Goal: Task Accomplishment & Management: Manage account settings

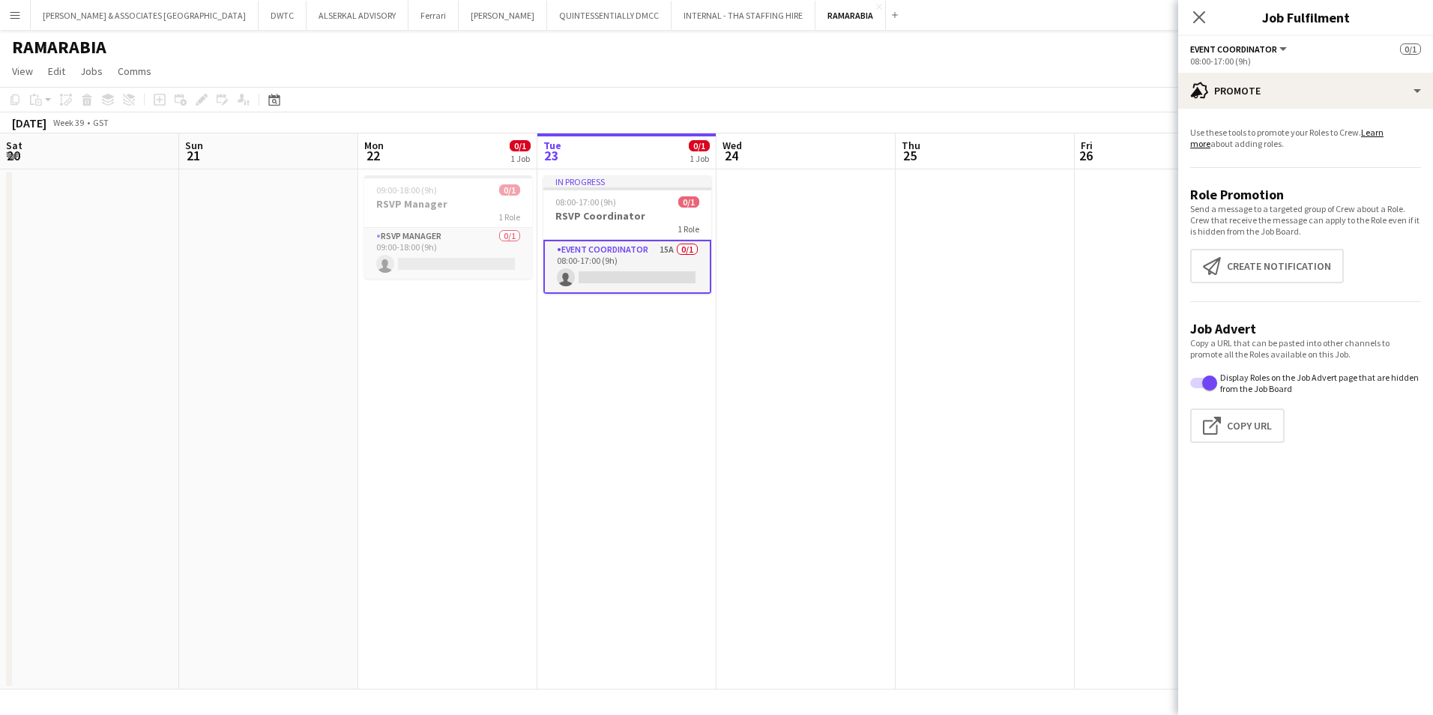
scroll to position [0, 358]
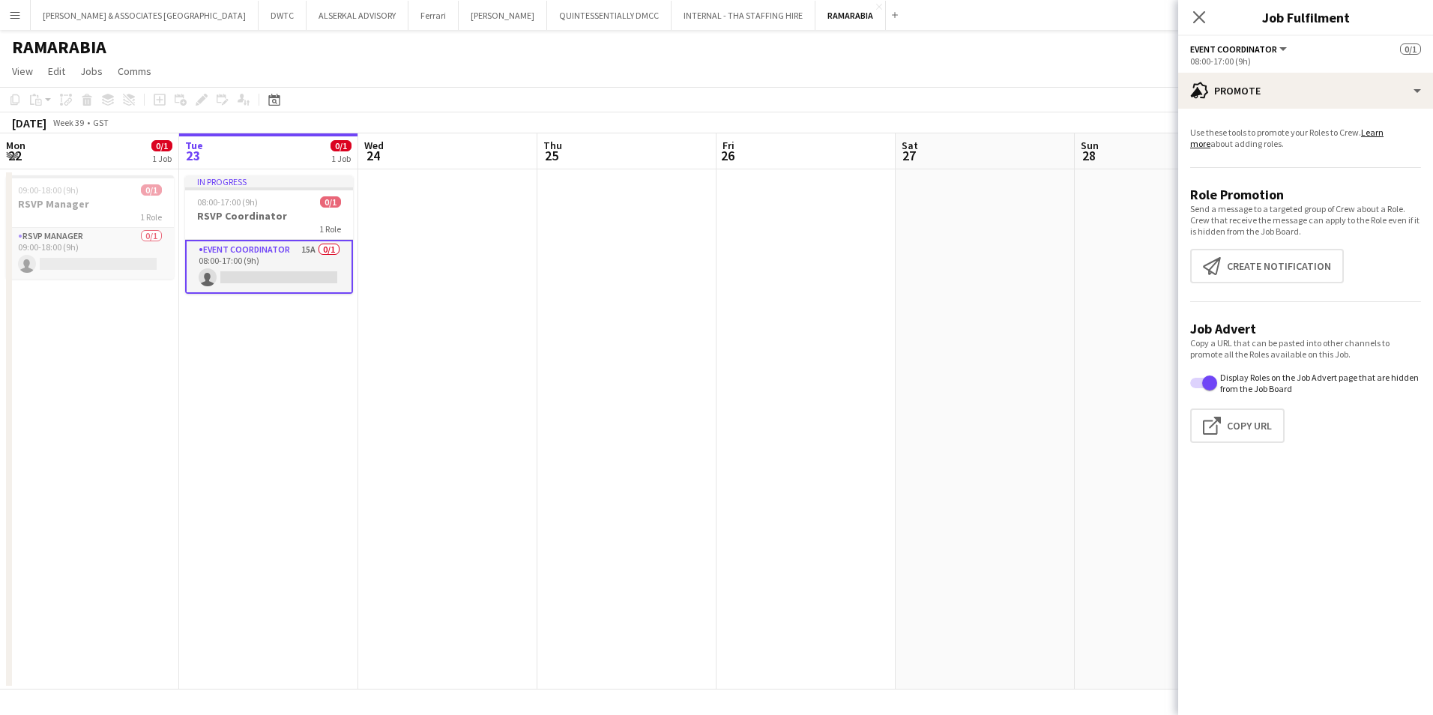
click at [1051, 49] on div "RAMARABIA" at bounding box center [716, 44] width 1433 height 28
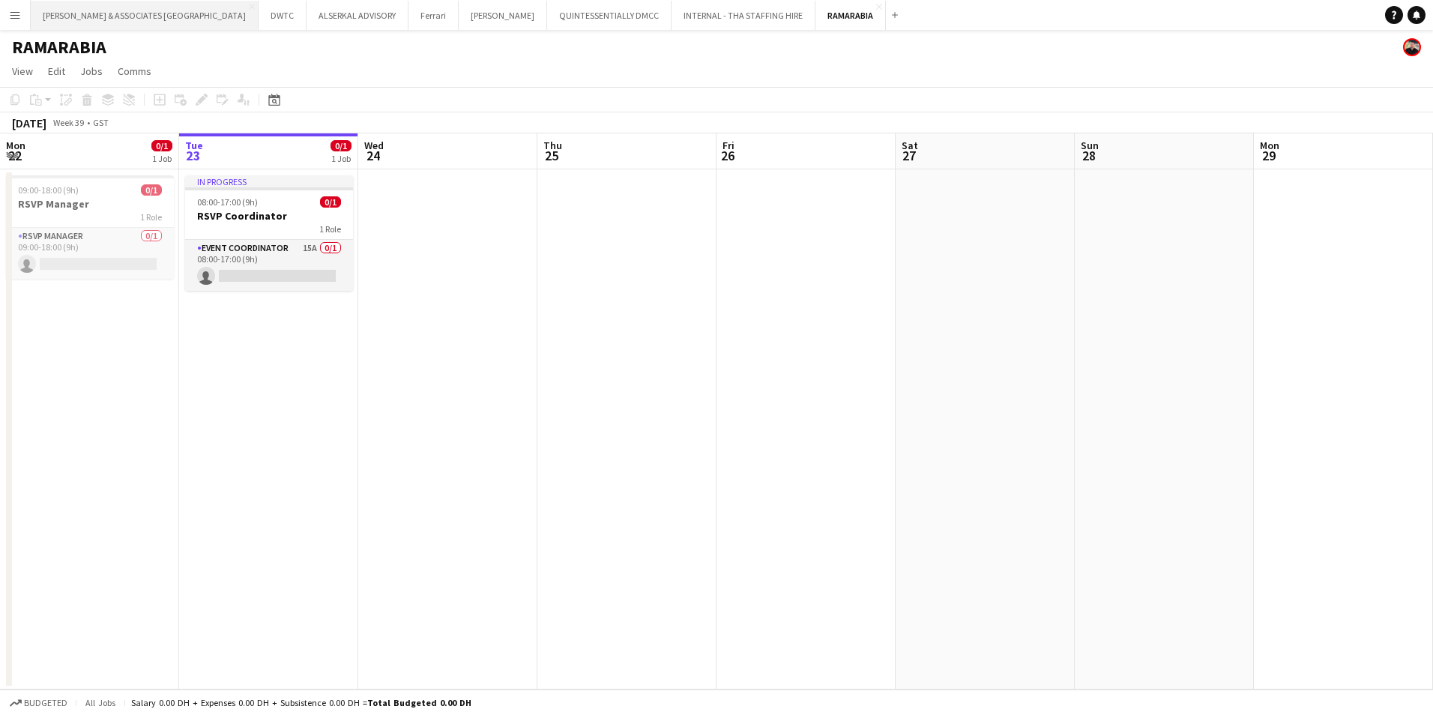
click at [74, 16] on button "[PERSON_NAME] & ASSOCIATES UAE Close" at bounding box center [145, 15] width 228 height 29
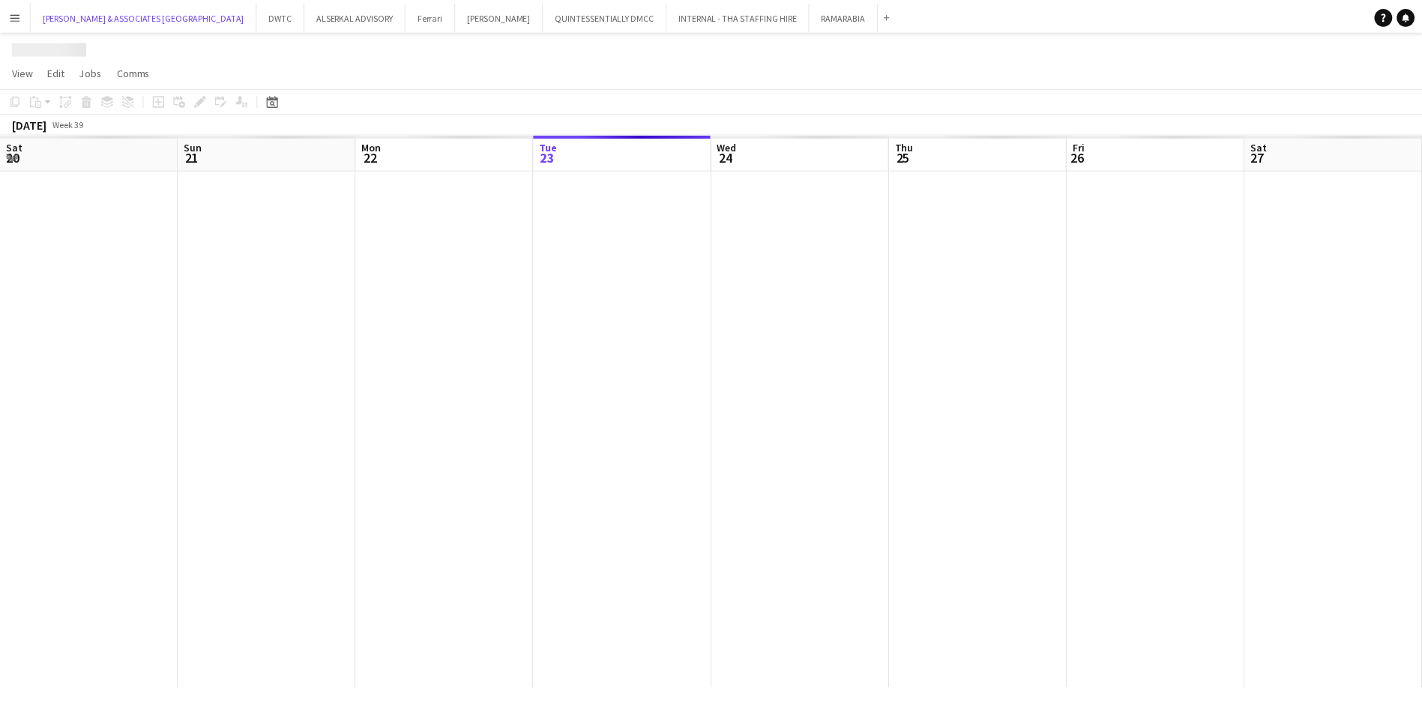
scroll to position [0, 358]
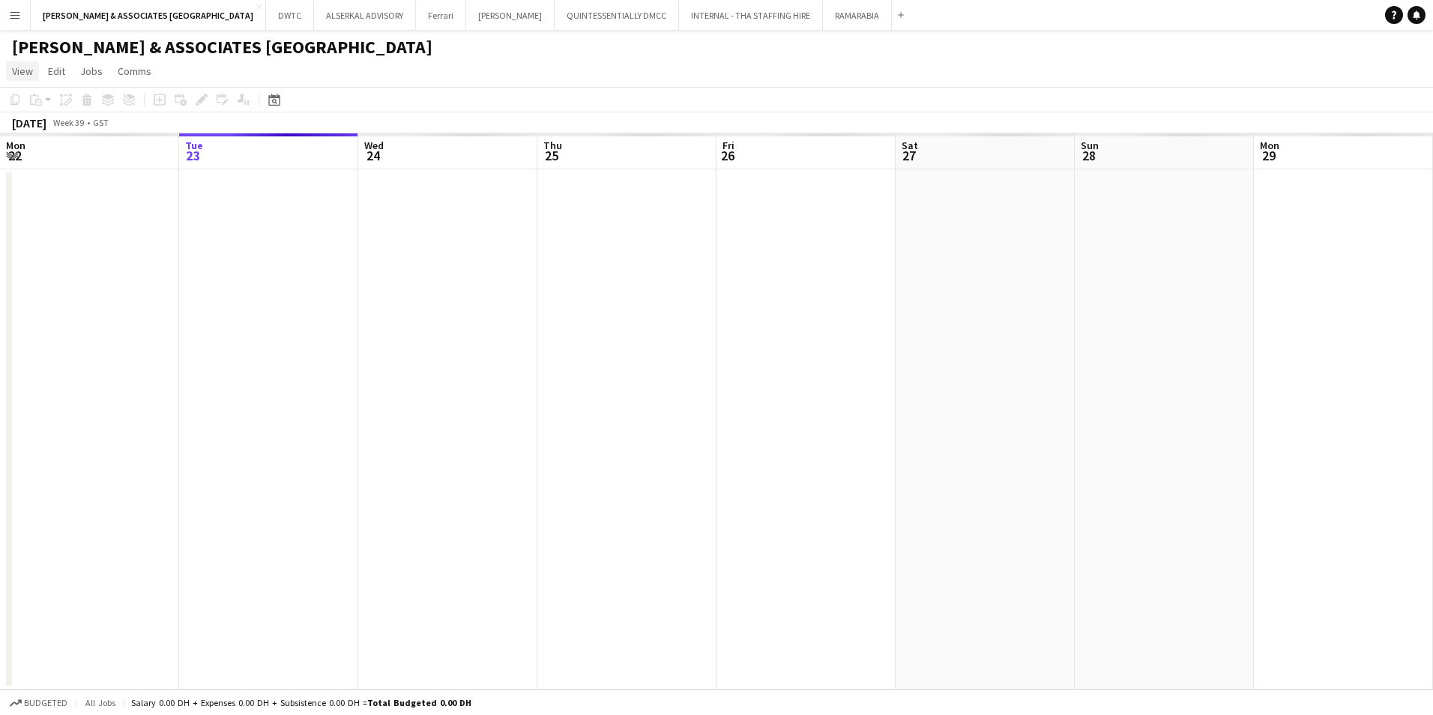
click at [20, 66] on span "View" at bounding box center [22, 70] width 21 height 13
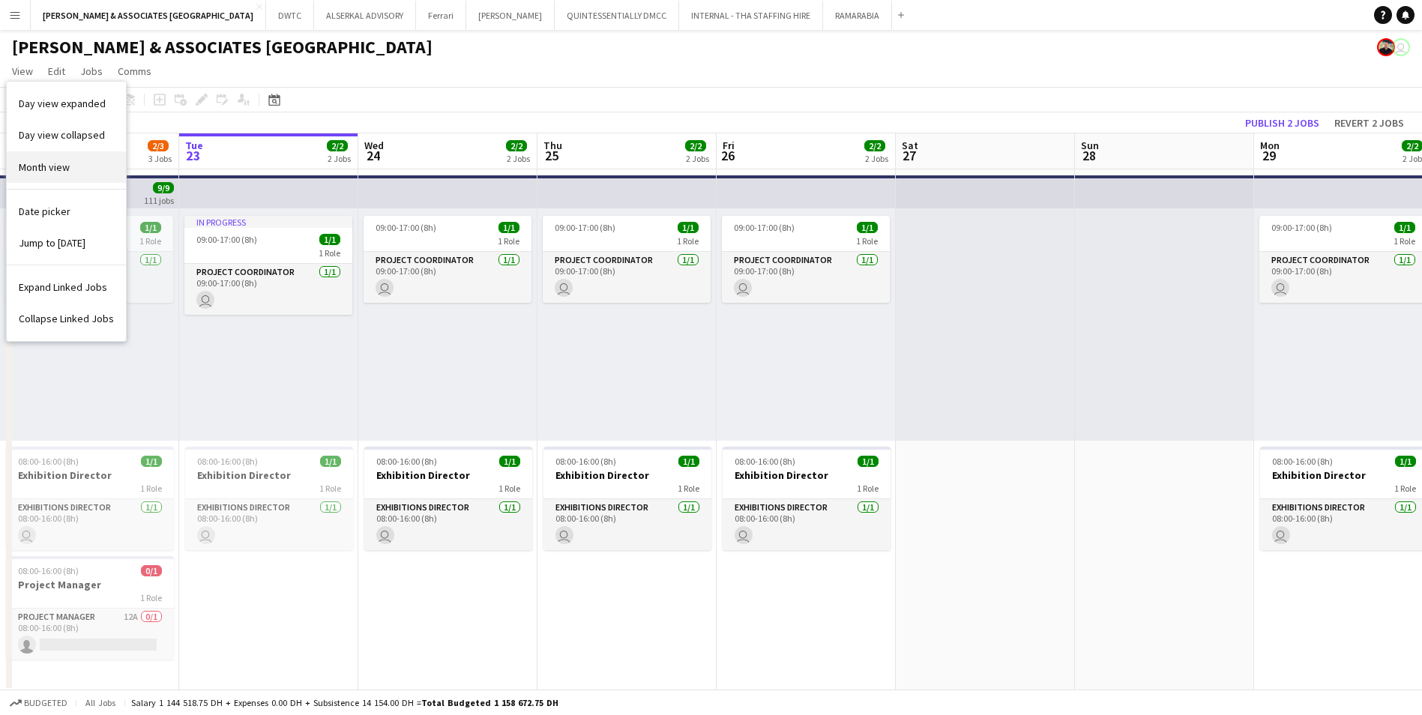
click at [51, 165] on span "Month view" at bounding box center [44, 166] width 51 height 13
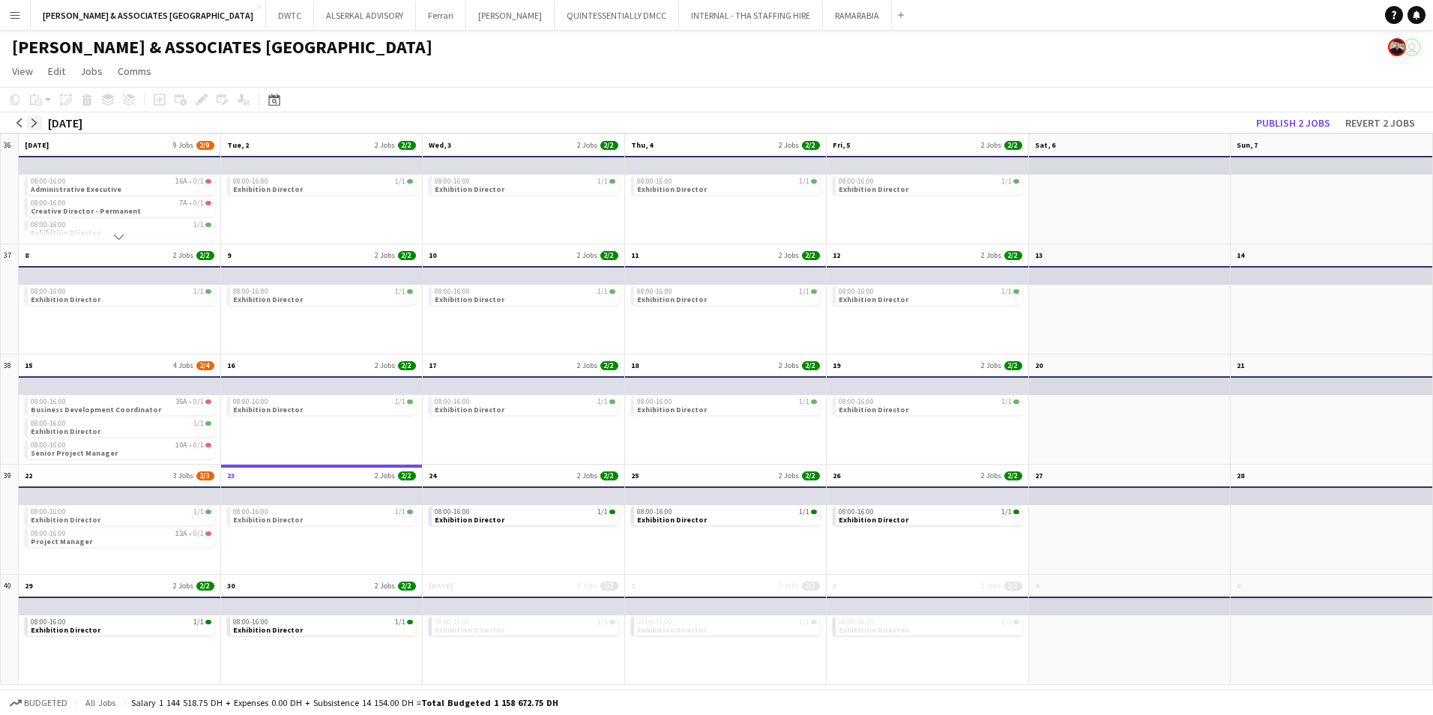
click at [34, 122] on app-icon "arrow-right" at bounding box center [34, 122] width 9 height 9
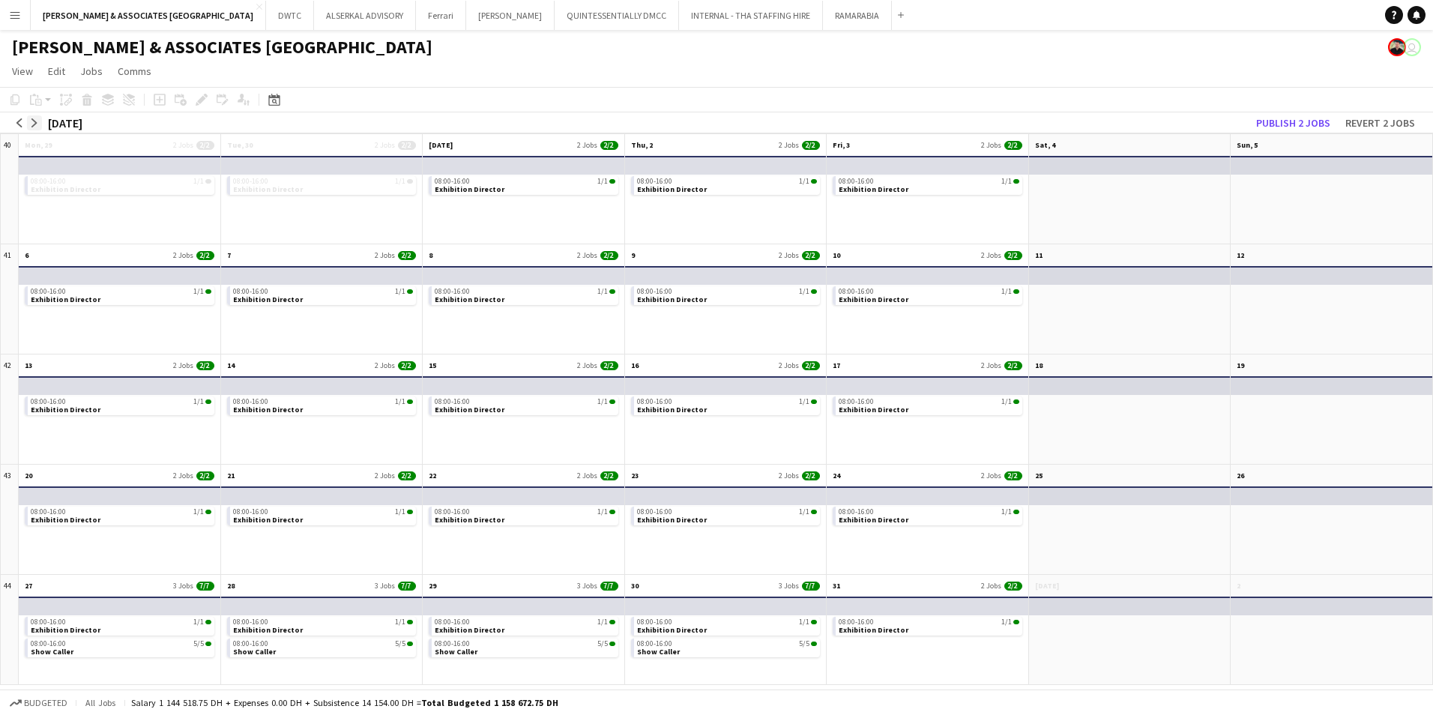
click at [34, 122] on app-icon "arrow-right" at bounding box center [34, 122] width 9 height 9
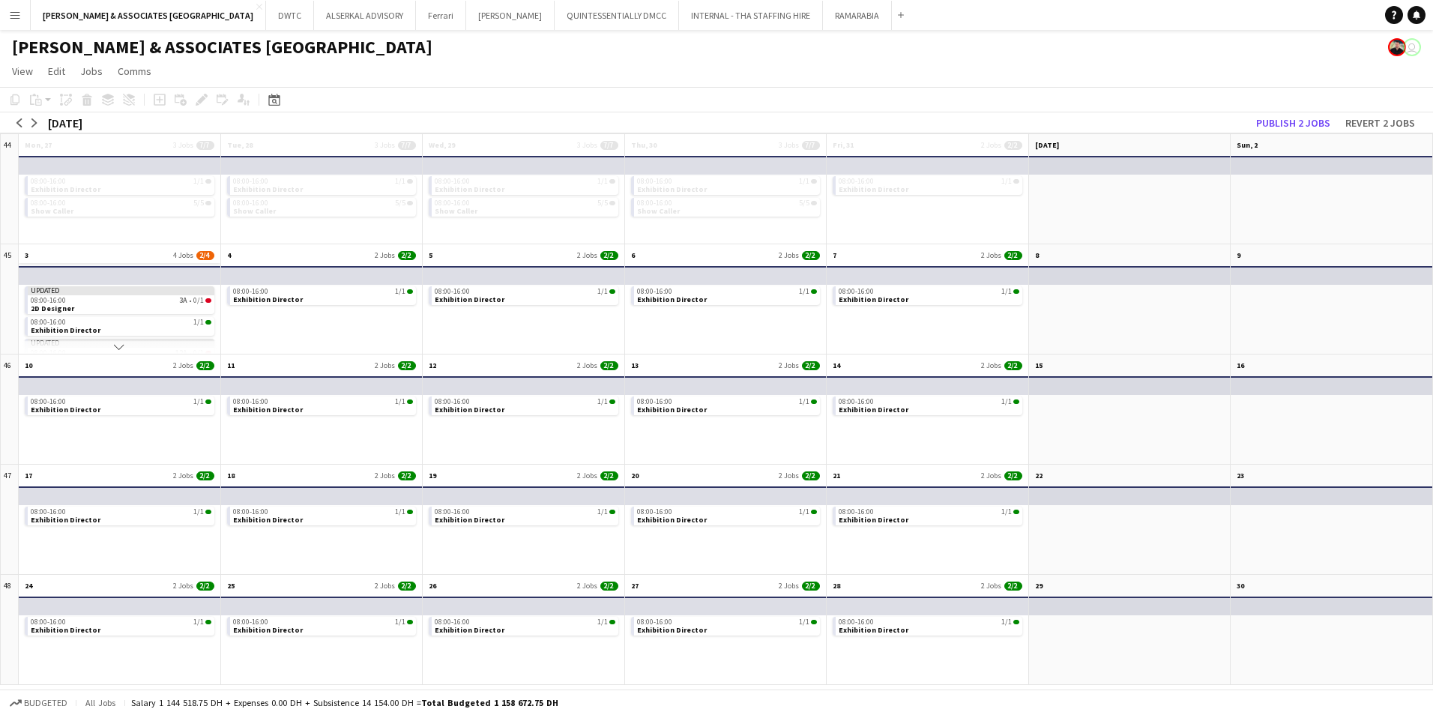
click at [73, 260] on app-month-view-date-header "3 4 Jobs 2/4" at bounding box center [120, 253] width 202 height 19
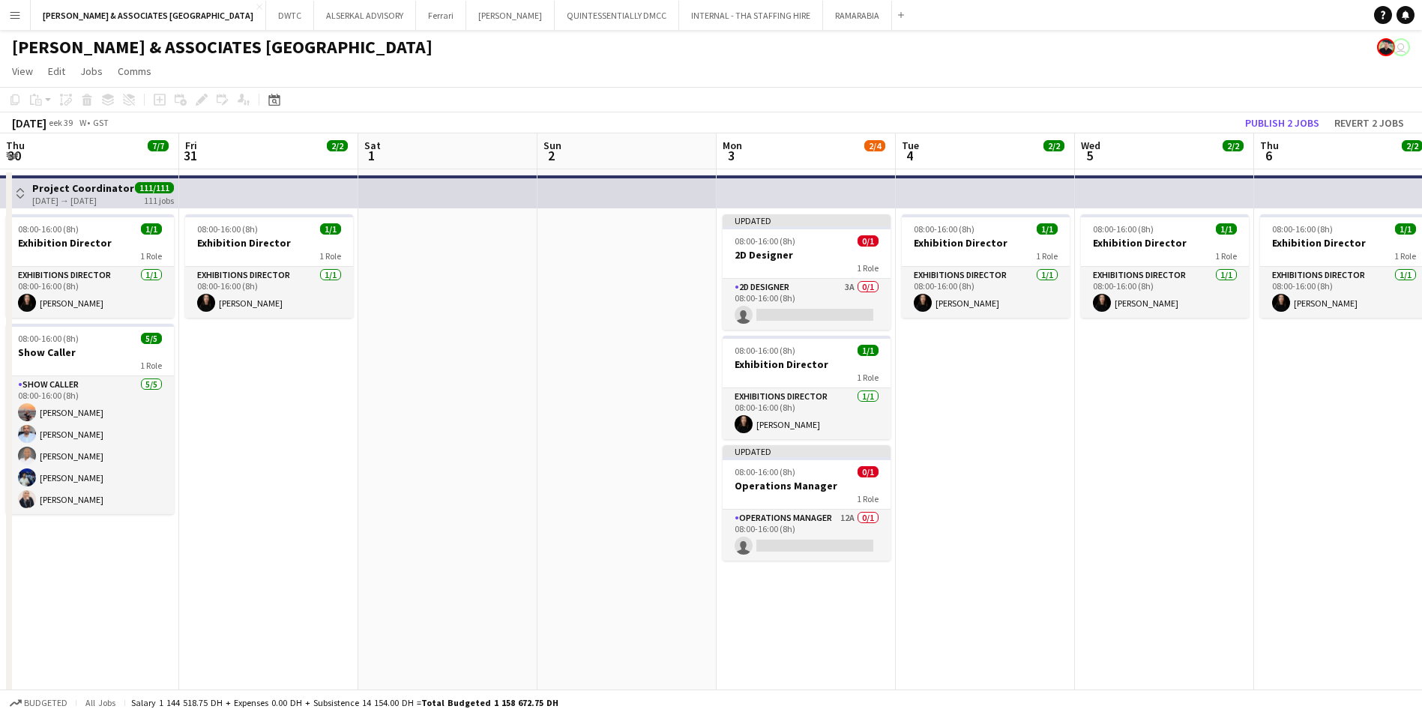
scroll to position [0, 516]
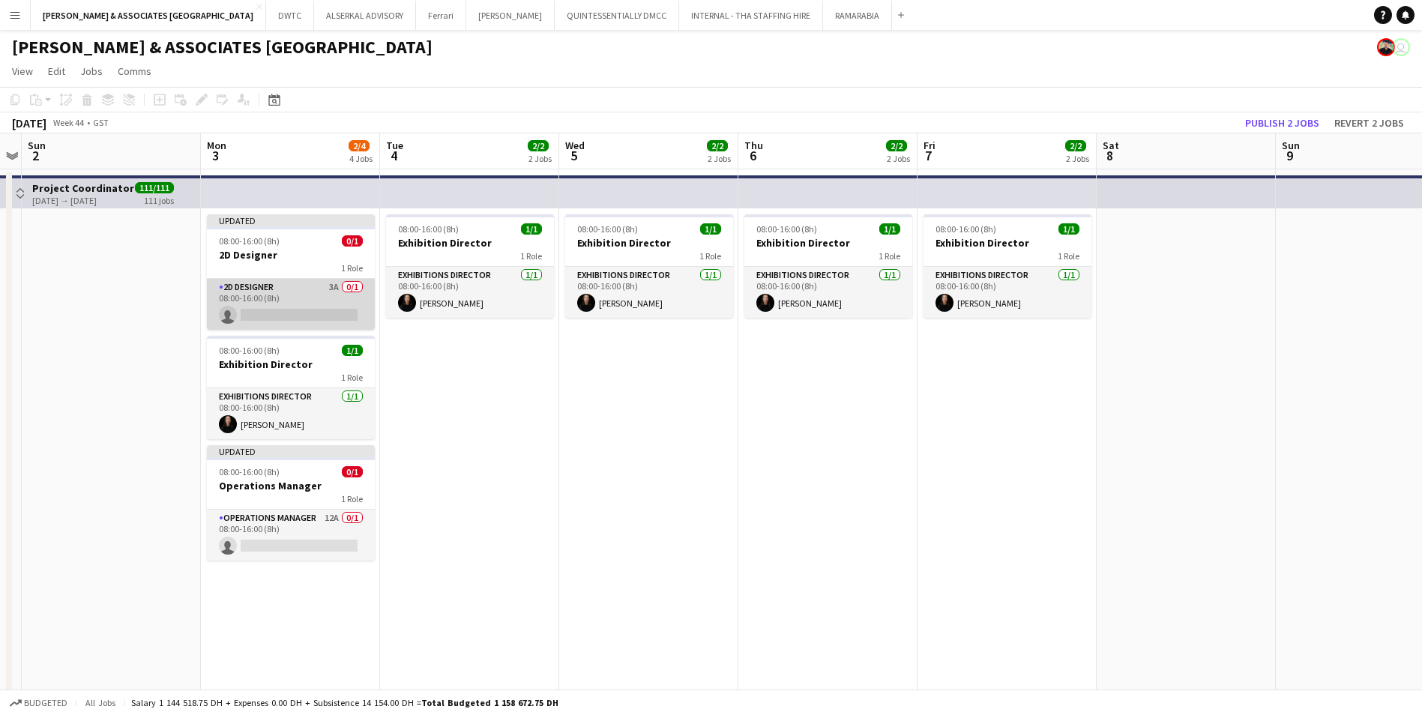
click at [270, 281] on app-card-role "2D Designer 3A 0/1 08:00-16:00 (8h) single-neutral-actions" at bounding box center [291, 304] width 168 height 51
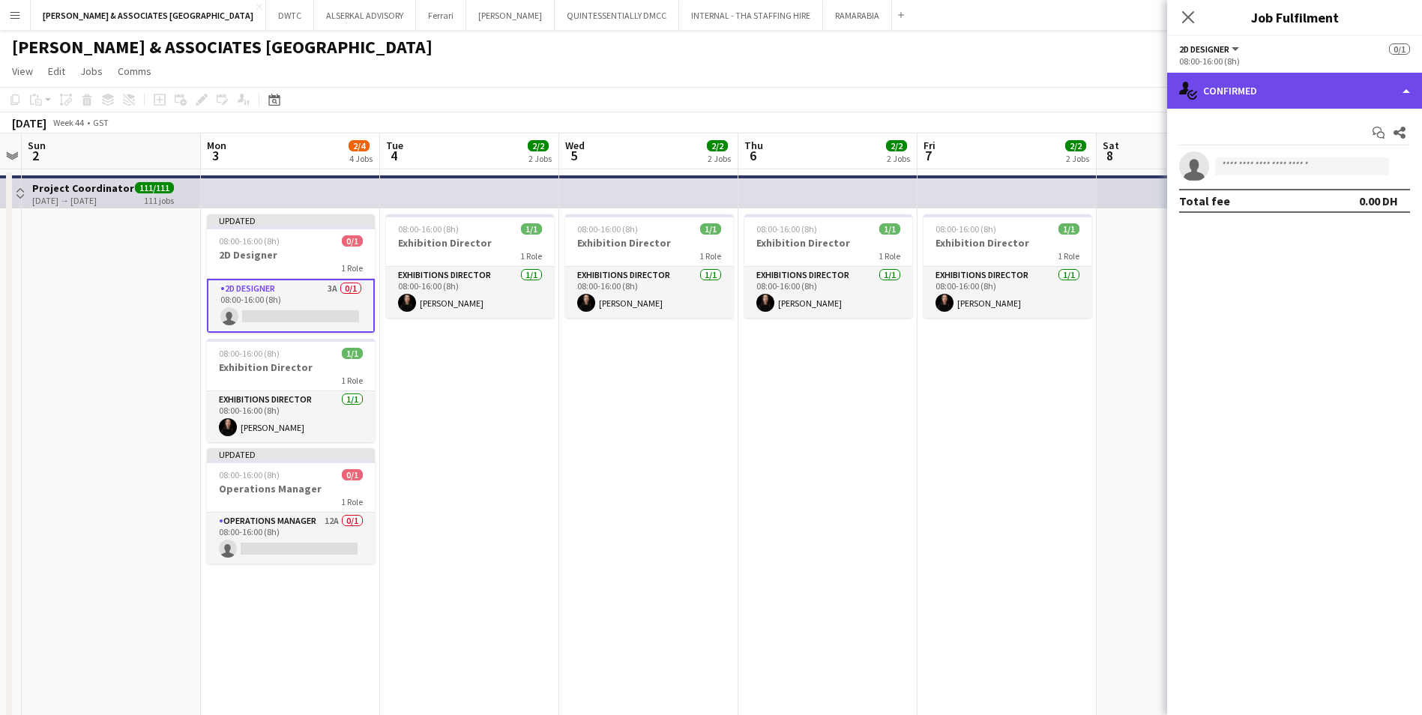
click at [1366, 92] on div "single-neutral-actions-check-2 Confirmed" at bounding box center [1294, 91] width 255 height 36
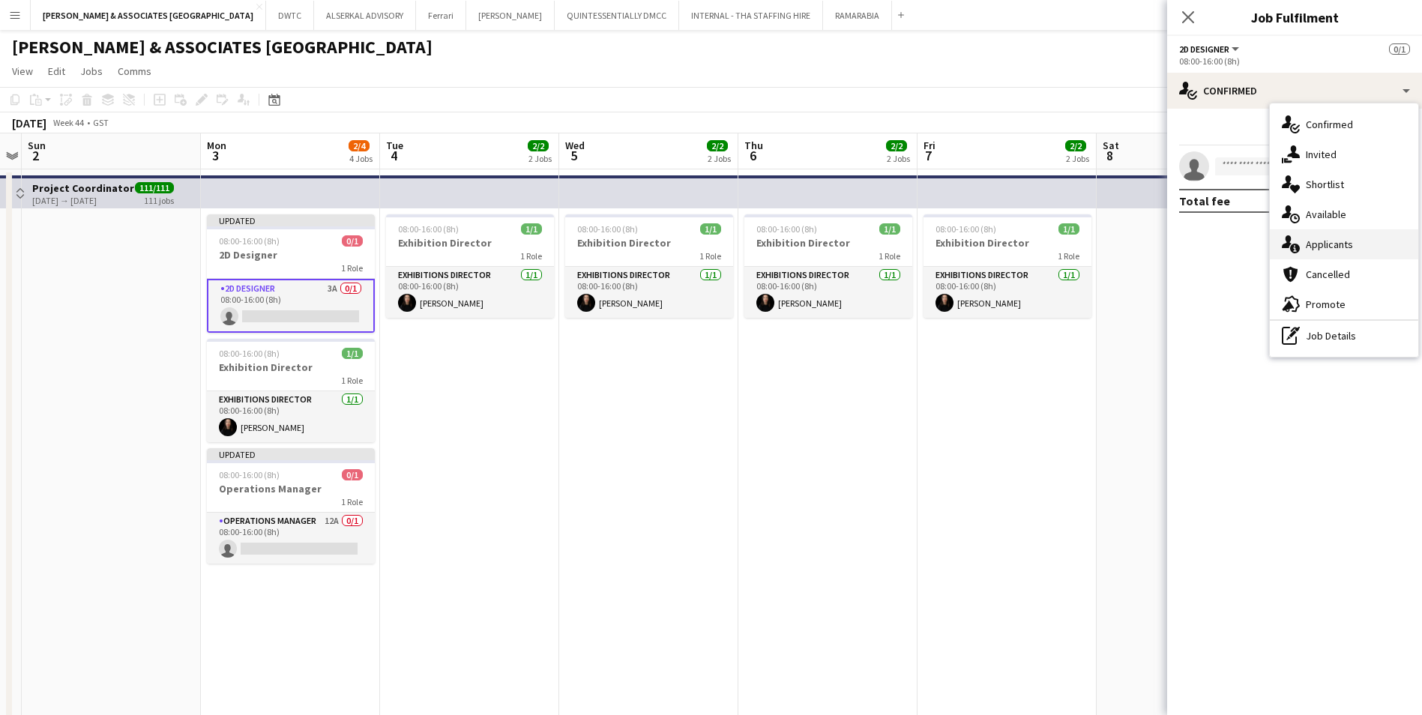
click at [1334, 246] on span "Applicants" at bounding box center [1329, 244] width 47 height 13
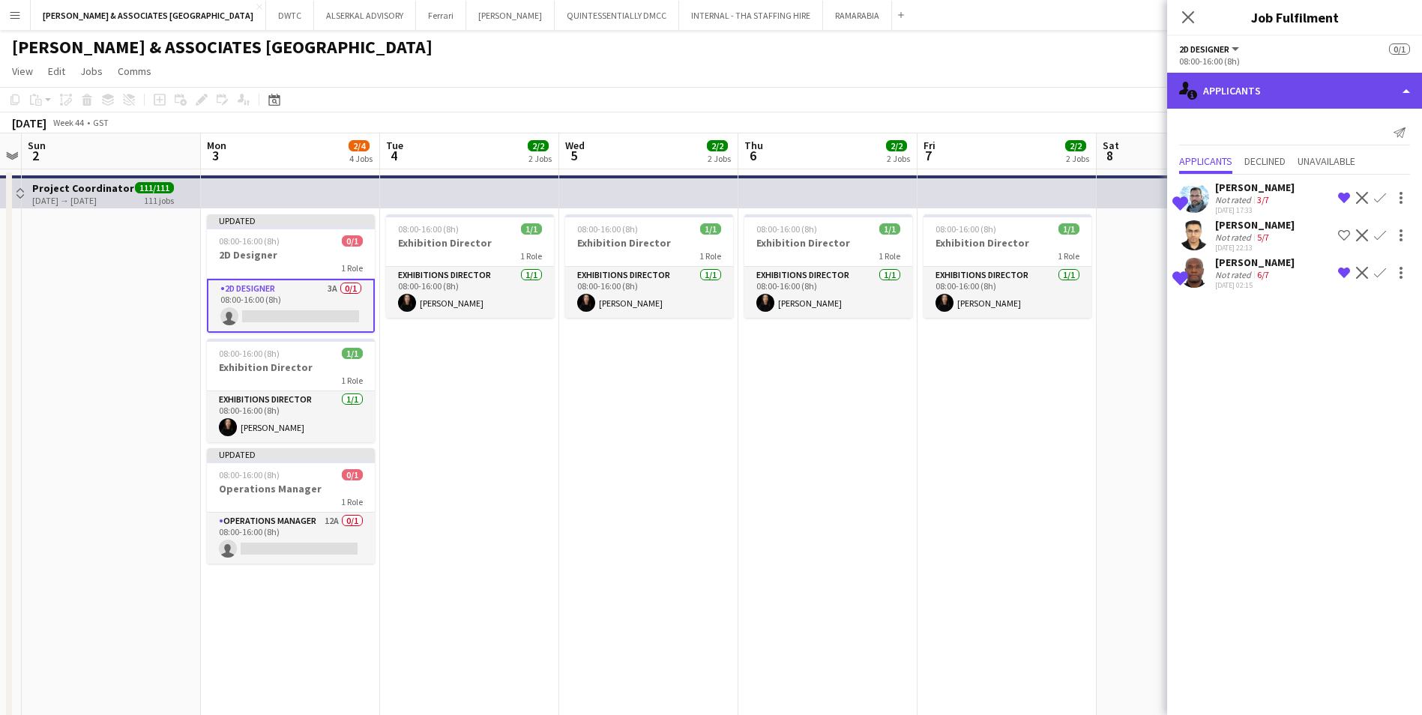
click at [1285, 88] on div "single-neutral-actions-information Applicants" at bounding box center [1294, 91] width 255 height 36
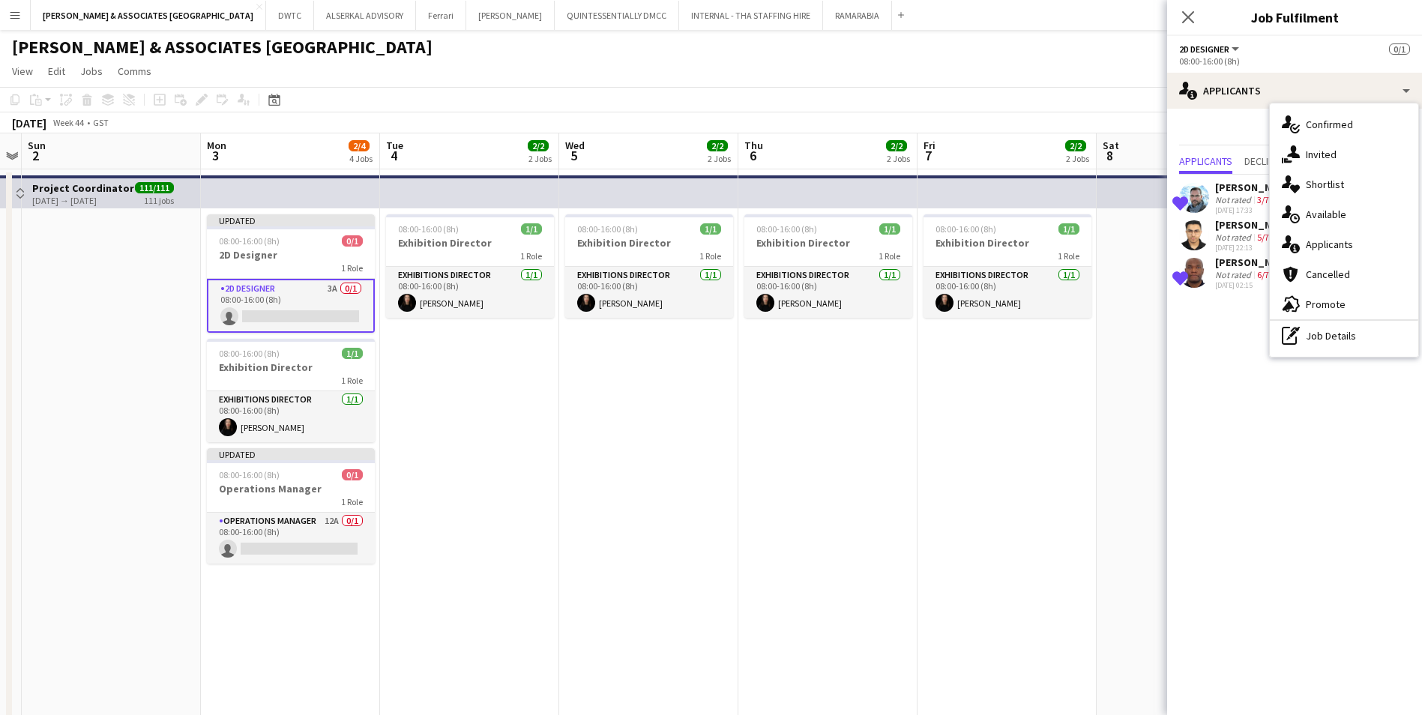
click at [1339, 487] on mat-expansion-panel "users2 Applicants Send notification Applicants Declined Unavailable Shortlisted…" at bounding box center [1294, 412] width 255 height 606
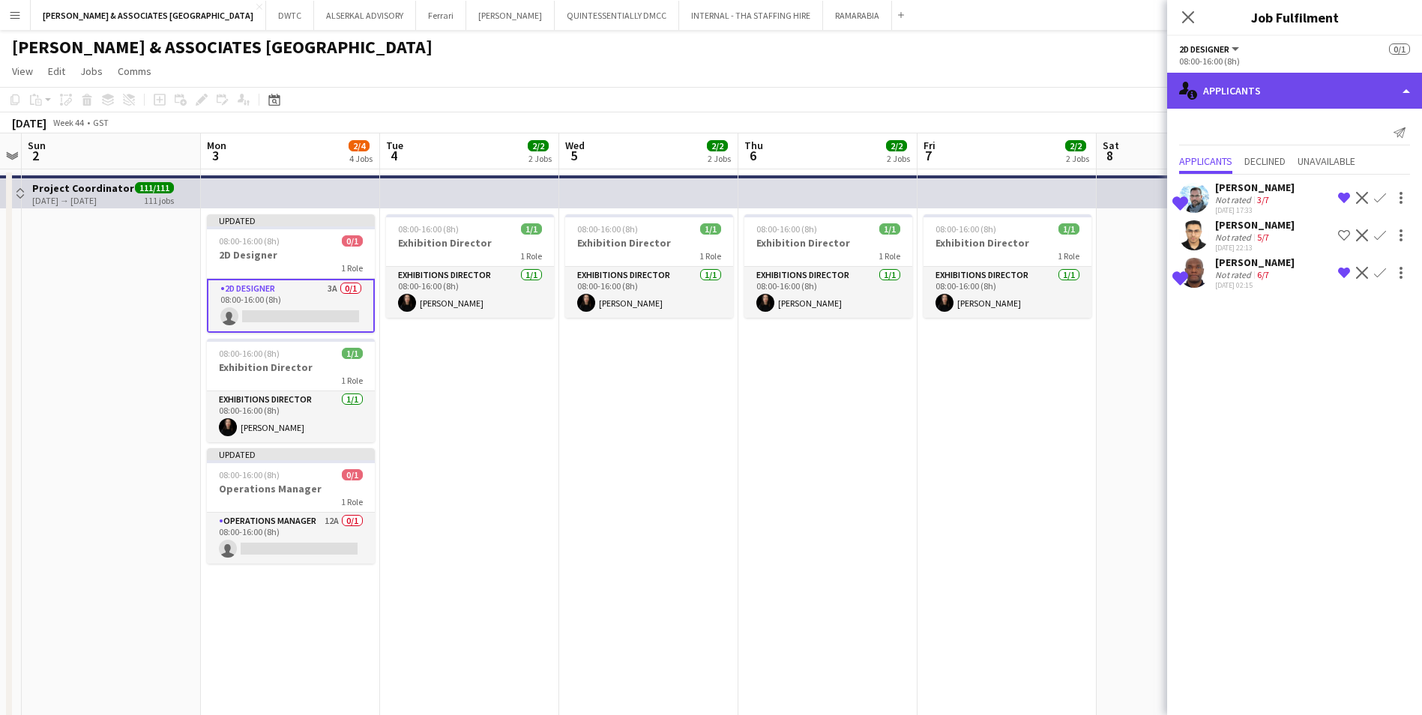
click at [1265, 76] on div "single-neutral-actions-information Applicants" at bounding box center [1294, 91] width 255 height 36
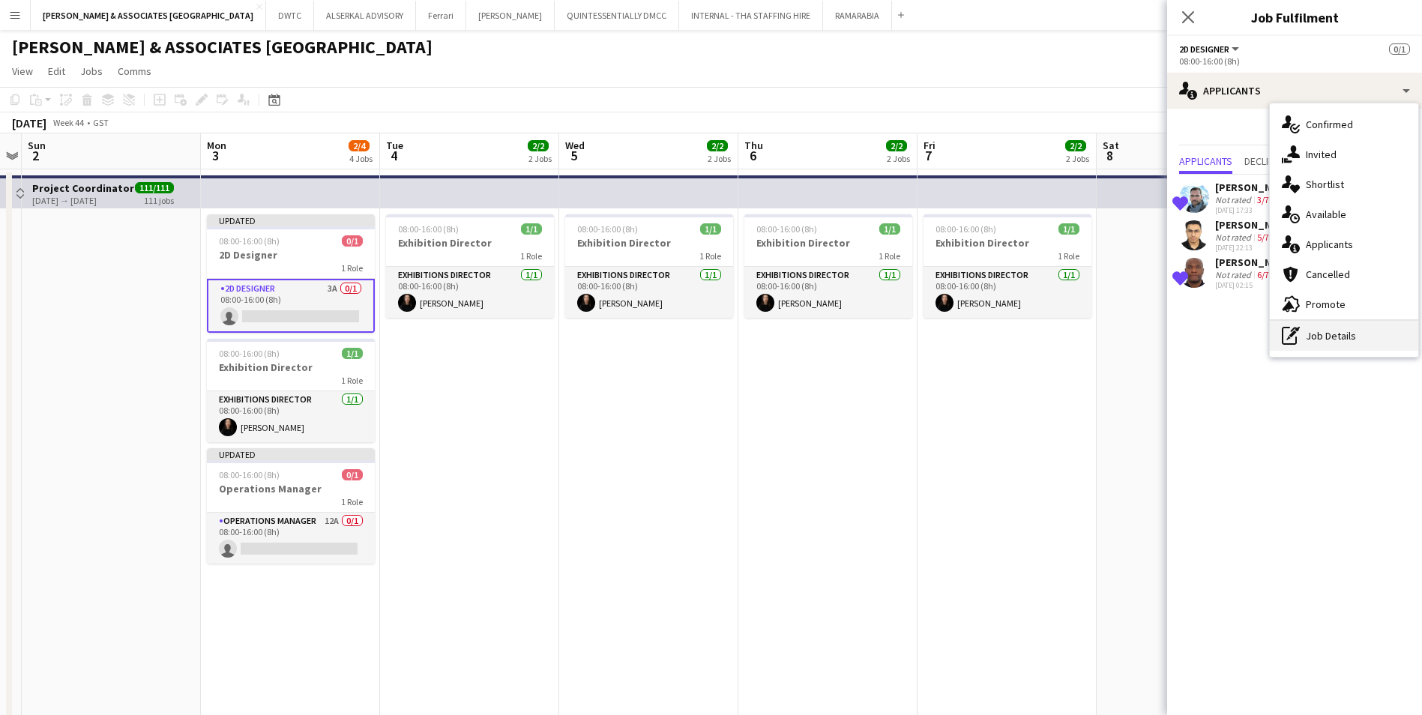
click at [1331, 337] on div "pen-write Job Details" at bounding box center [1344, 336] width 148 height 30
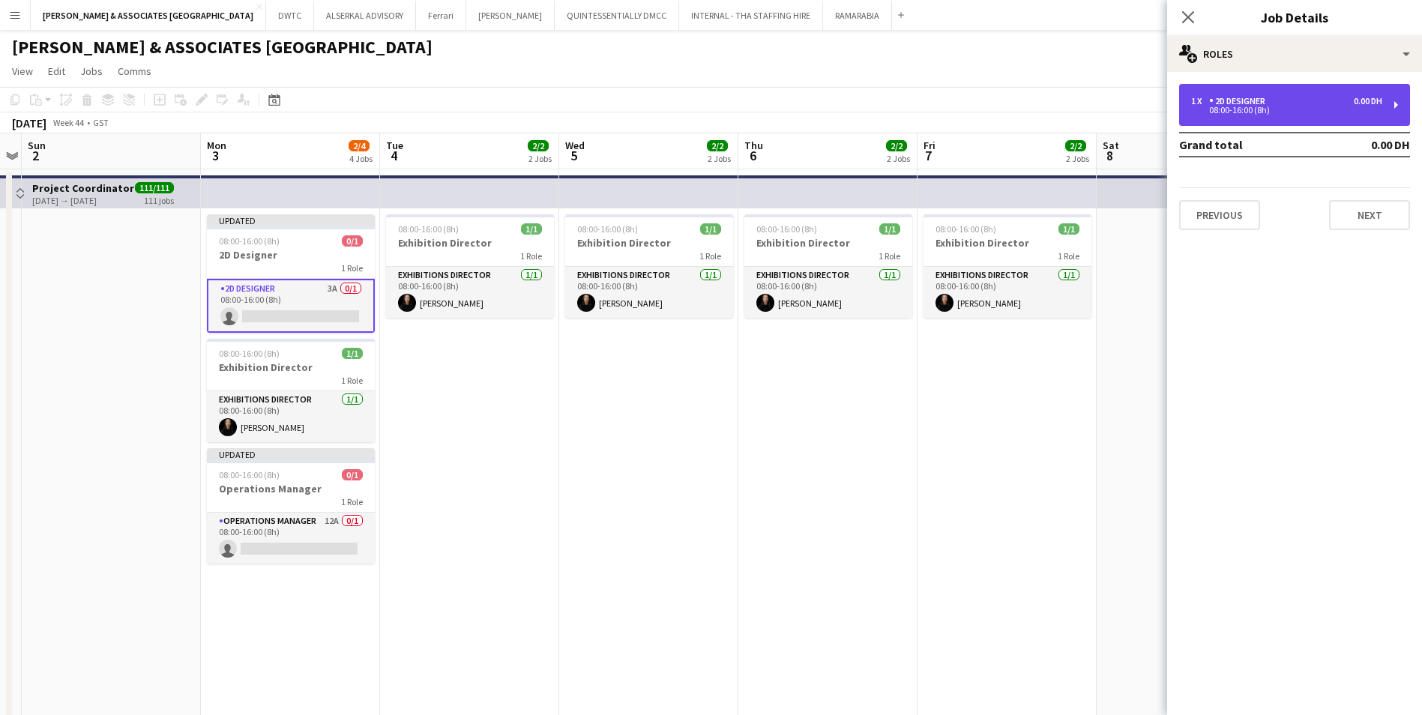
click at [1251, 113] on div "08:00-16:00 (8h)" at bounding box center [1286, 109] width 191 height 7
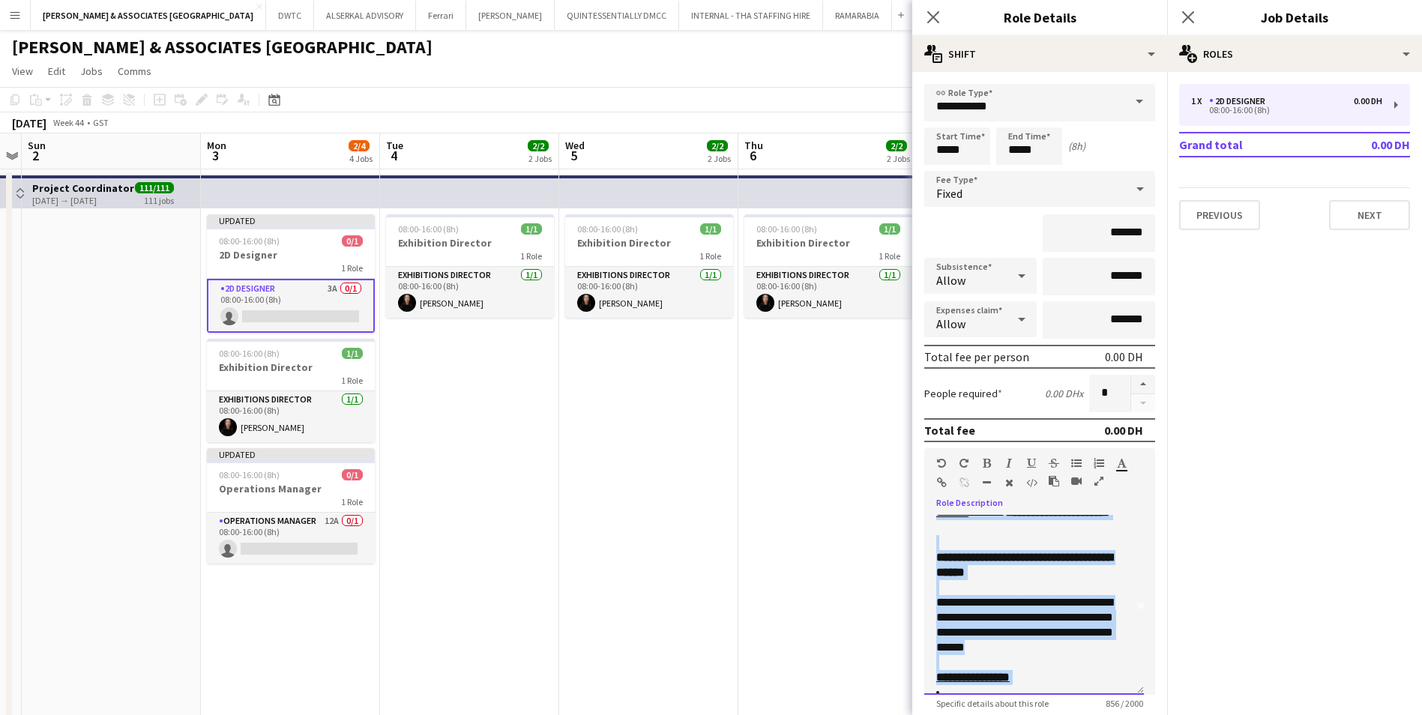
scroll to position [0, 0]
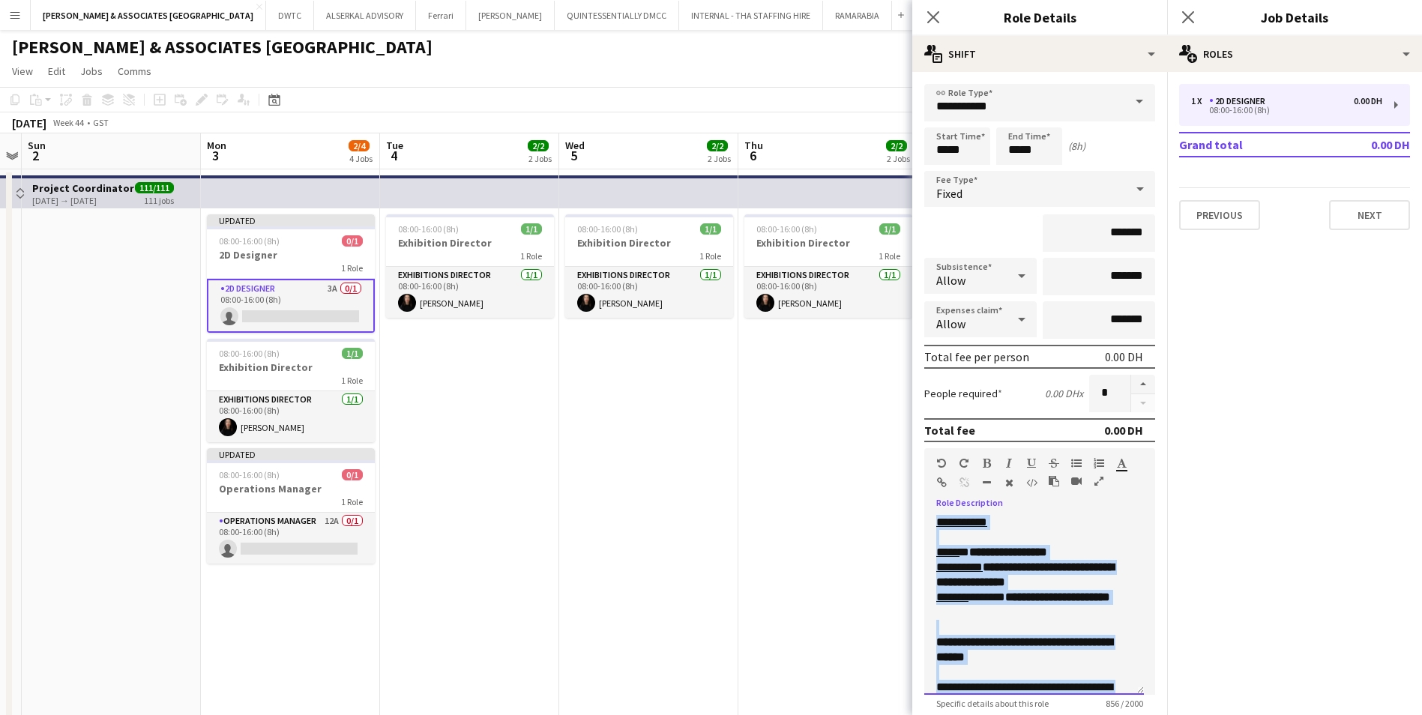
drag, startPoint x: 998, startPoint y: 654, endPoint x: 922, endPoint y: 481, distance: 189.3
click at [922, 481] on form "**********" at bounding box center [1039, 513] width 255 height 858
copy div "**********"
click at [1172, 546] on mat-expansion-panel "pencil3 General details 1 x 2D Designer 0.00 DH 08:00-16:00 (8h) Grand total 0.…" at bounding box center [1294, 393] width 255 height 643
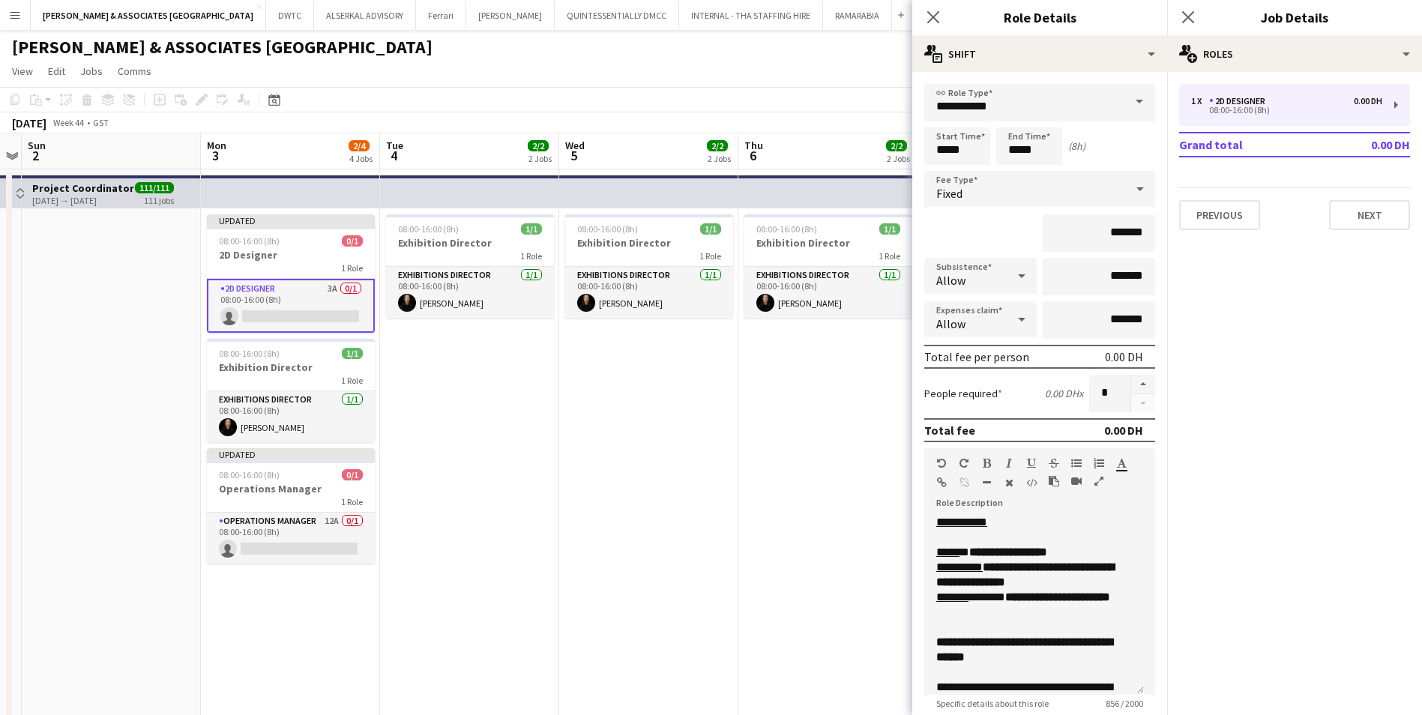
click at [455, 77] on app-page-menu "View Day view expanded Day view collapsed Month view Date picker Jump to [DATE]…" at bounding box center [711, 72] width 1422 height 28
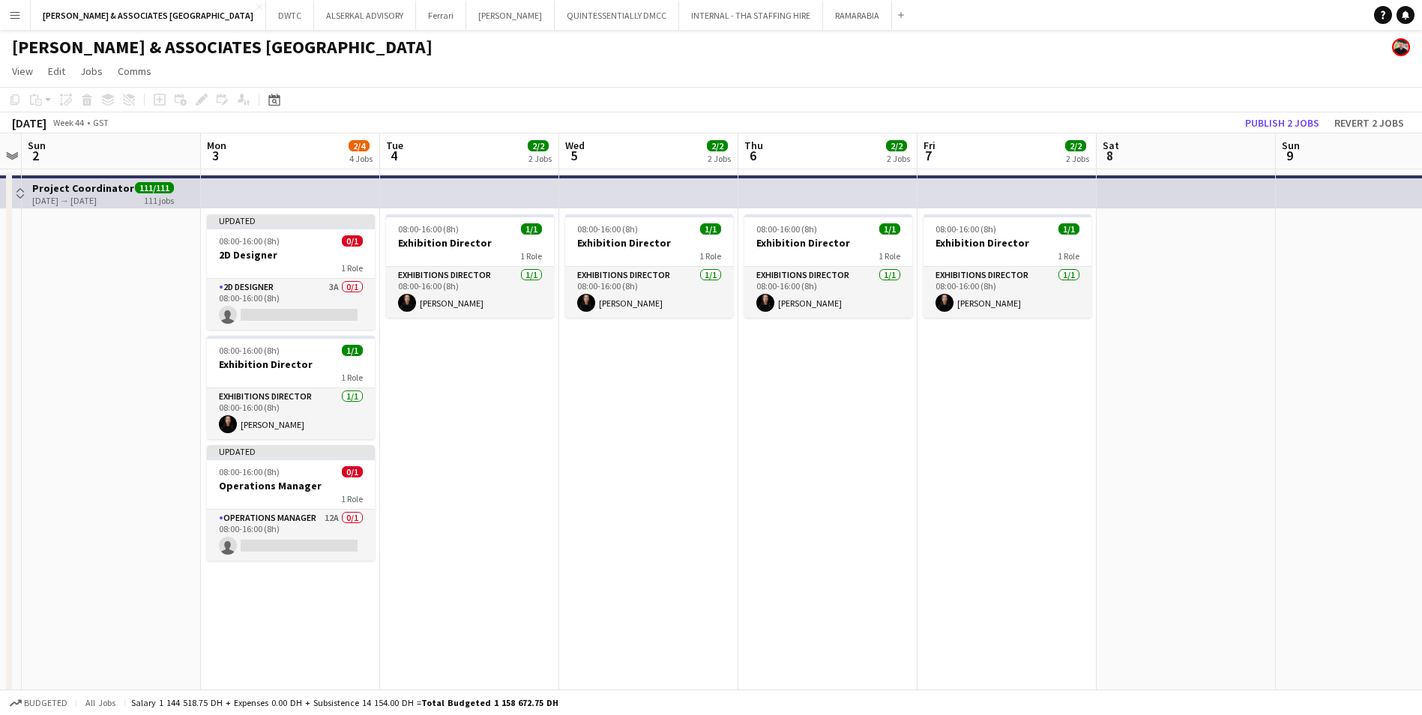
click at [582, 50] on div "[PERSON_NAME] & ASSOCIATES [GEOGRAPHIC_DATA]" at bounding box center [711, 44] width 1422 height 28
click at [296, 526] on app-card-role "Operations Manager 12A 0/1 08:00-16:00 (8h) single-neutral-actions" at bounding box center [291, 535] width 168 height 51
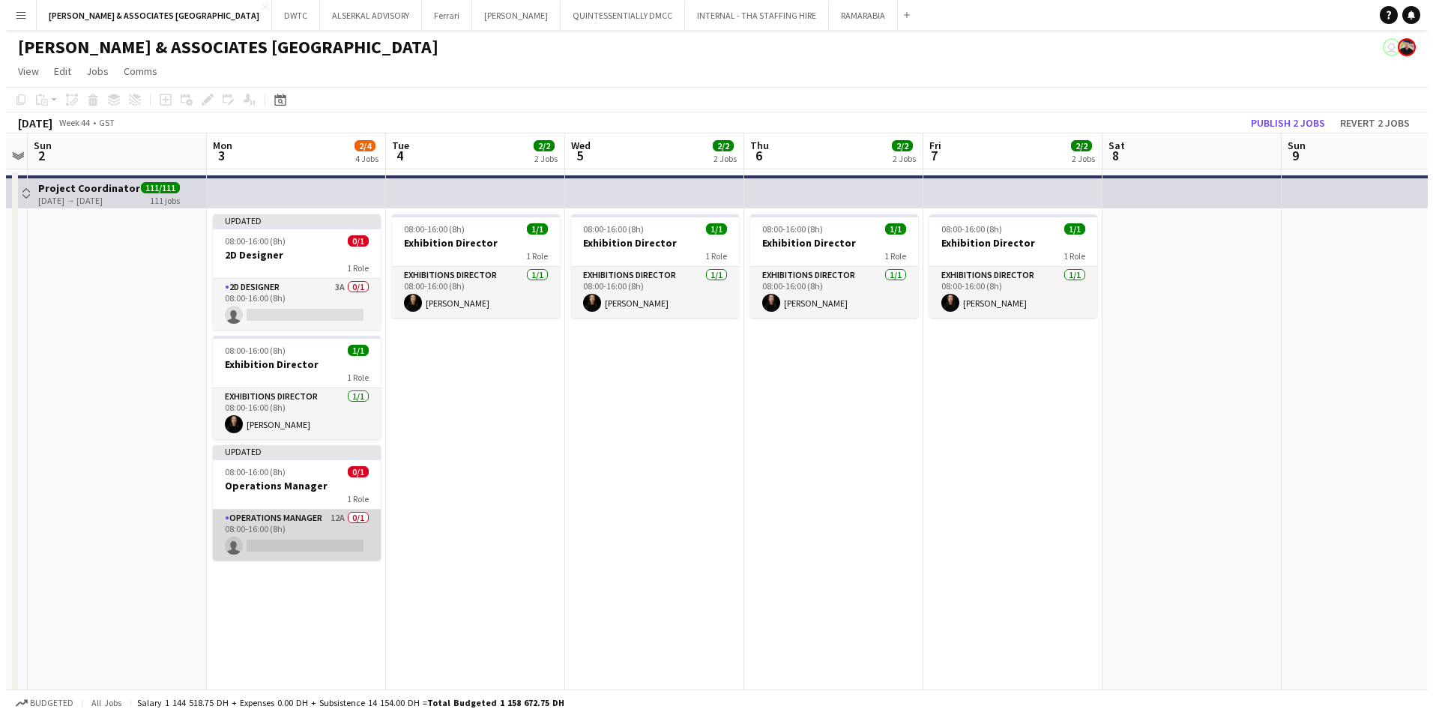
scroll to position [0, 515]
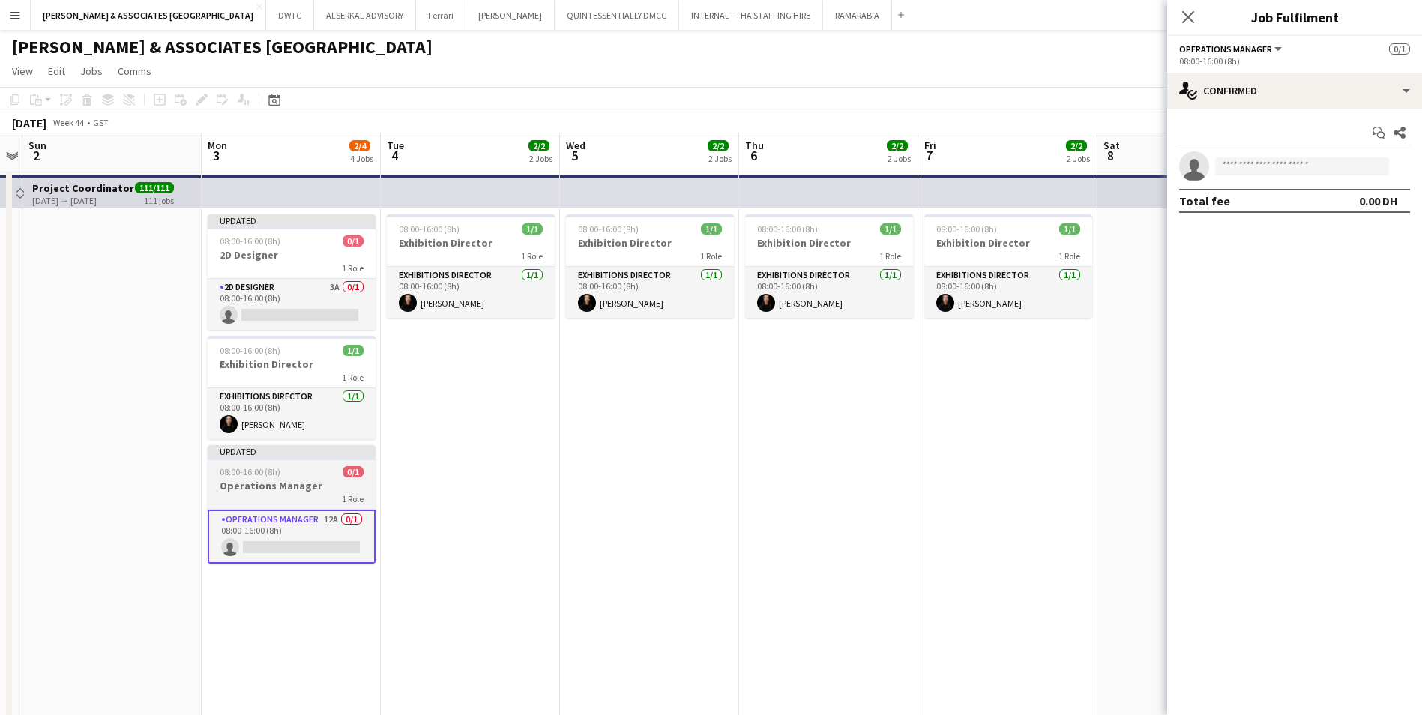
click at [286, 458] on div at bounding box center [292, 458] width 168 height 3
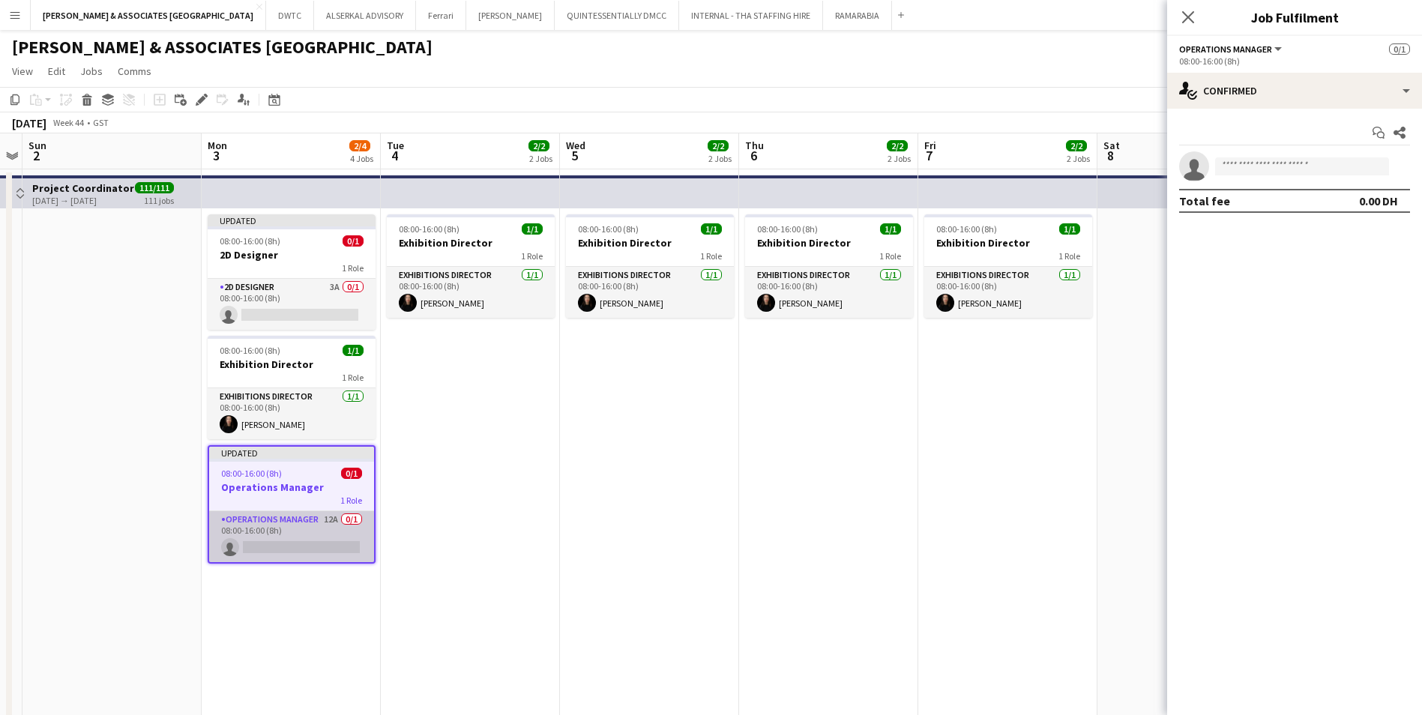
click at [258, 516] on app-card-role "Operations Manager 12A 0/1 08:00-16:00 (8h) single-neutral-actions" at bounding box center [291, 536] width 165 height 51
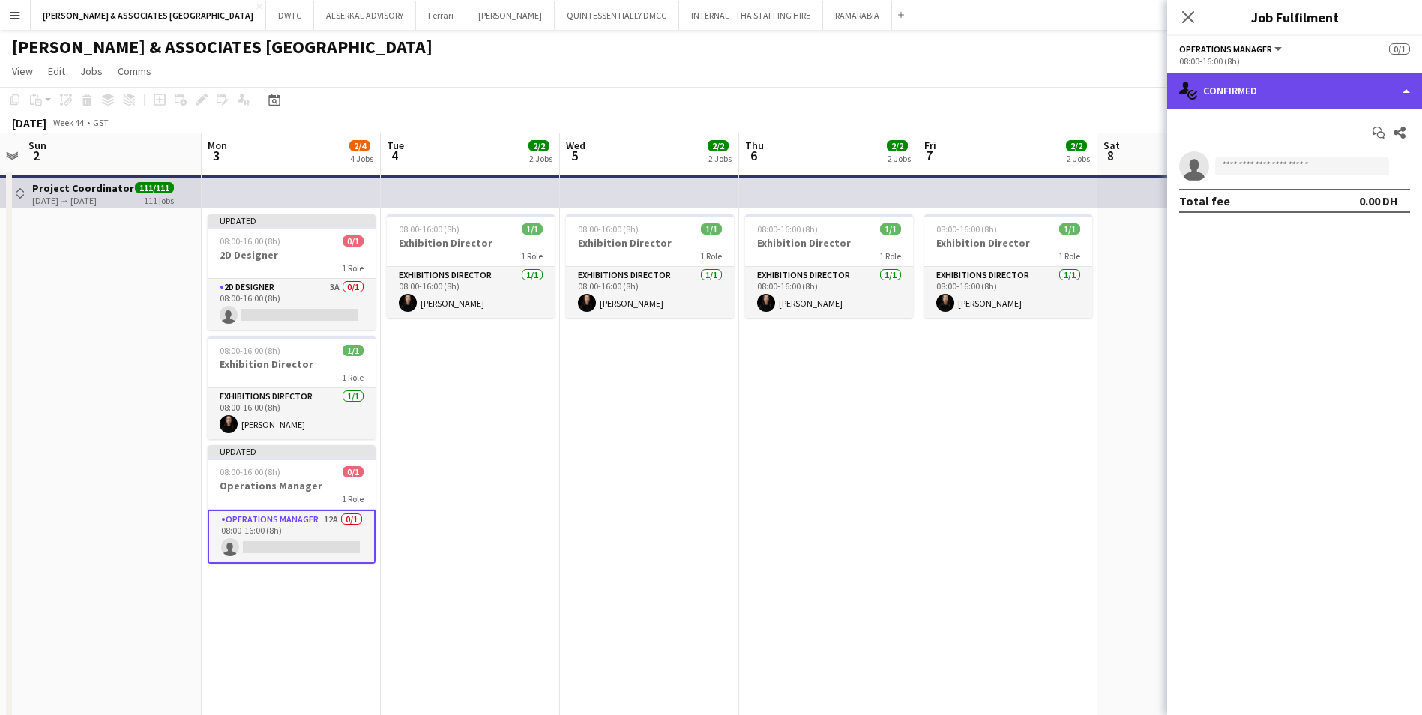
click at [1313, 91] on div "single-neutral-actions-check-2 Confirmed" at bounding box center [1294, 91] width 255 height 36
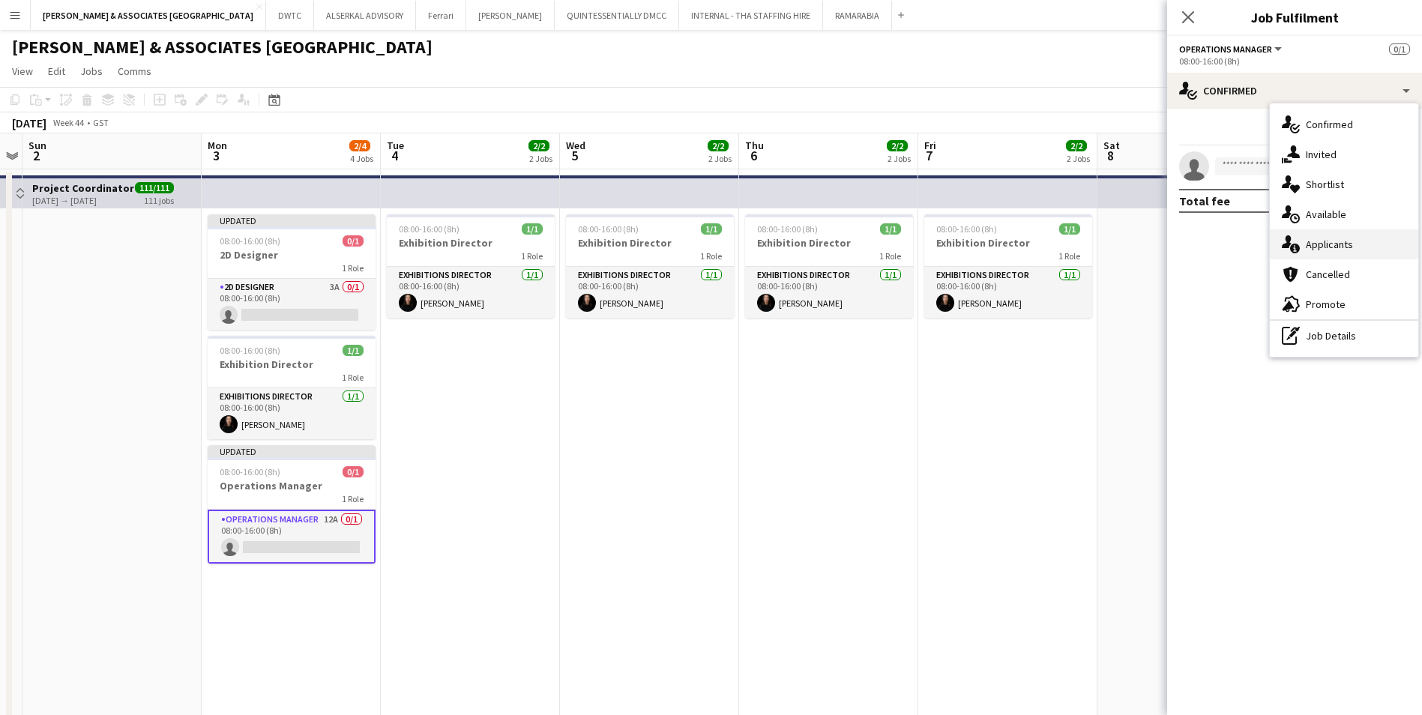
click at [1341, 241] on span "Applicants" at bounding box center [1329, 244] width 47 height 13
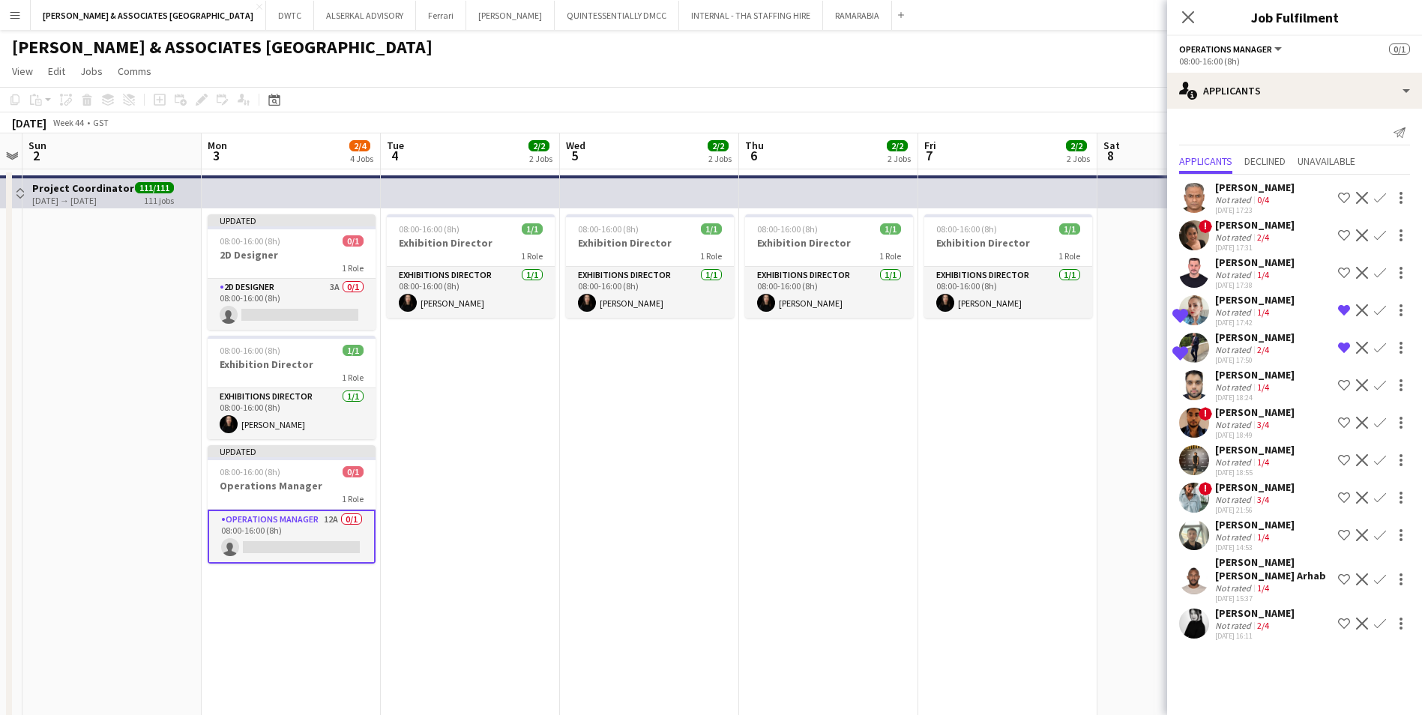
click at [1237, 610] on div "[PERSON_NAME]" at bounding box center [1254, 612] width 79 height 13
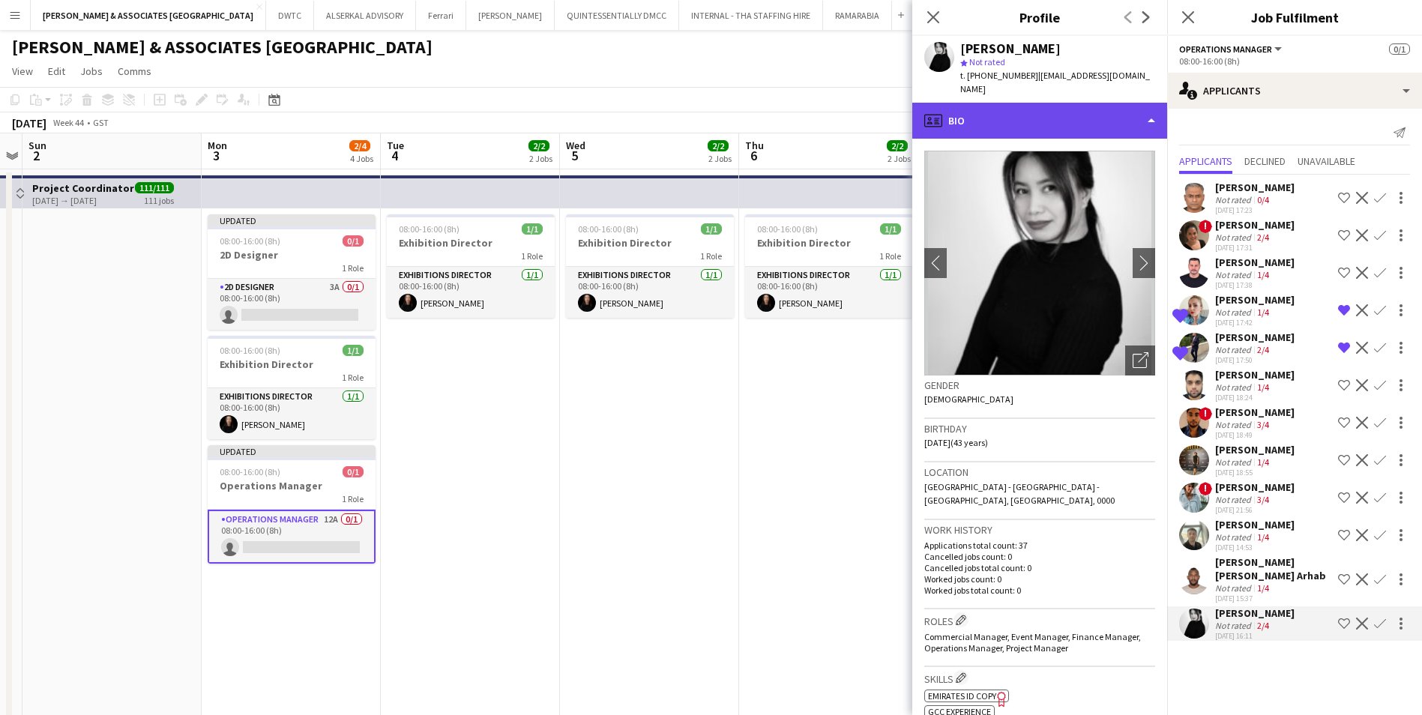
click at [1044, 112] on div "profile Bio" at bounding box center [1039, 121] width 255 height 36
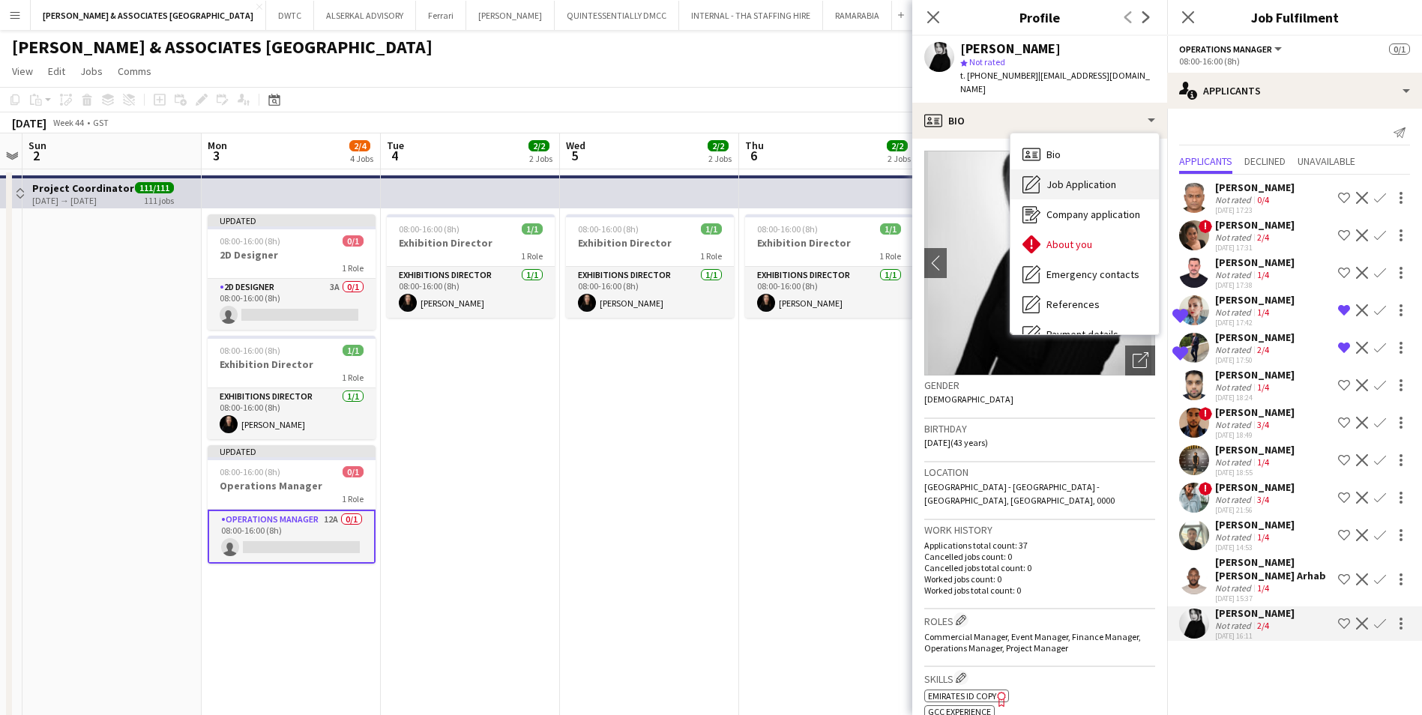
click at [1058, 178] on span "Job Application" at bounding box center [1081, 184] width 70 height 13
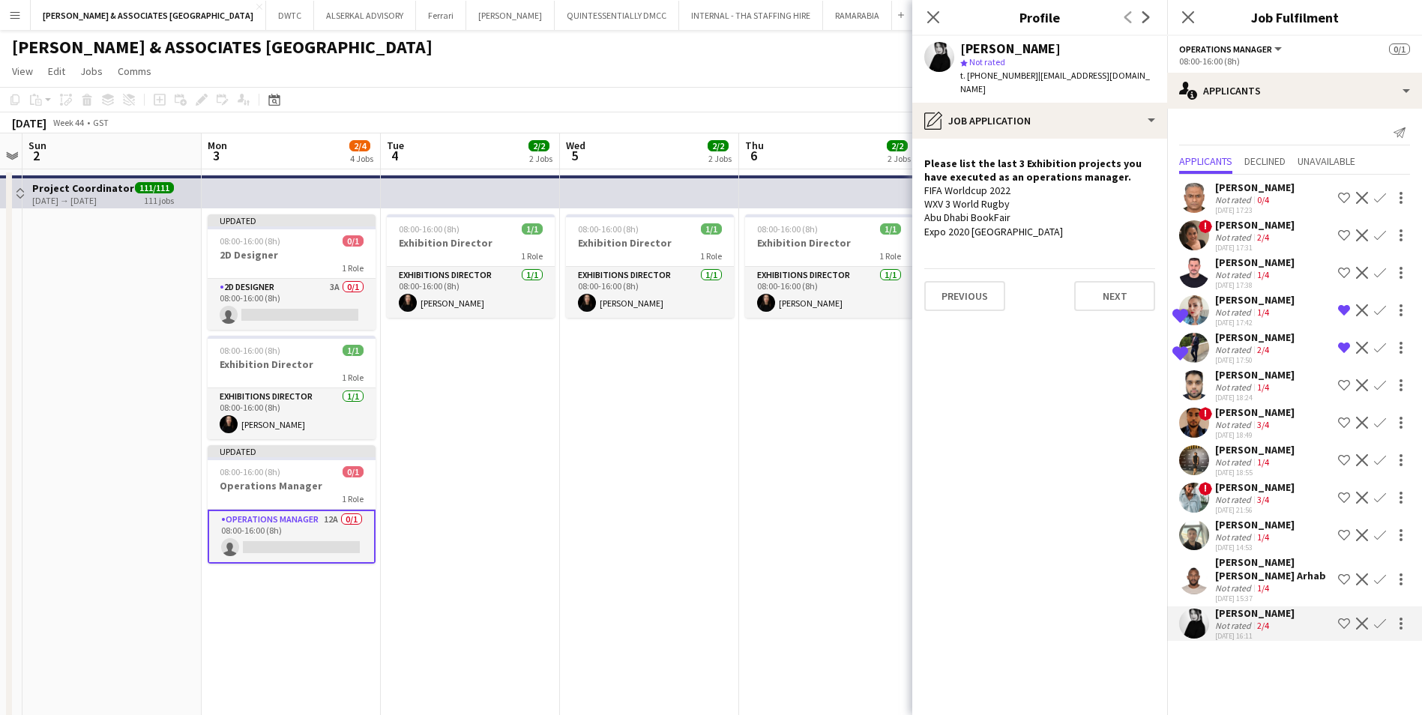
click at [1035, 184] on div "FIFA Worldcup 2022 WXV 3 World Rugby Abu Dhabi BookFair Expo 2020 [GEOGRAPHIC_D…" at bounding box center [1039, 211] width 231 height 55
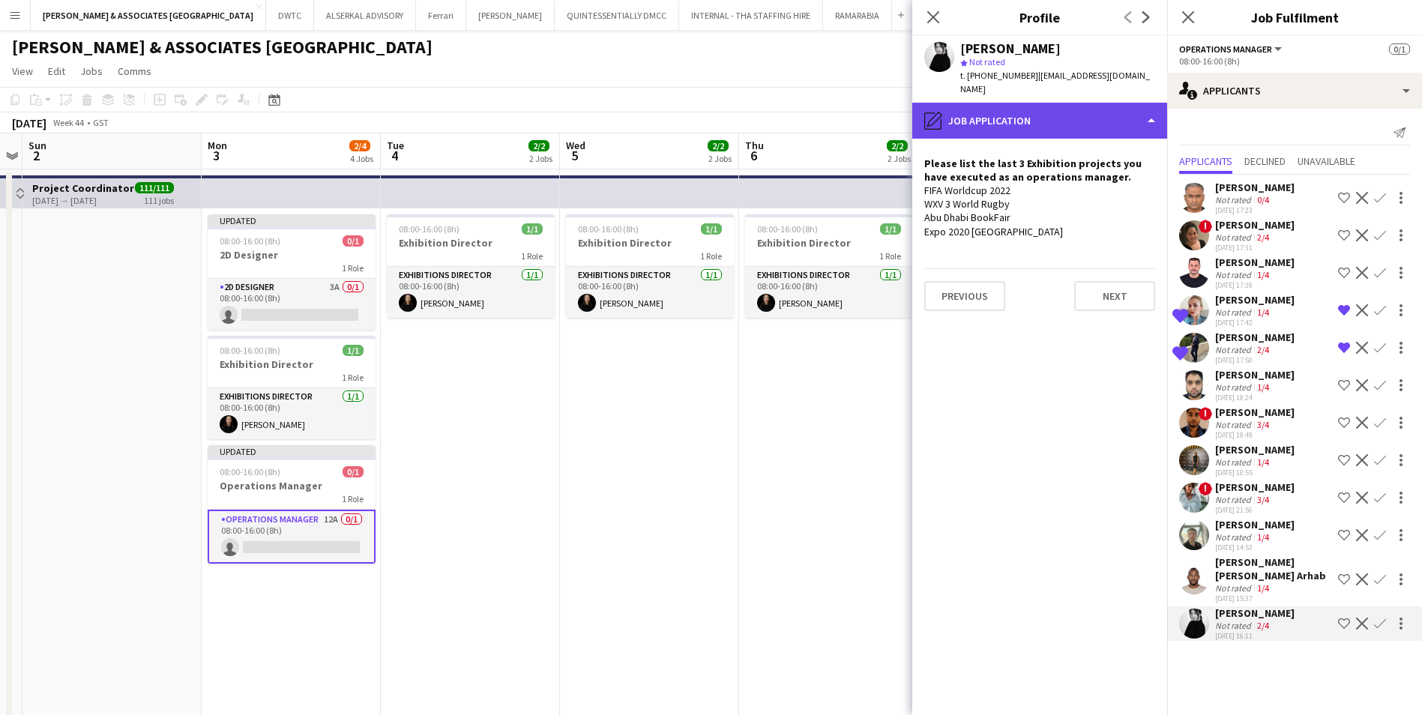
click at [1098, 115] on div "pencil4 Job Application" at bounding box center [1039, 121] width 255 height 36
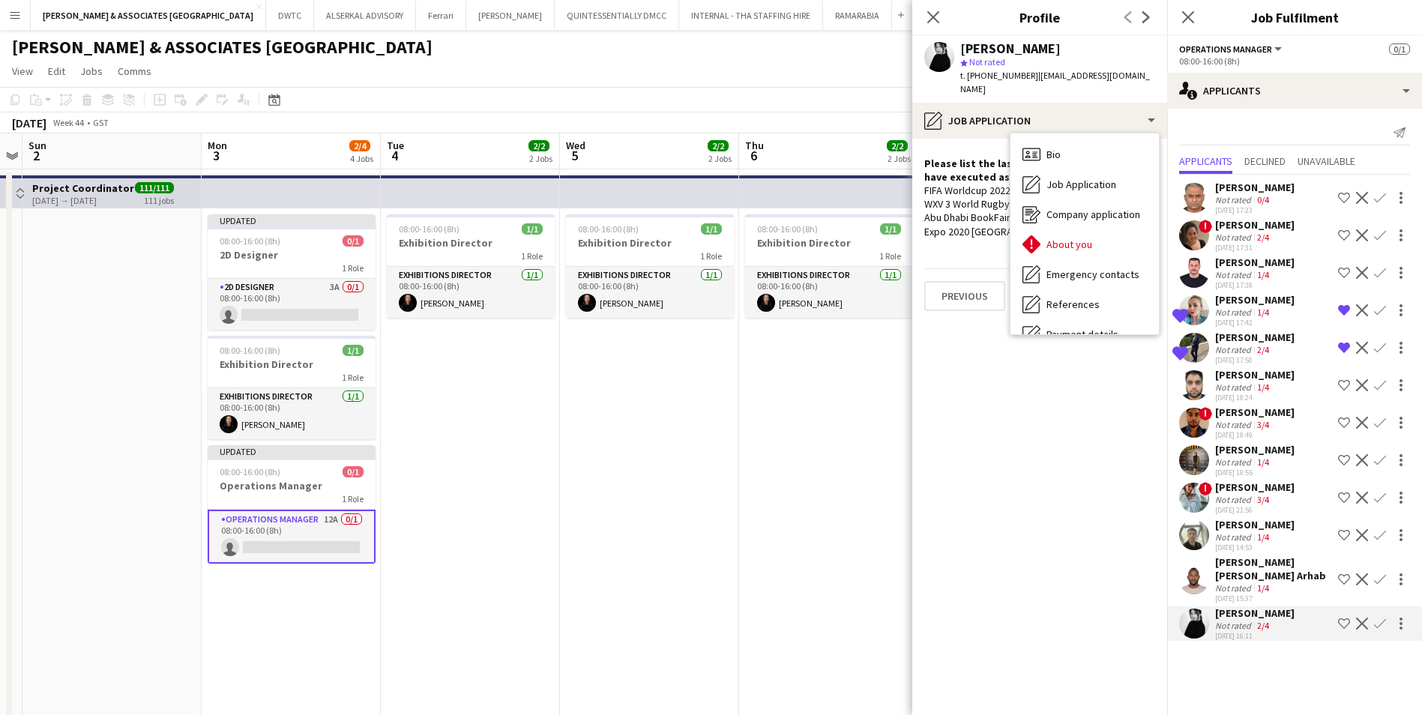
click at [1010, 477] on app-crew-profile-role-application "Please list the last 3 Exhibition projects you have executed as an operations m…" at bounding box center [1039, 427] width 255 height 576
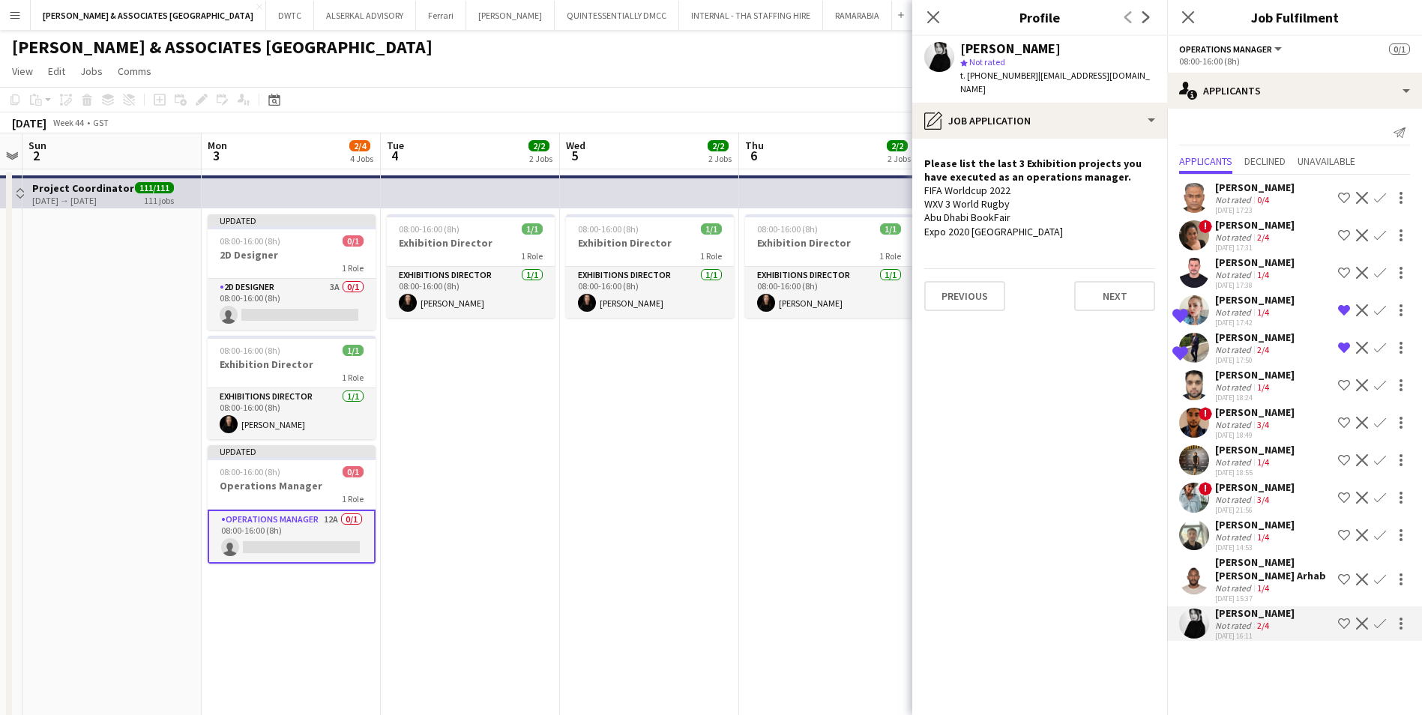
click at [1282, 677] on mat-expansion-panel "users2 Applicants Send notification Applicants Declined Unavailable [PERSON_NAM…" at bounding box center [1294, 412] width 255 height 606
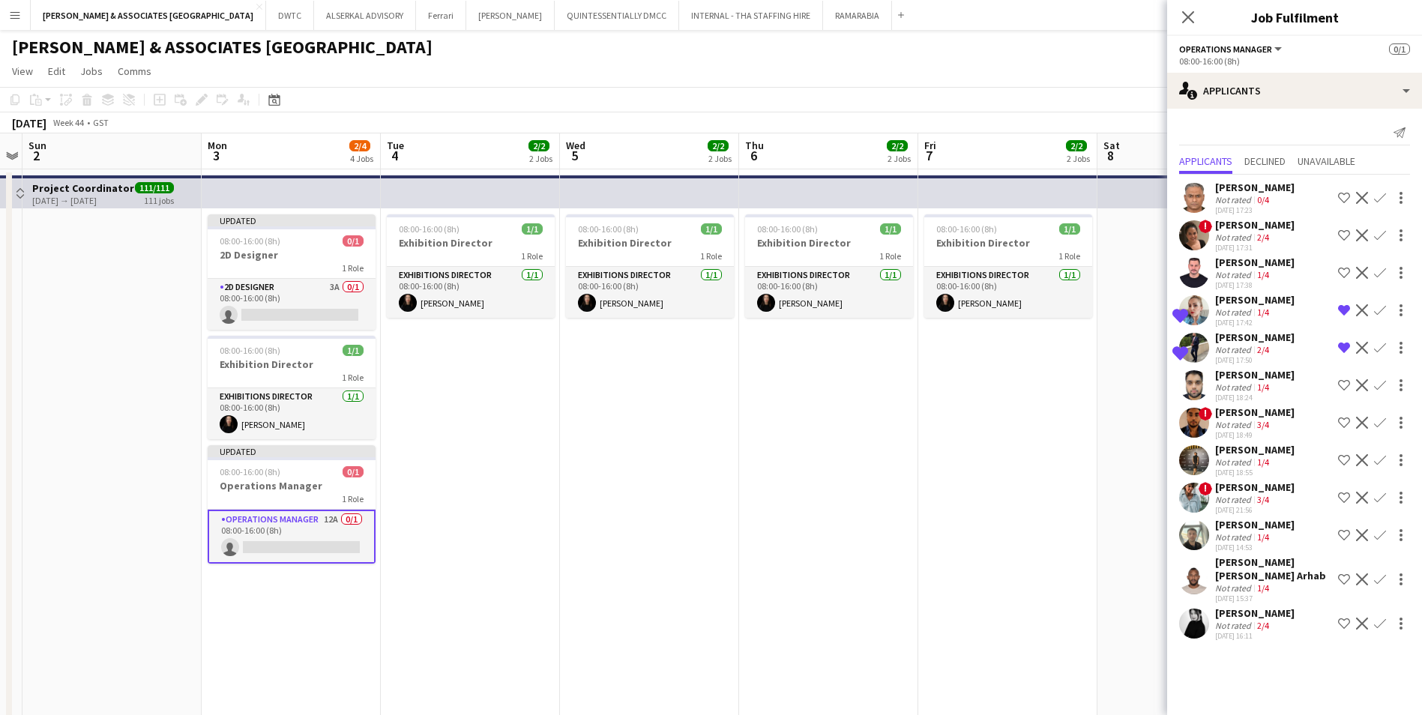
click at [1258, 554] on div "[PERSON_NAME] Not rated 0/4 [DATE] 17:23 Shortlist crew Decline Confirm ! [PERS…" at bounding box center [1294, 409] width 255 height 469
click at [1258, 558] on div "[PERSON_NAME] [PERSON_NAME] Arhab" at bounding box center [1273, 568] width 117 height 27
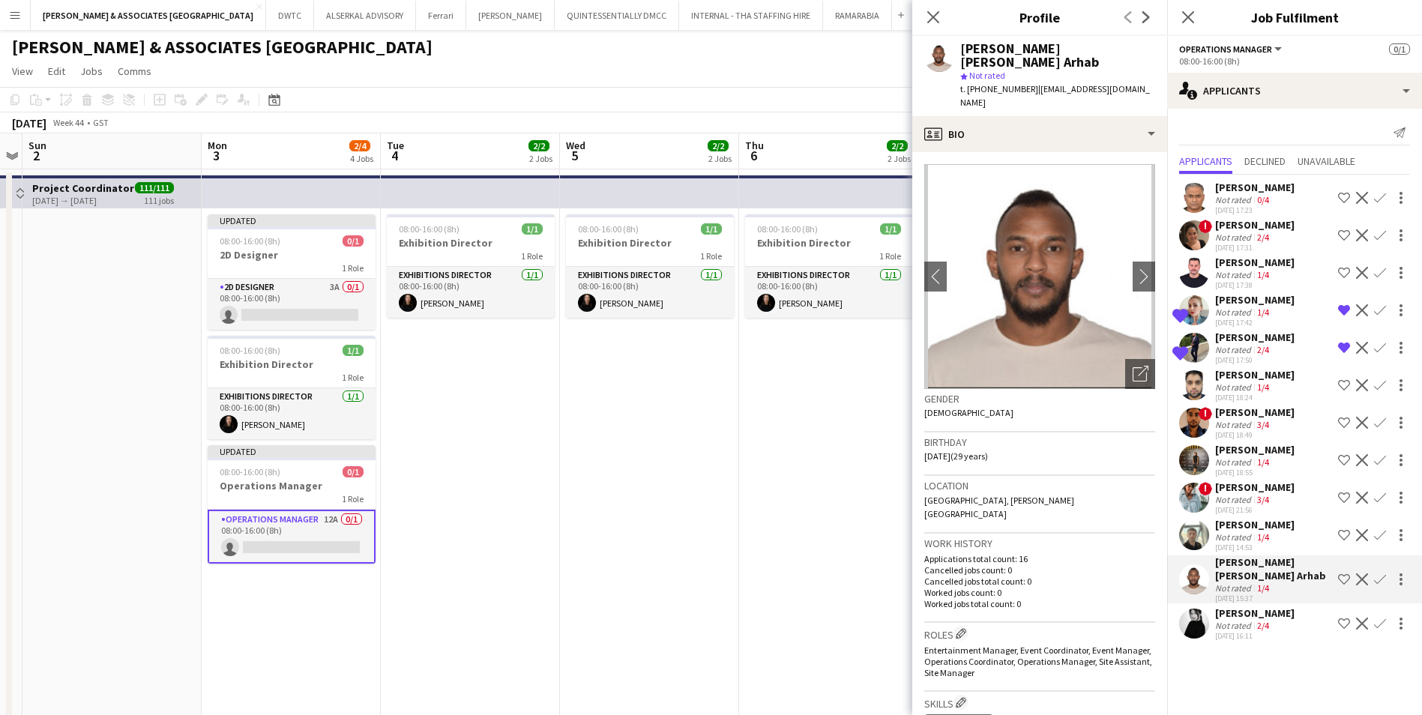
click at [1235, 622] on div "Not rated" at bounding box center [1234, 625] width 39 height 11
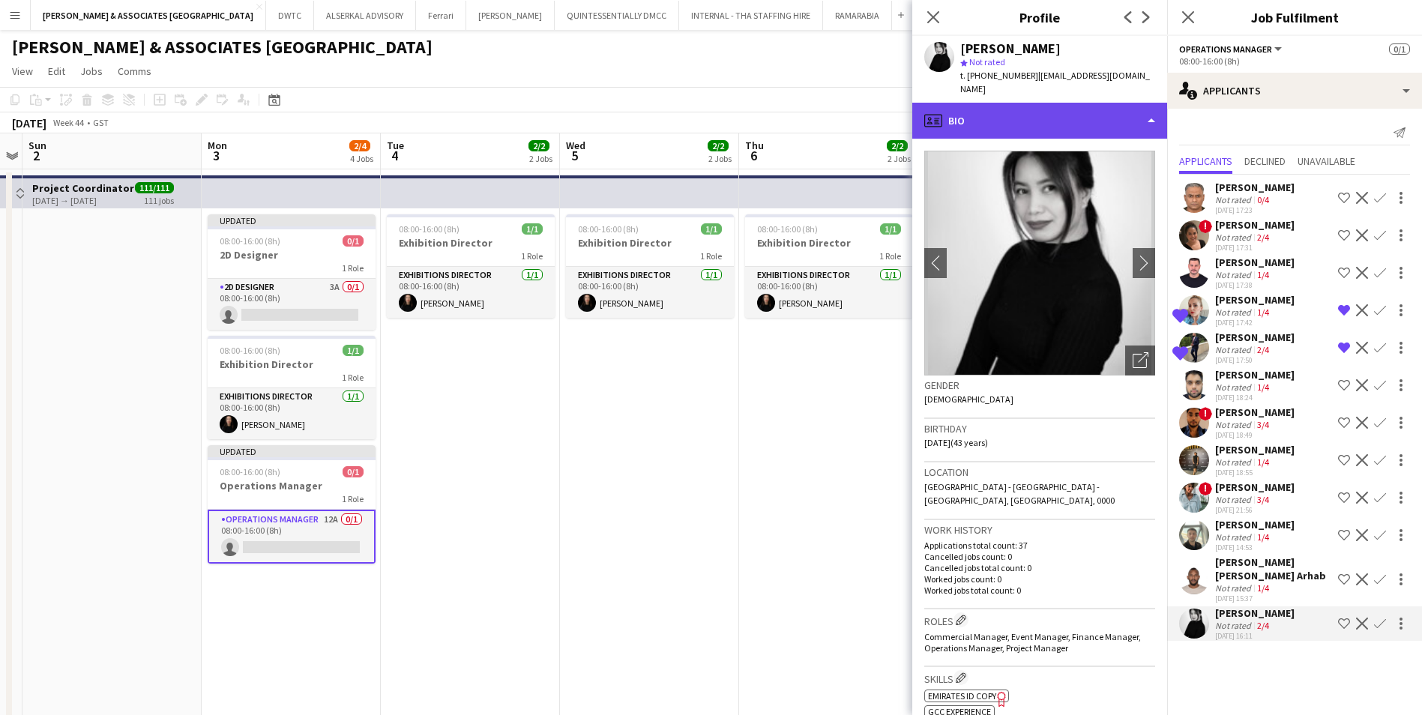
click at [1073, 116] on div "profile Bio" at bounding box center [1039, 121] width 255 height 36
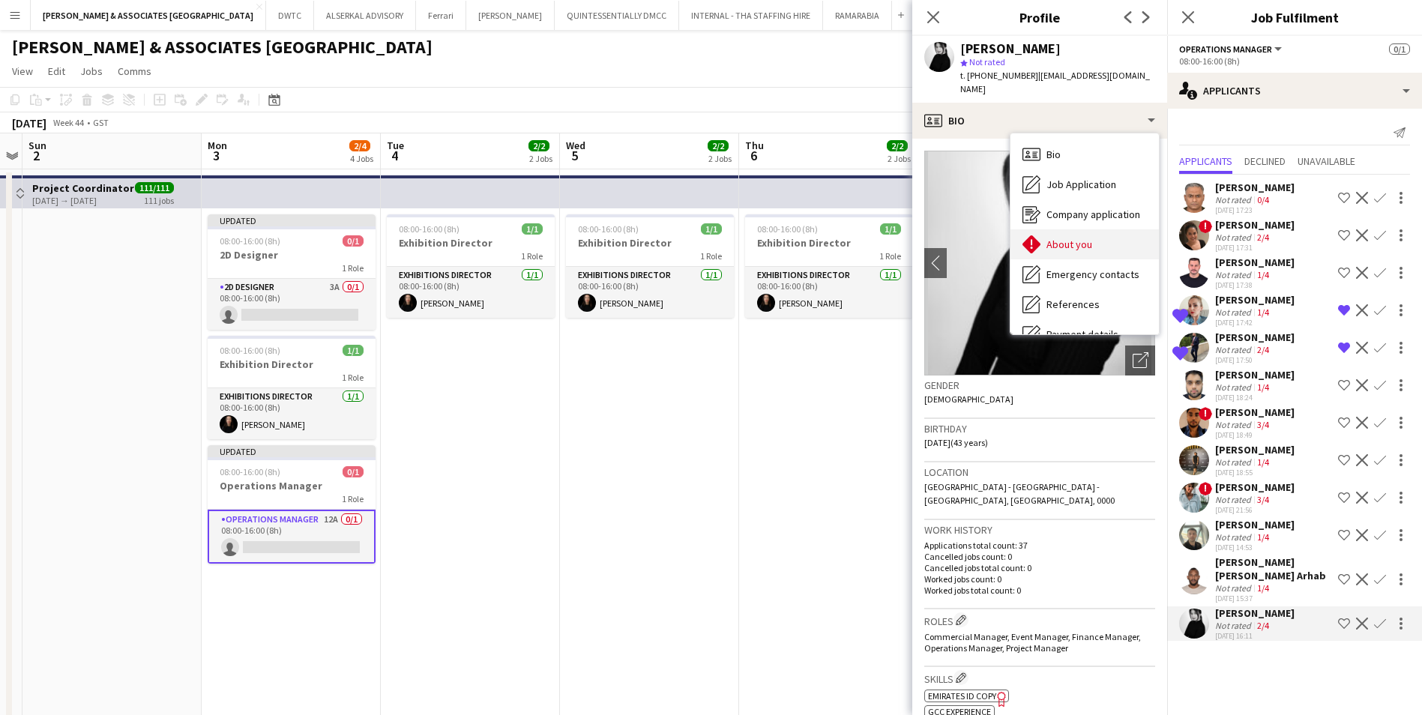
click at [1091, 242] on div "About you About you" at bounding box center [1084, 244] width 148 height 30
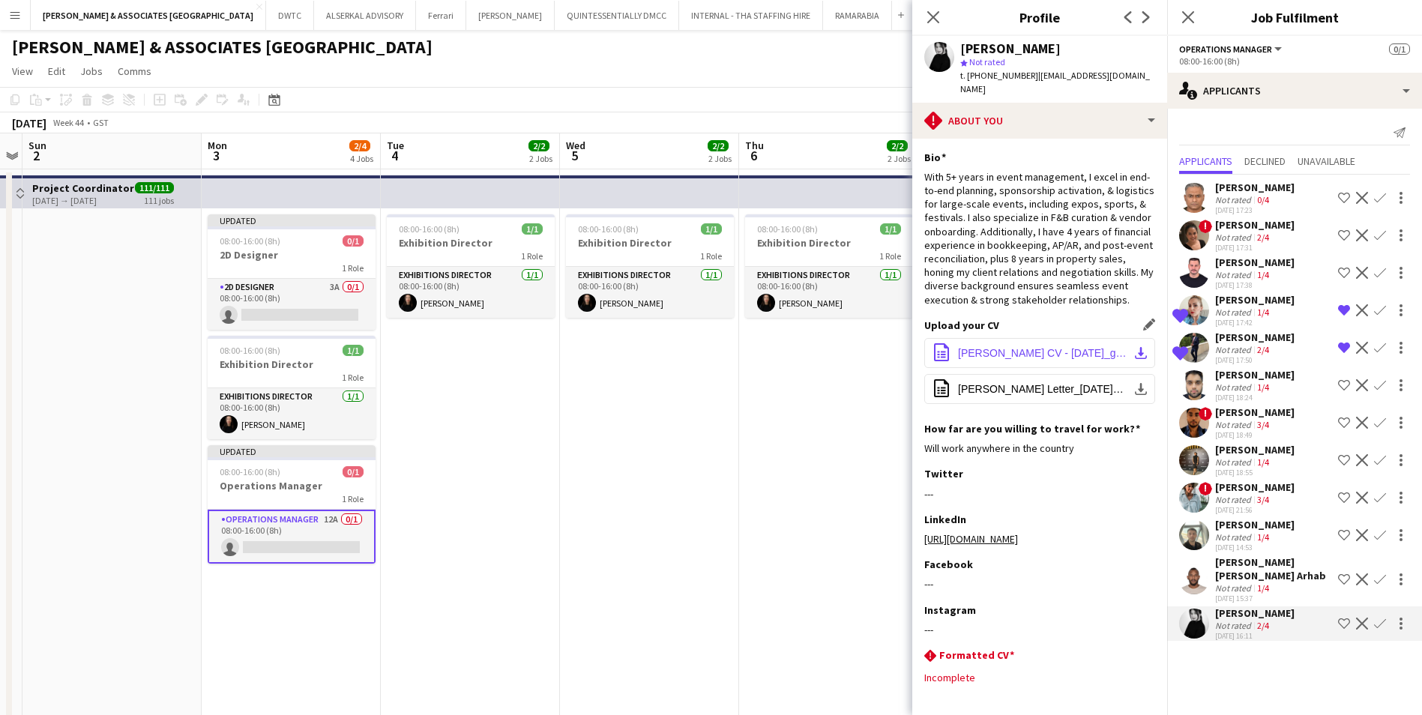
click at [1001, 353] on span "[PERSON_NAME] CV - [DATE]_g_compressed.pdf" at bounding box center [1042, 353] width 169 height 12
click at [22, 5] on button "Menu" at bounding box center [15, 15] width 30 height 30
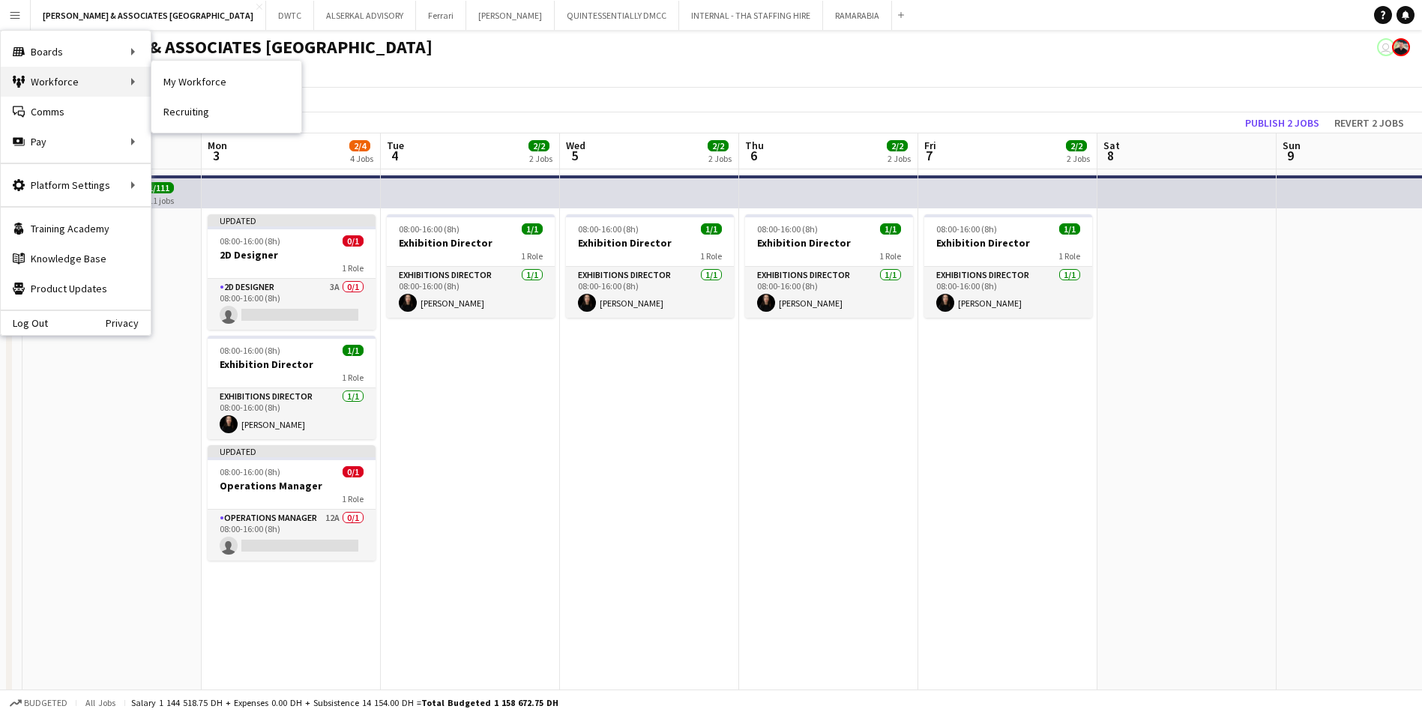
click at [64, 81] on div "Workforce Workforce" at bounding box center [76, 82] width 150 height 30
click at [140, 88] on div "Workforce Workforce" at bounding box center [76, 82] width 150 height 30
click at [124, 87] on div "Workforce Workforce" at bounding box center [76, 82] width 150 height 30
click at [193, 80] on link "My Workforce" at bounding box center [226, 82] width 150 height 30
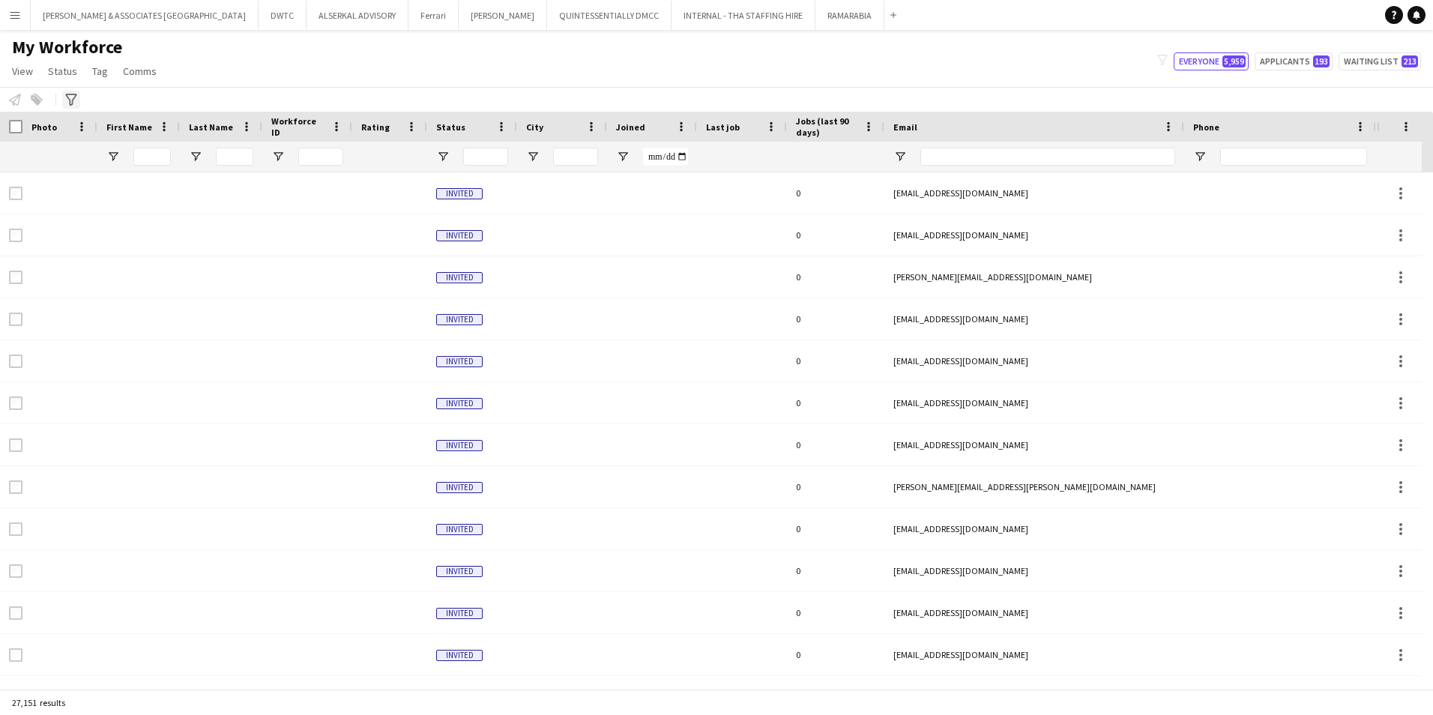
click at [69, 95] on icon "Advanced filters" at bounding box center [71, 100] width 12 height 12
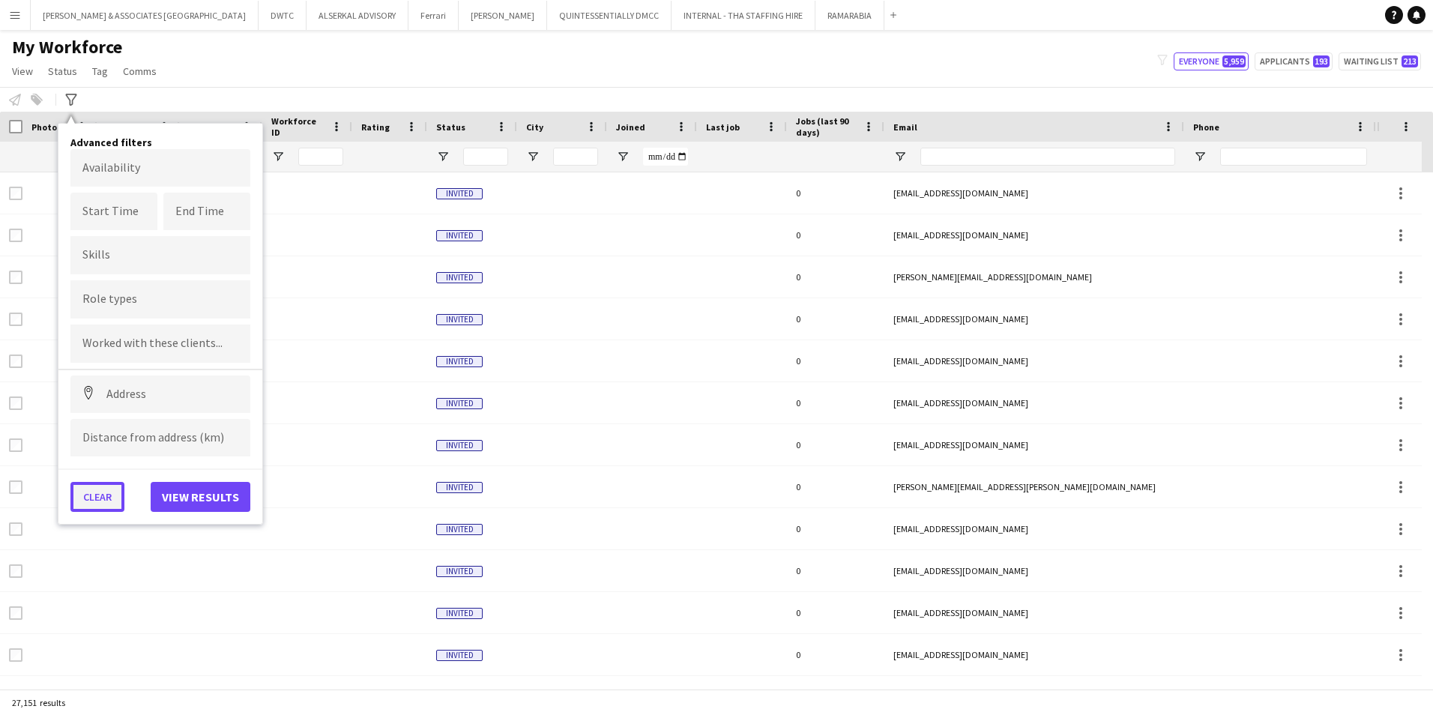
click at [97, 499] on button "Clear" at bounding box center [97, 497] width 54 height 30
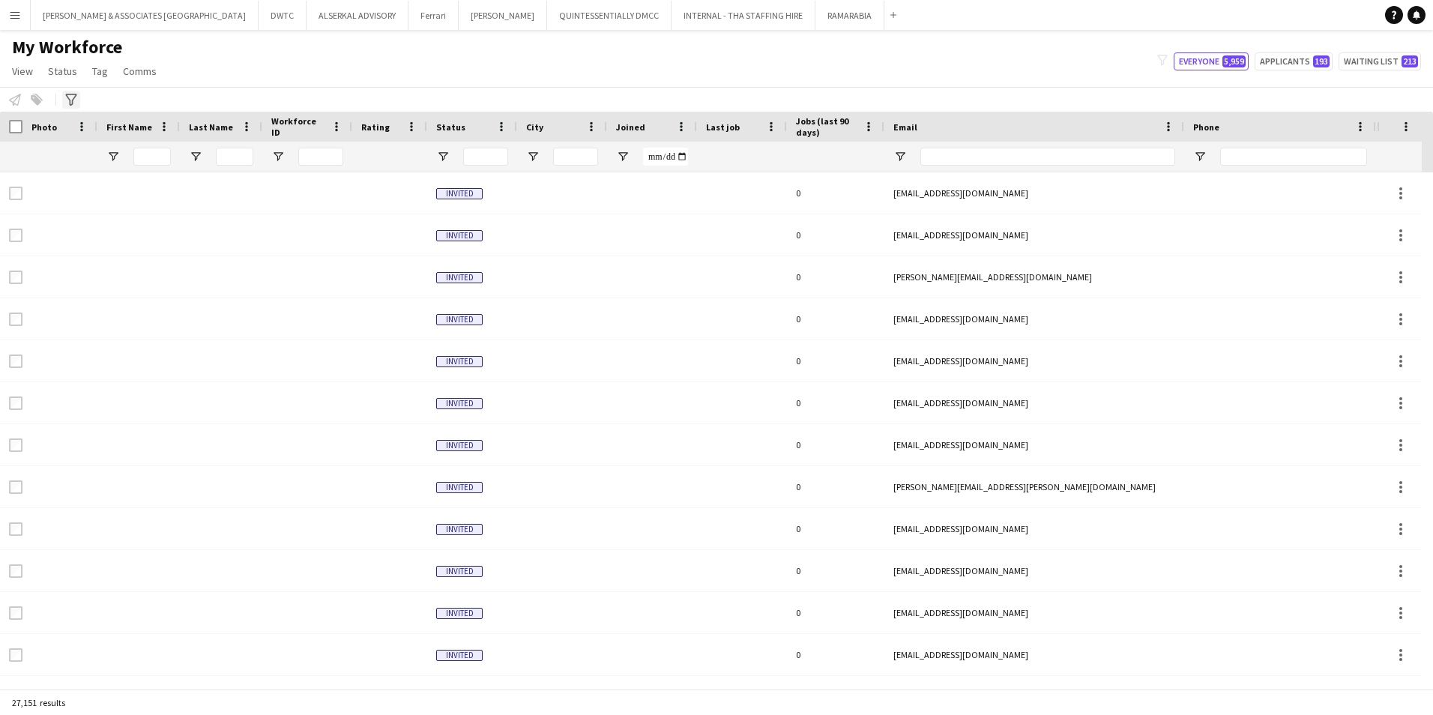
click at [72, 94] on icon "Advanced filters" at bounding box center [71, 100] width 12 height 12
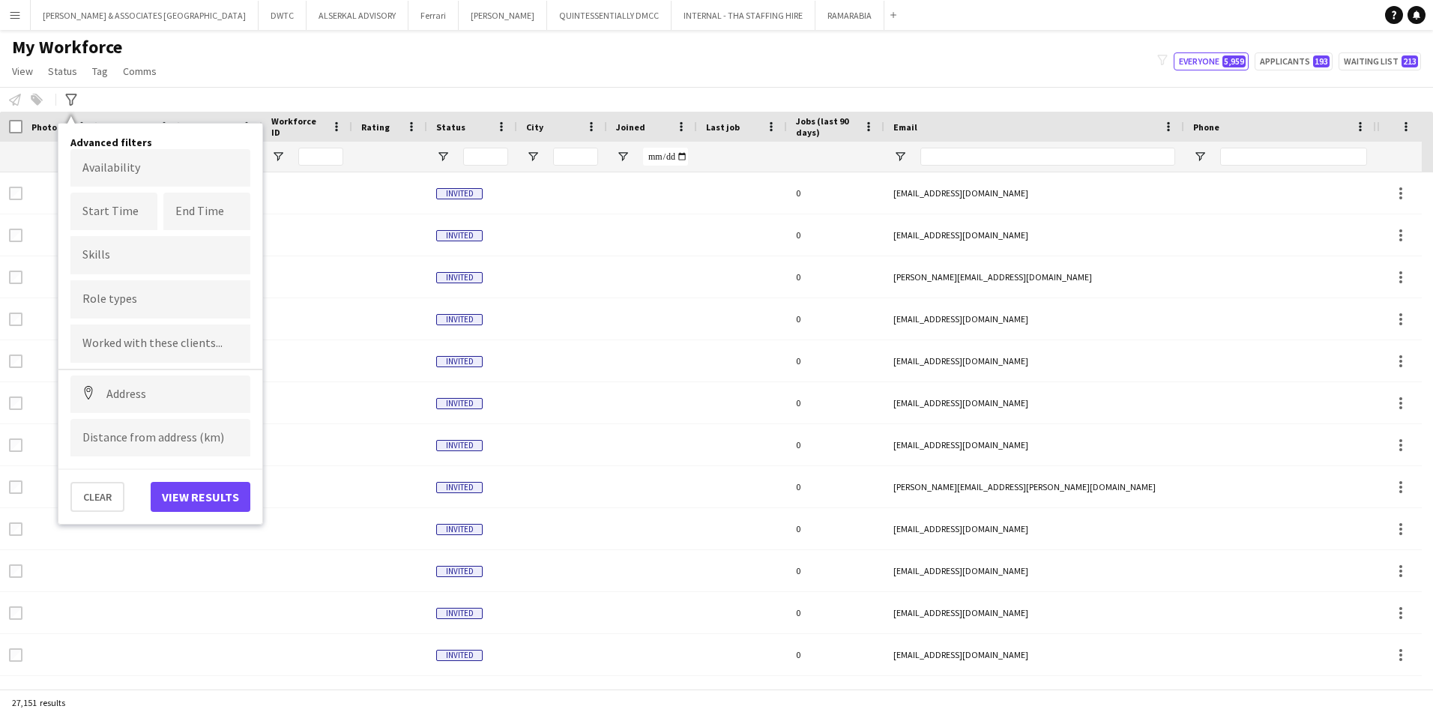
click at [127, 304] on input "Type to search role types..." at bounding box center [160, 299] width 156 height 13
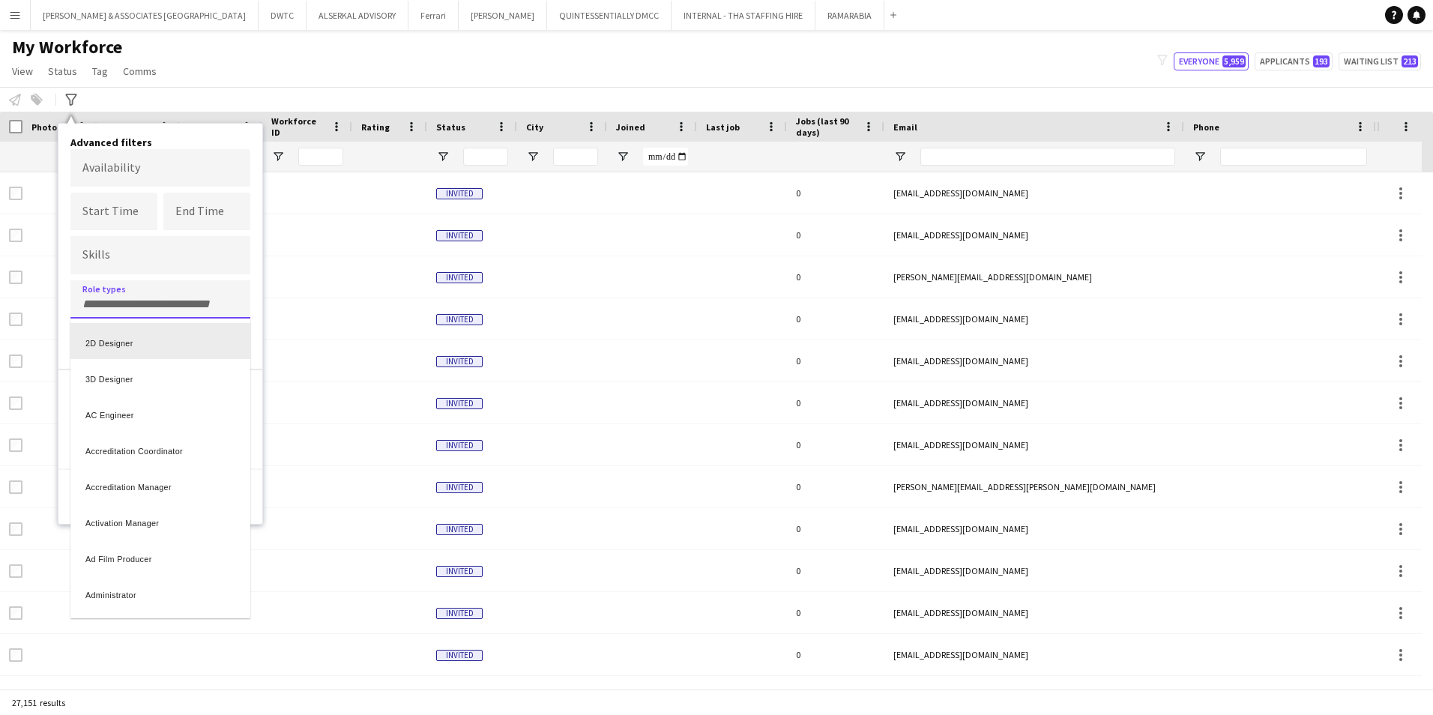
click at [153, 304] on div at bounding box center [716, 357] width 1433 height 715
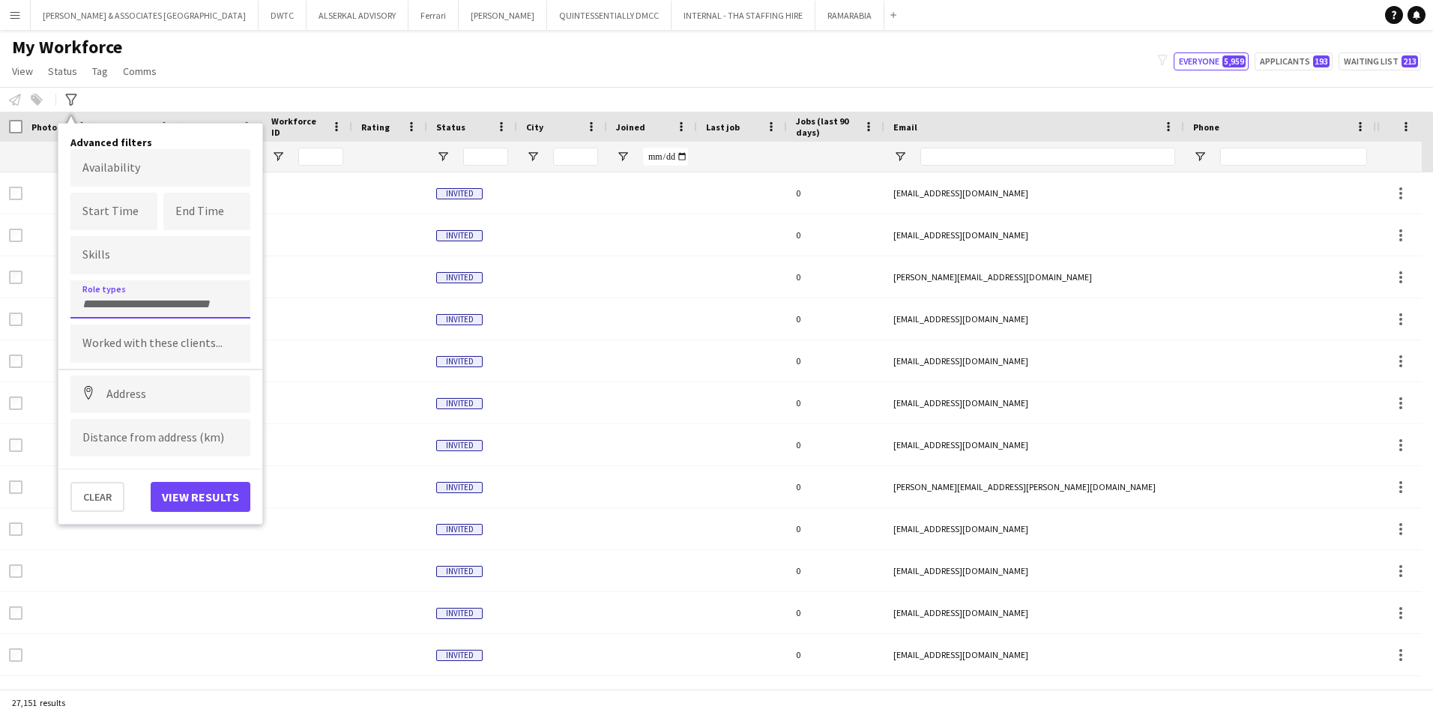
click at [153, 304] on input "Type to search role types..." at bounding box center [160, 304] width 156 height 13
type input "***"
click at [141, 342] on div "RSVP Manager" at bounding box center [160, 341] width 180 height 36
click at [234, 503] on button "View results" at bounding box center [201, 497] width 100 height 30
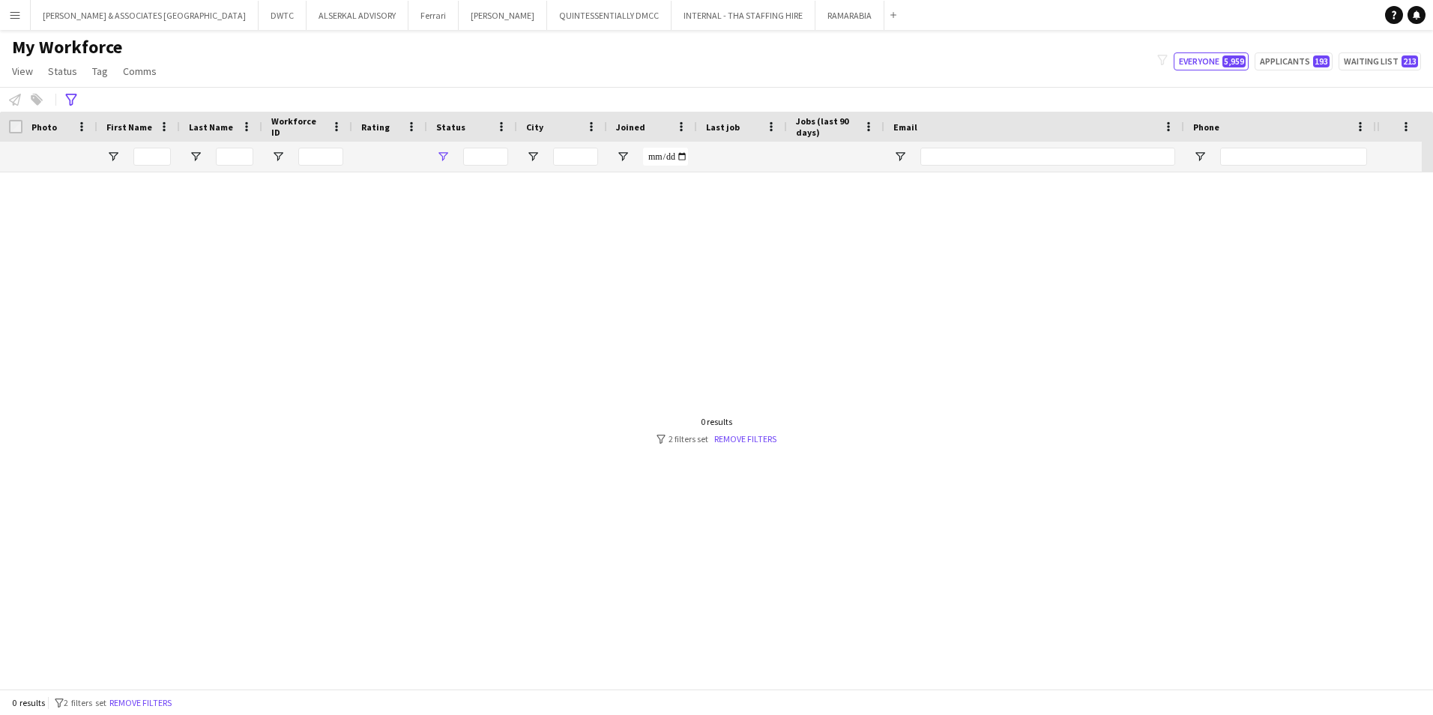
type input "**********"
click at [750, 437] on link "Remove filters" at bounding box center [745, 438] width 62 height 11
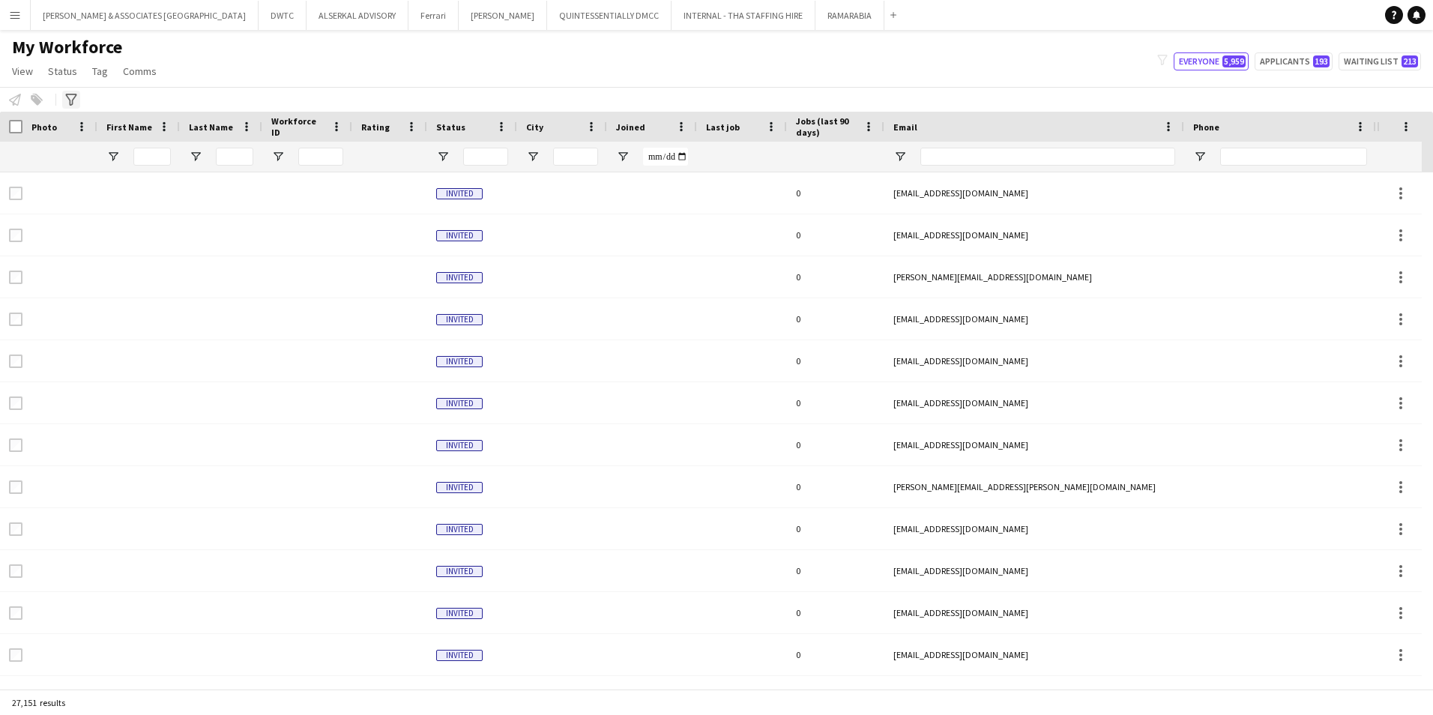
click at [65, 105] on icon "Advanced filters" at bounding box center [71, 100] width 12 height 12
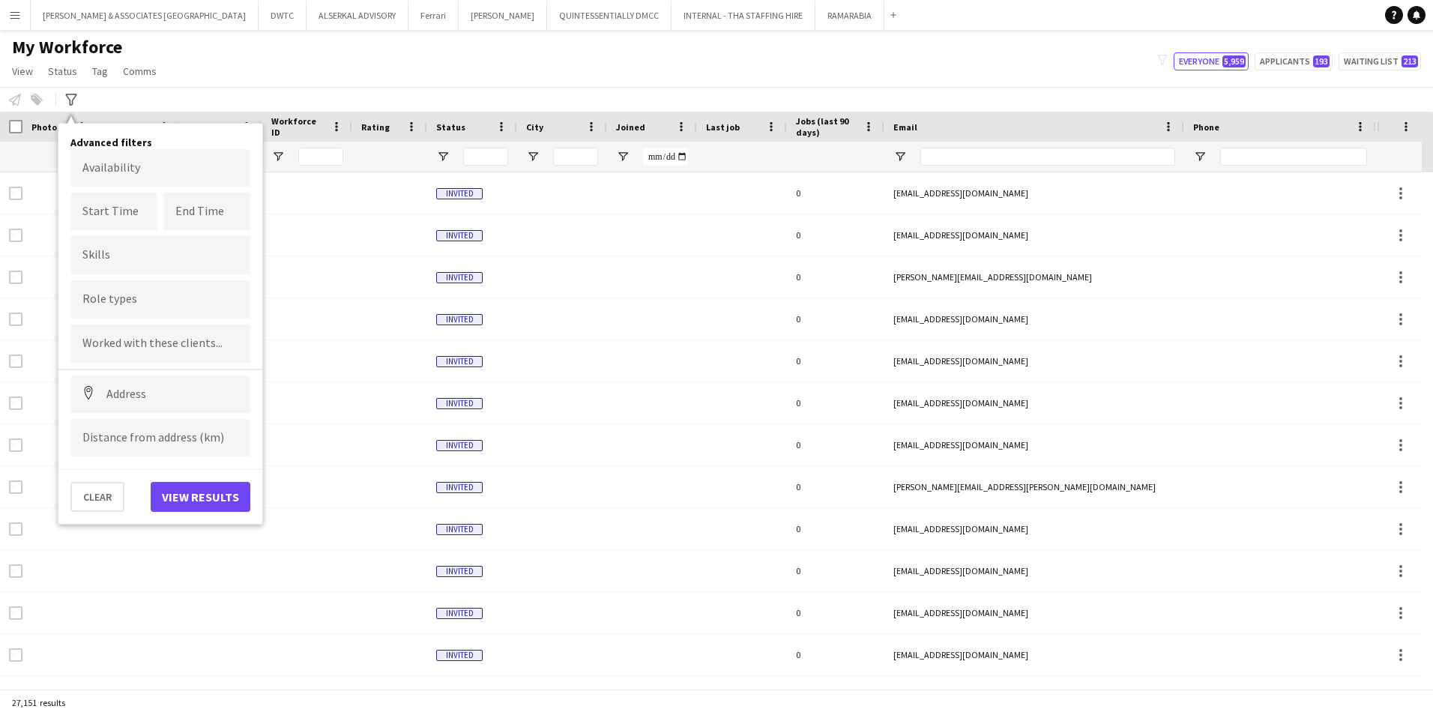
click at [111, 307] on input "Type to search role types..." at bounding box center [160, 299] width 156 height 13
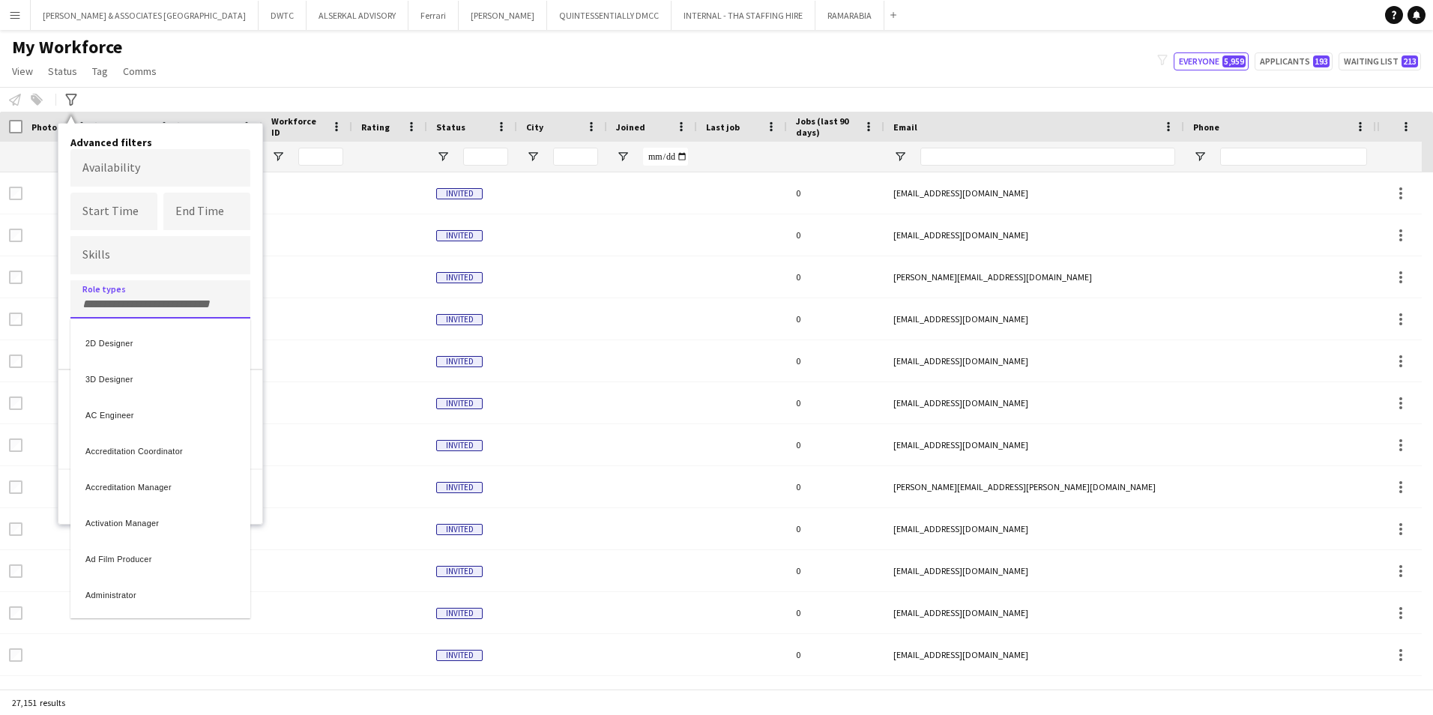
click at [143, 292] on div at bounding box center [716, 357] width 1433 height 715
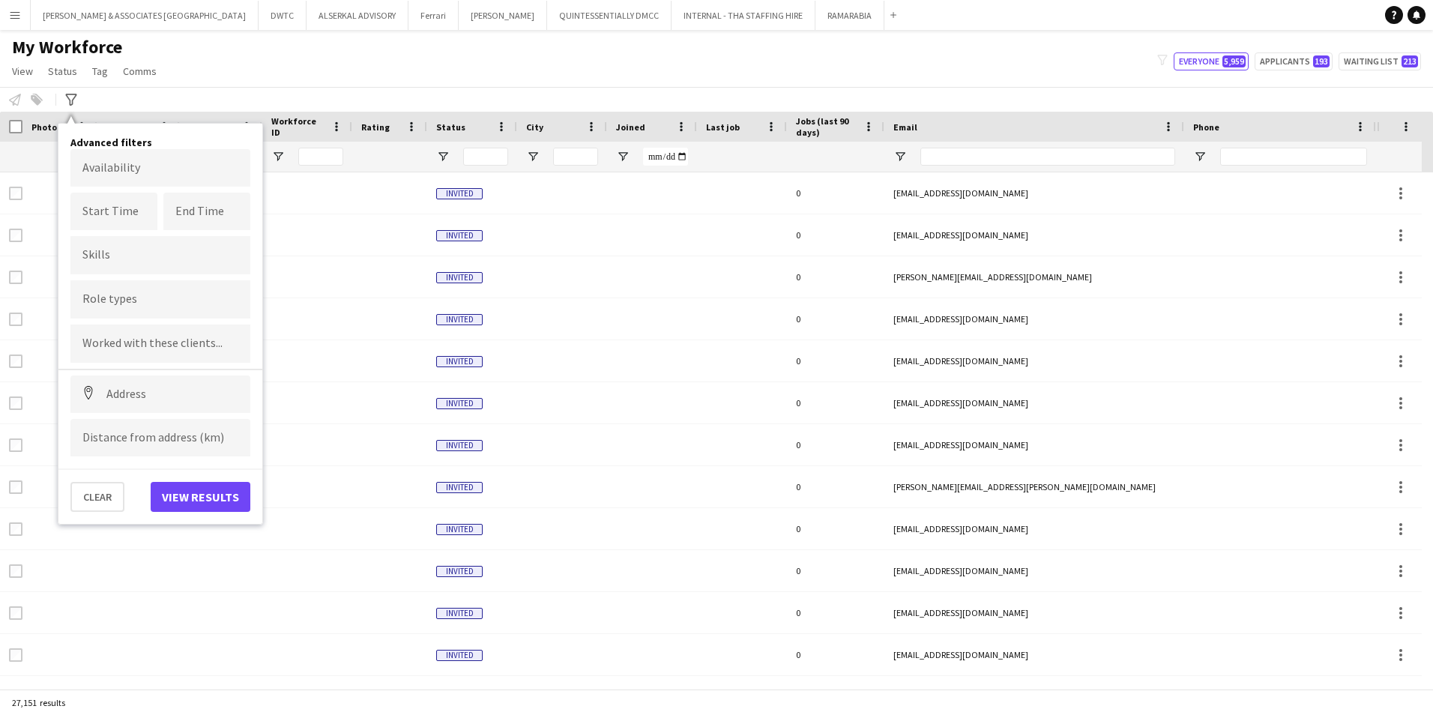
click at [134, 316] on div at bounding box center [160, 299] width 180 height 38
type input "***"
click at [149, 338] on div "RSVP Manager" at bounding box center [160, 341] width 180 height 36
click at [208, 489] on button "View results" at bounding box center [201, 497] width 100 height 30
type input "**********"
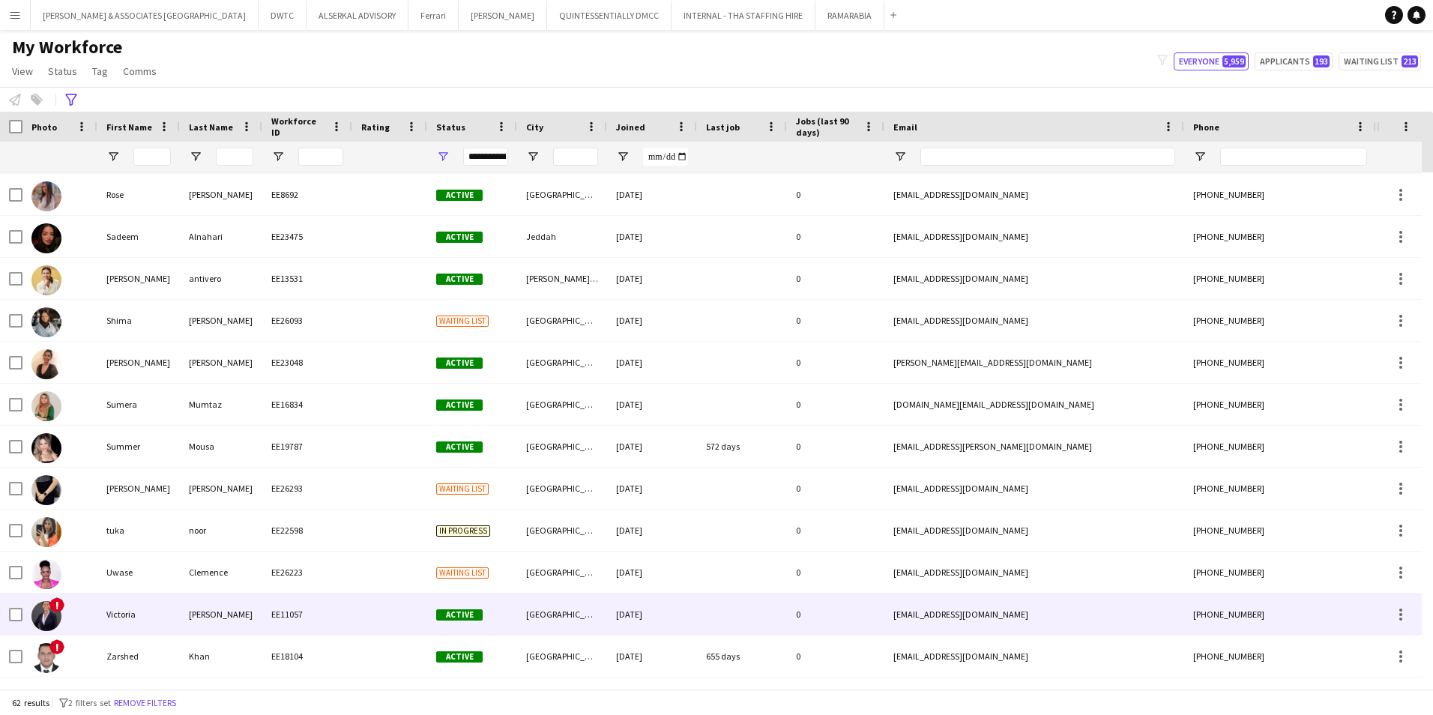
click at [143, 615] on div "Victoria" at bounding box center [138, 614] width 82 height 41
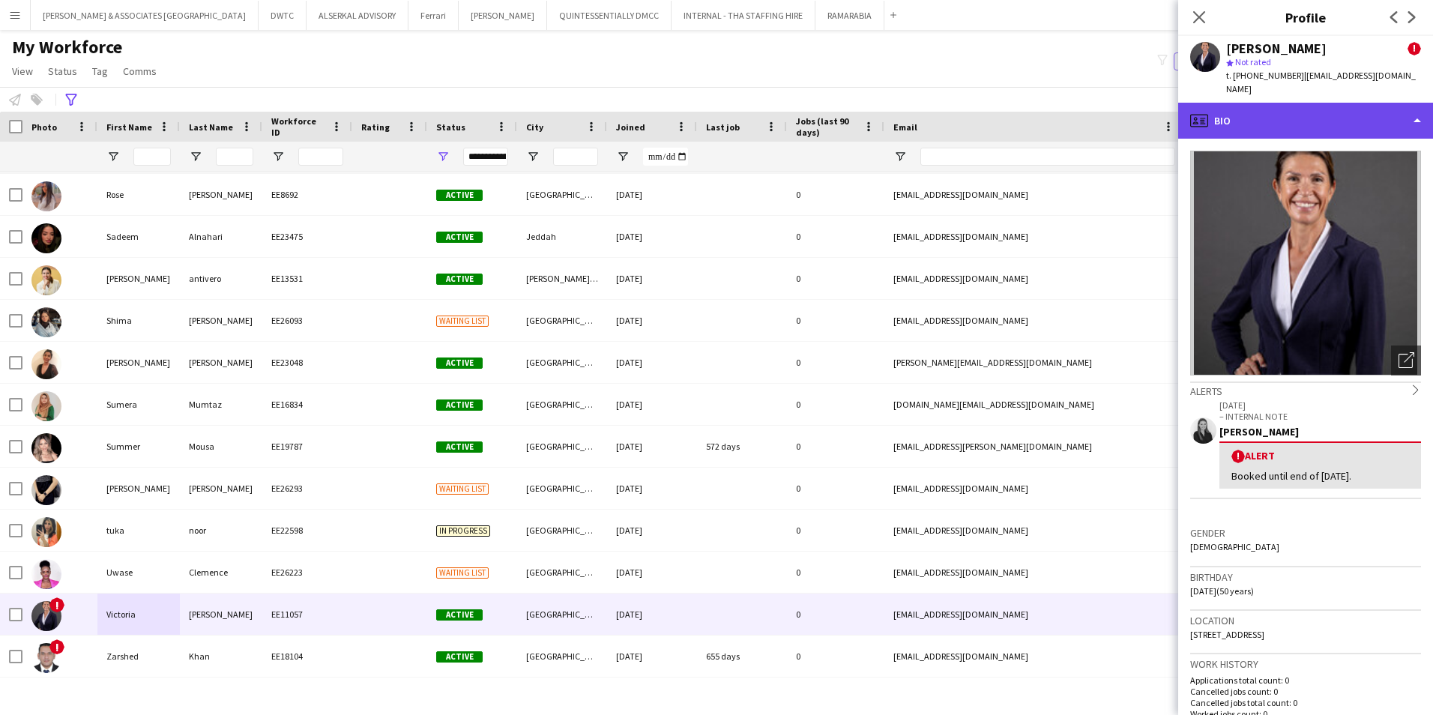
click at [1306, 122] on div "profile Bio" at bounding box center [1305, 121] width 255 height 36
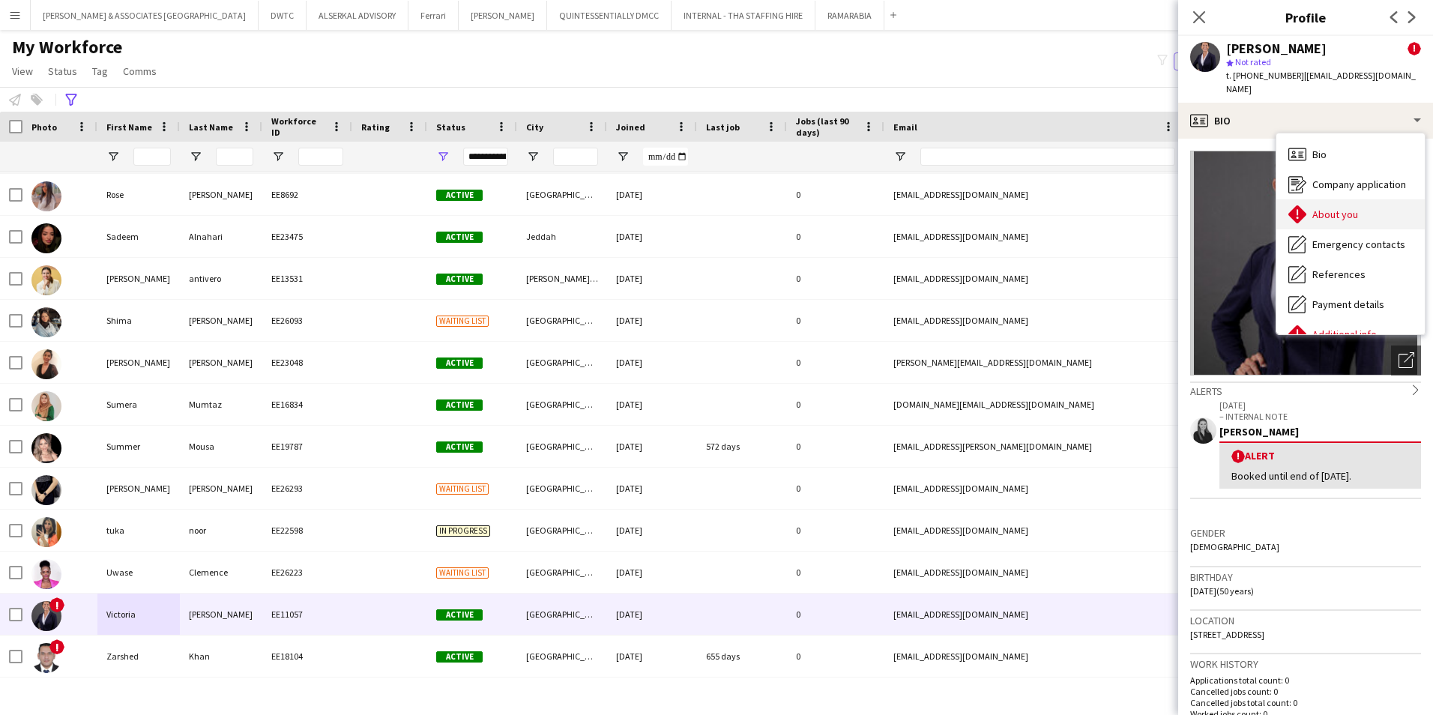
click at [1342, 214] on span "About you" at bounding box center [1335, 214] width 46 height 13
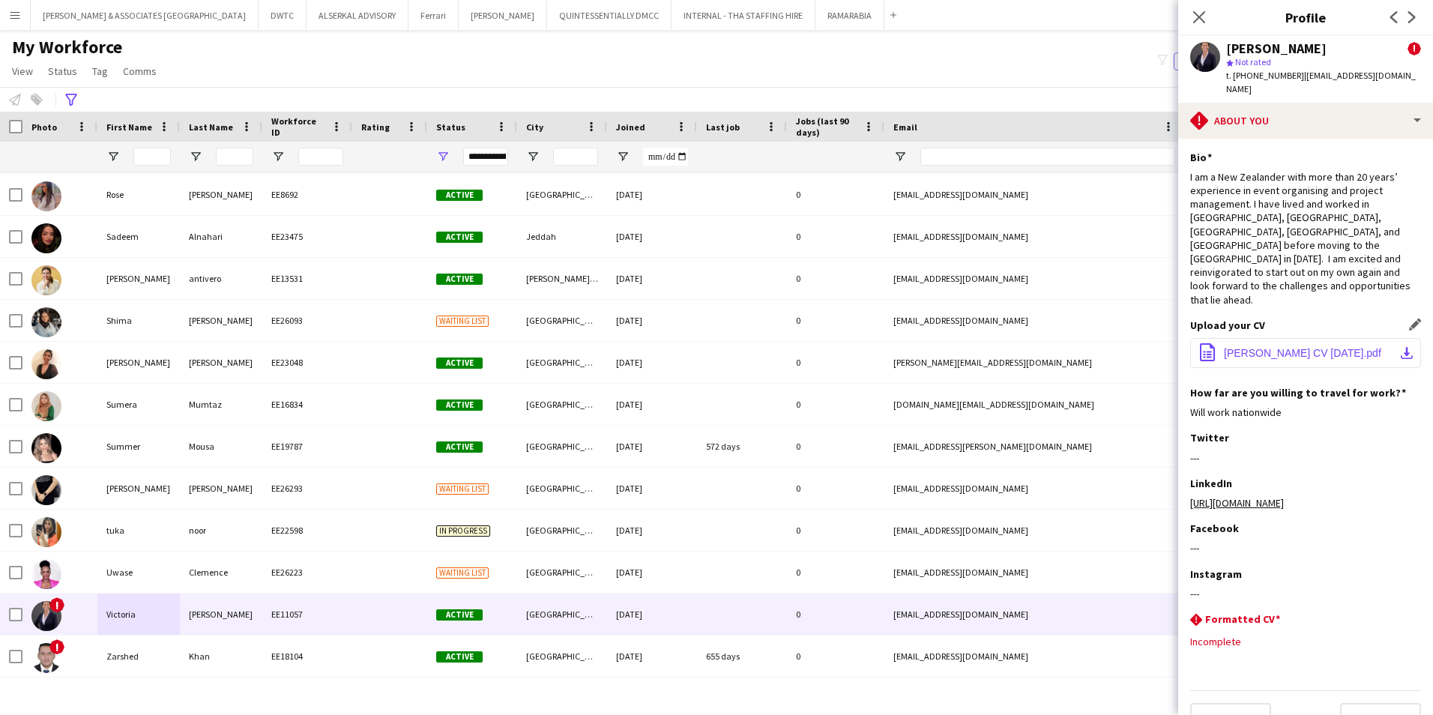
click at [1312, 347] on span "[PERSON_NAME] CV [DATE].pdf" at bounding box center [1302, 353] width 157 height 12
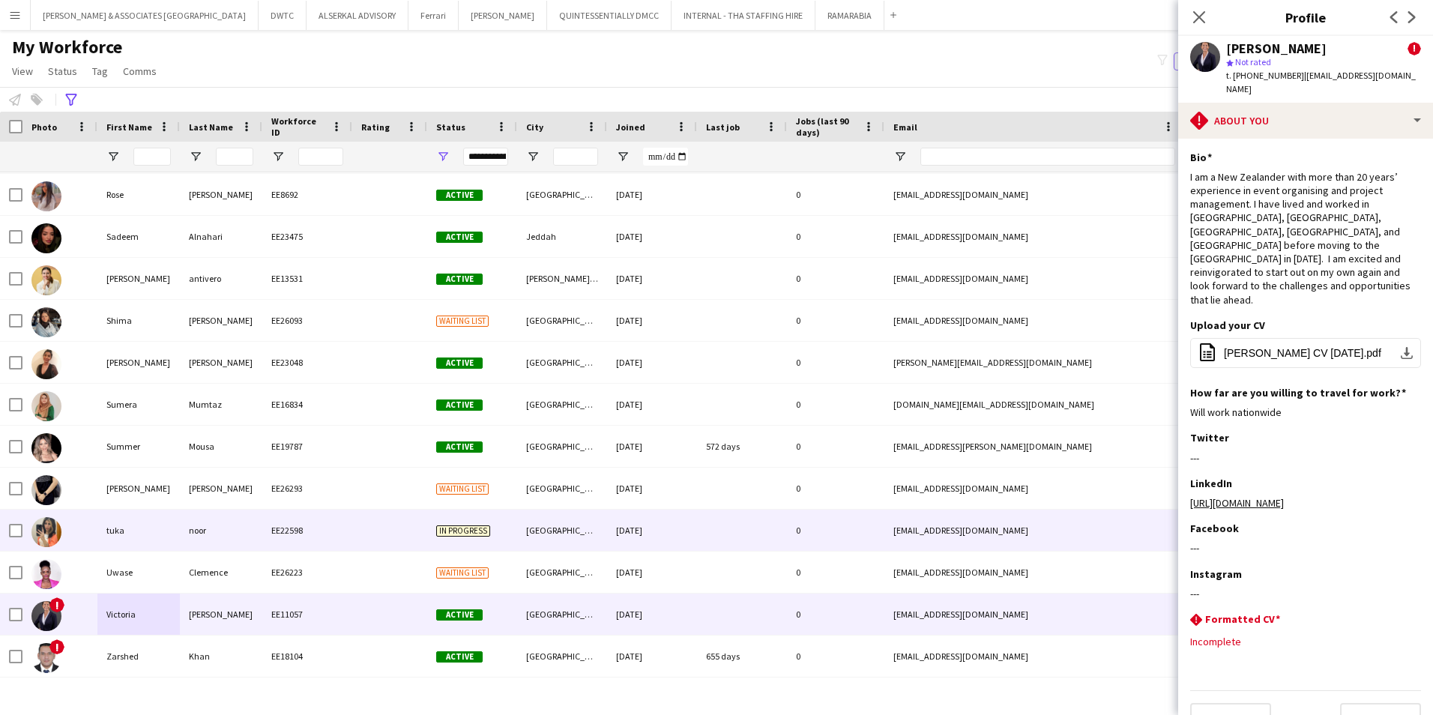
click at [113, 538] on div "tuka" at bounding box center [138, 530] width 82 height 41
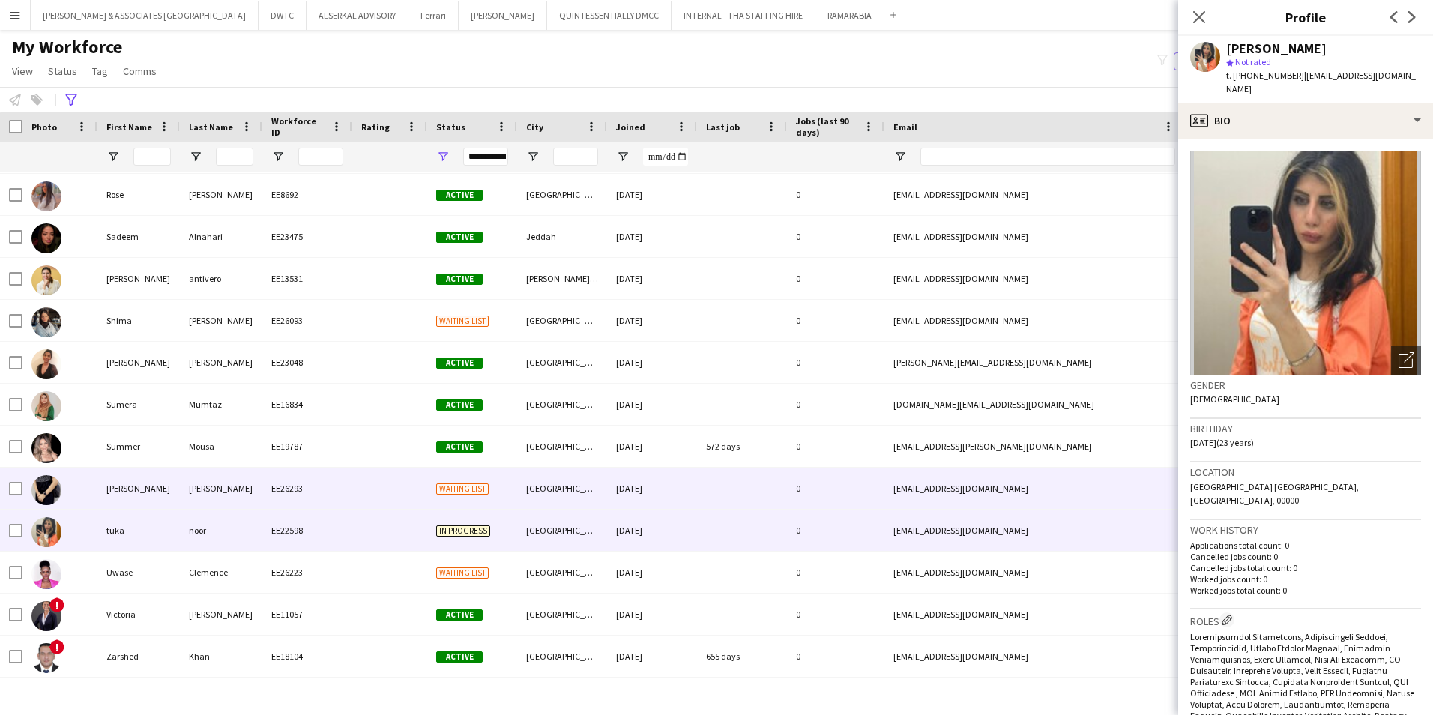
click at [179, 494] on div "[PERSON_NAME]" at bounding box center [138, 488] width 82 height 41
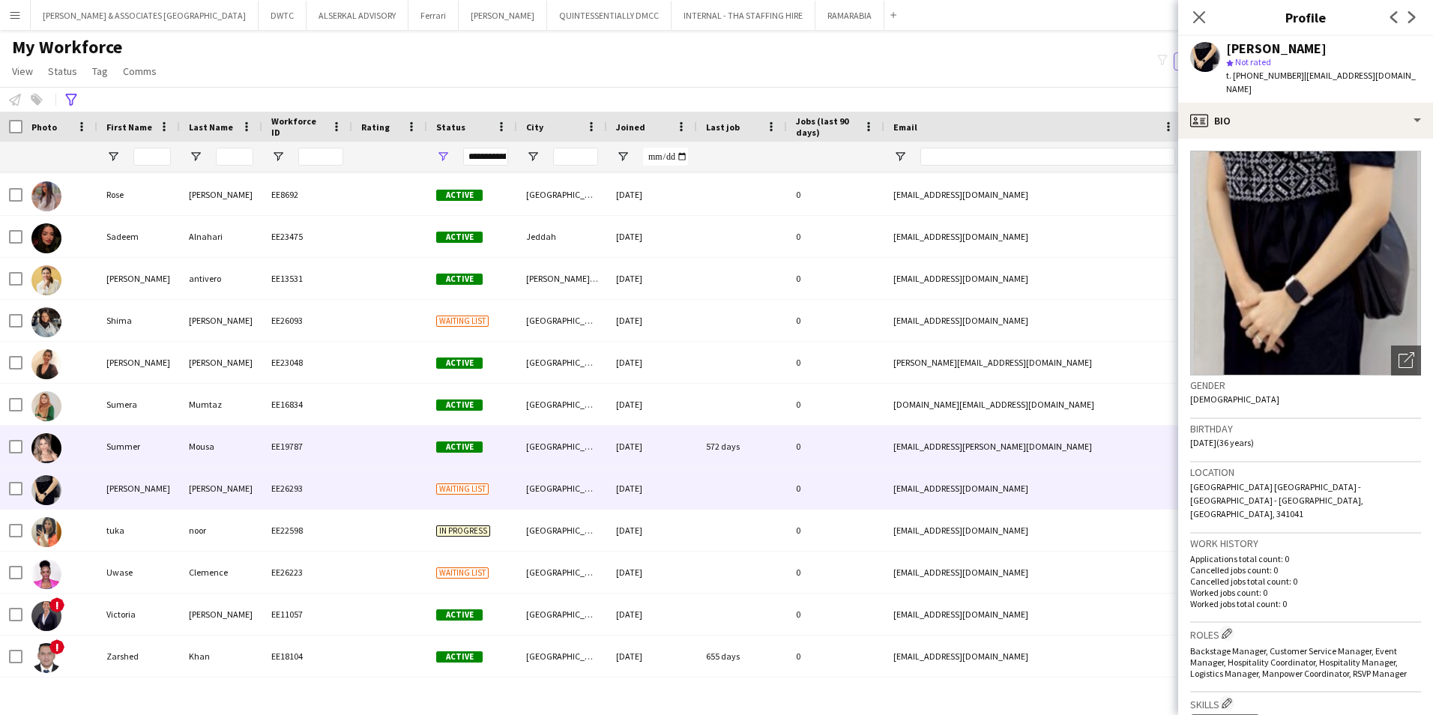
click at [195, 457] on div "Mousa" at bounding box center [221, 446] width 82 height 41
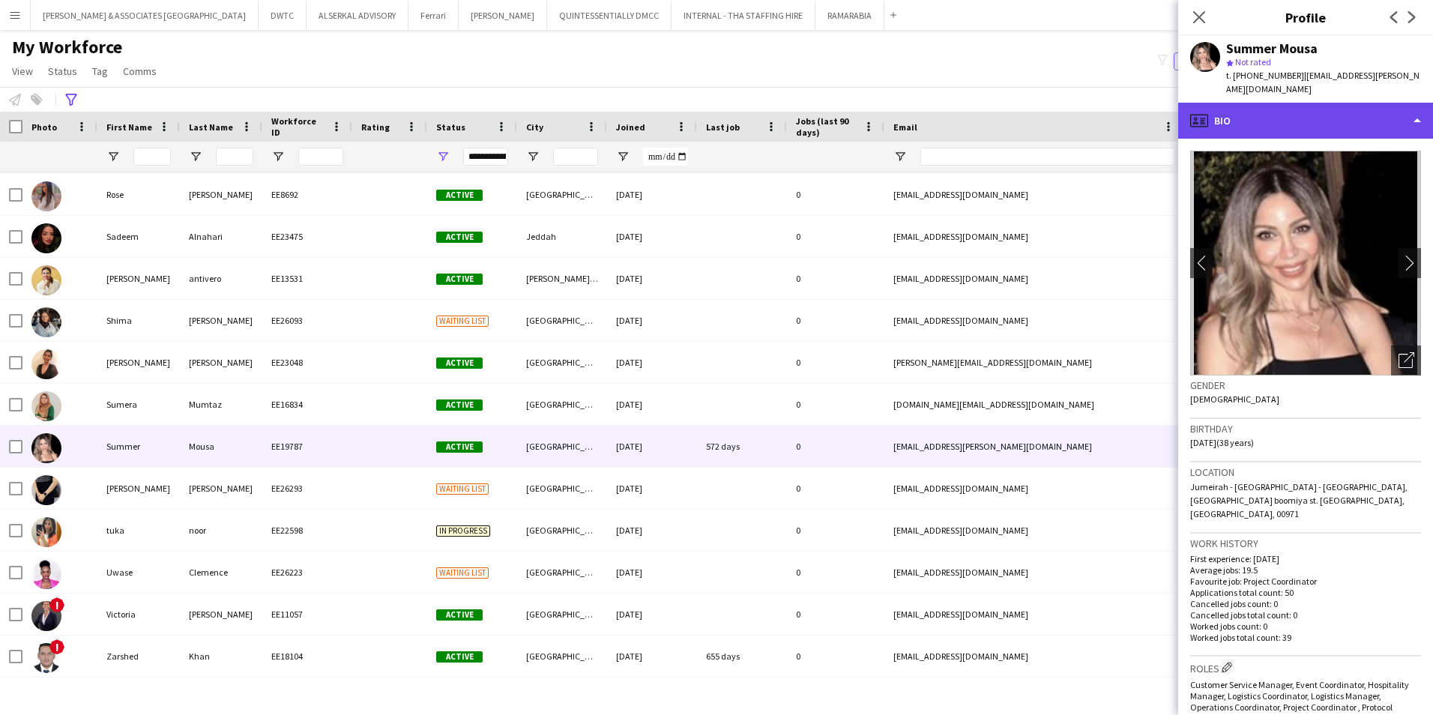
click at [1323, 113] on div "profile Bio" at bounding box center [1305, 121] width 255 height 36
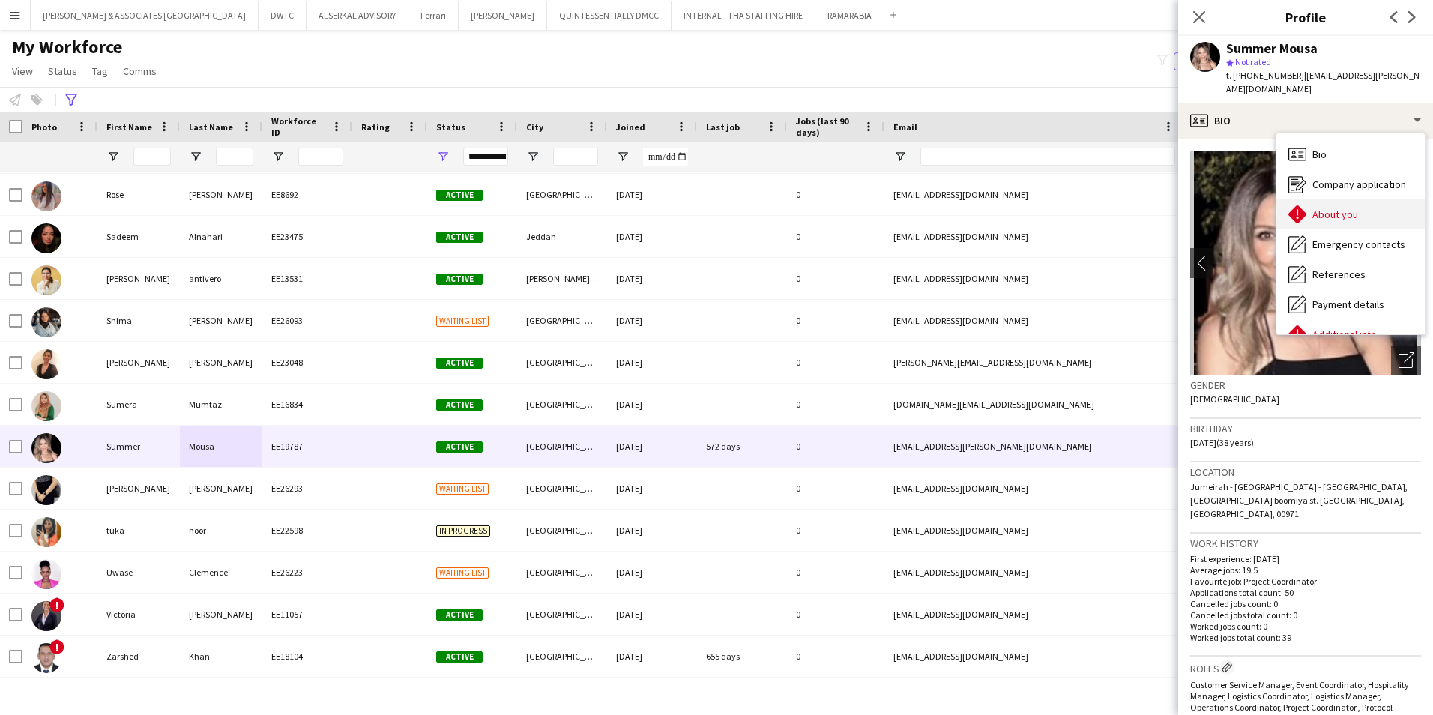
click at [1365, 202] on div "About you About you" at bounding box center [1350, 214] width 148 height 30
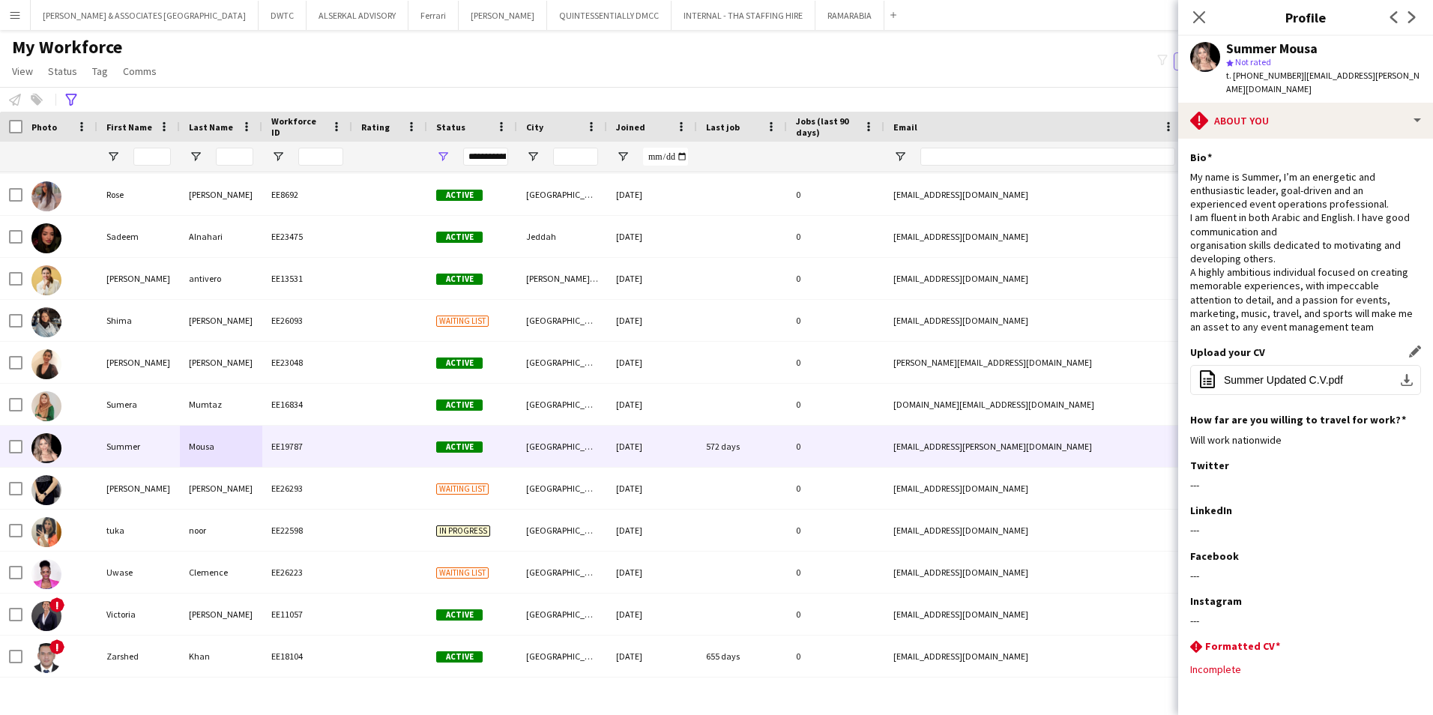
click at [1313, 384] on div "Upload your CV Edit this field office-file-sheet Summer Updated C.V.pdf downloa…" at bounding box center [1305, 379] width 231 height 67
click at [1307, 374] on span "Summer Updated C.V.pdf" at bounding box center [1283, 380] width 119 height 12
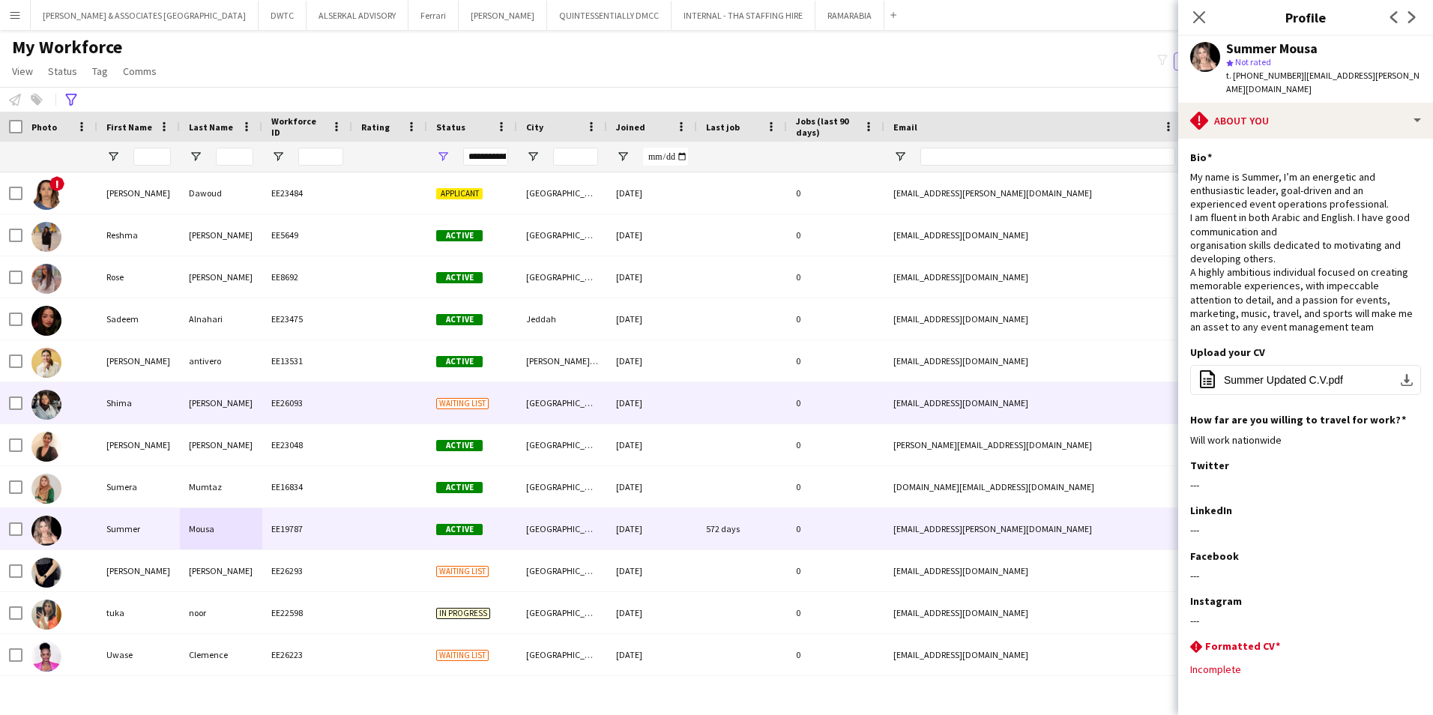
scroll to position [2015, 0]
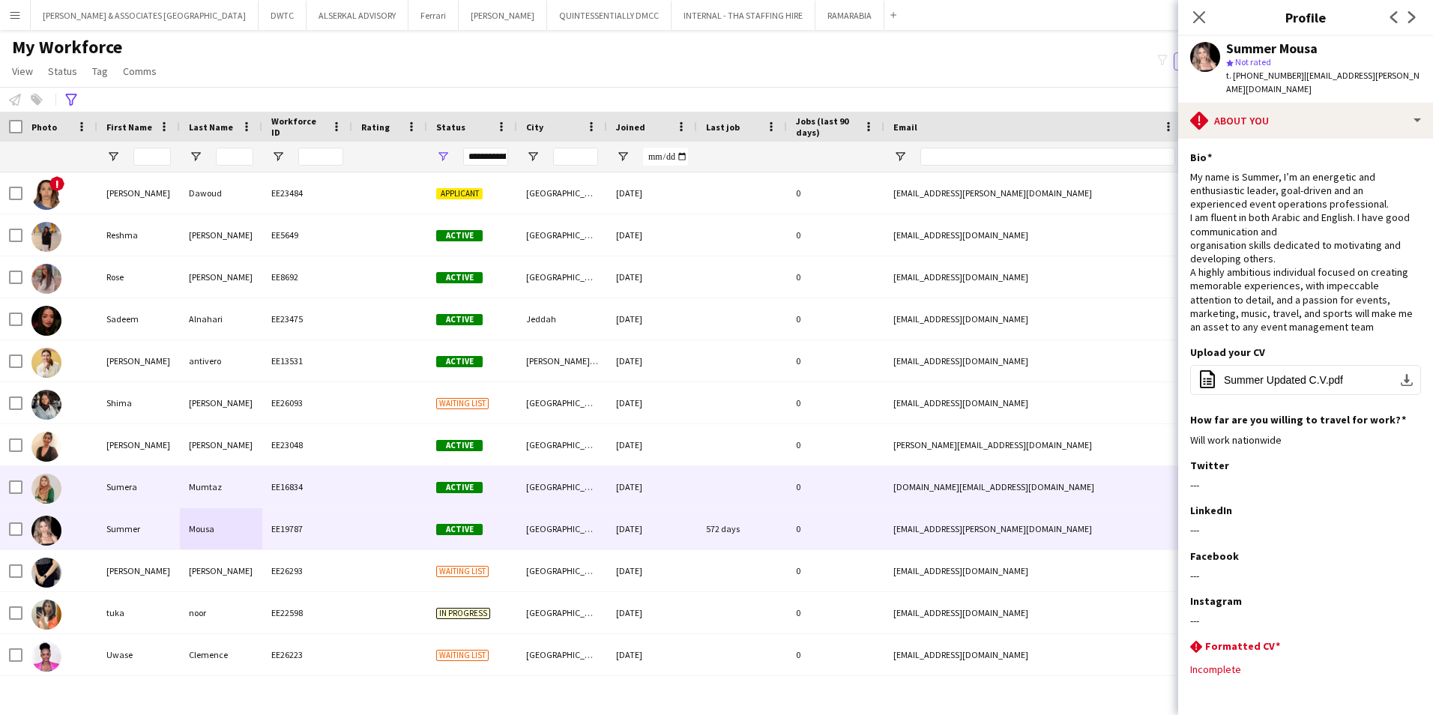
click at [223, 485] on div "Mumtaz" at bounding box center [221, 486] width 82 height 41
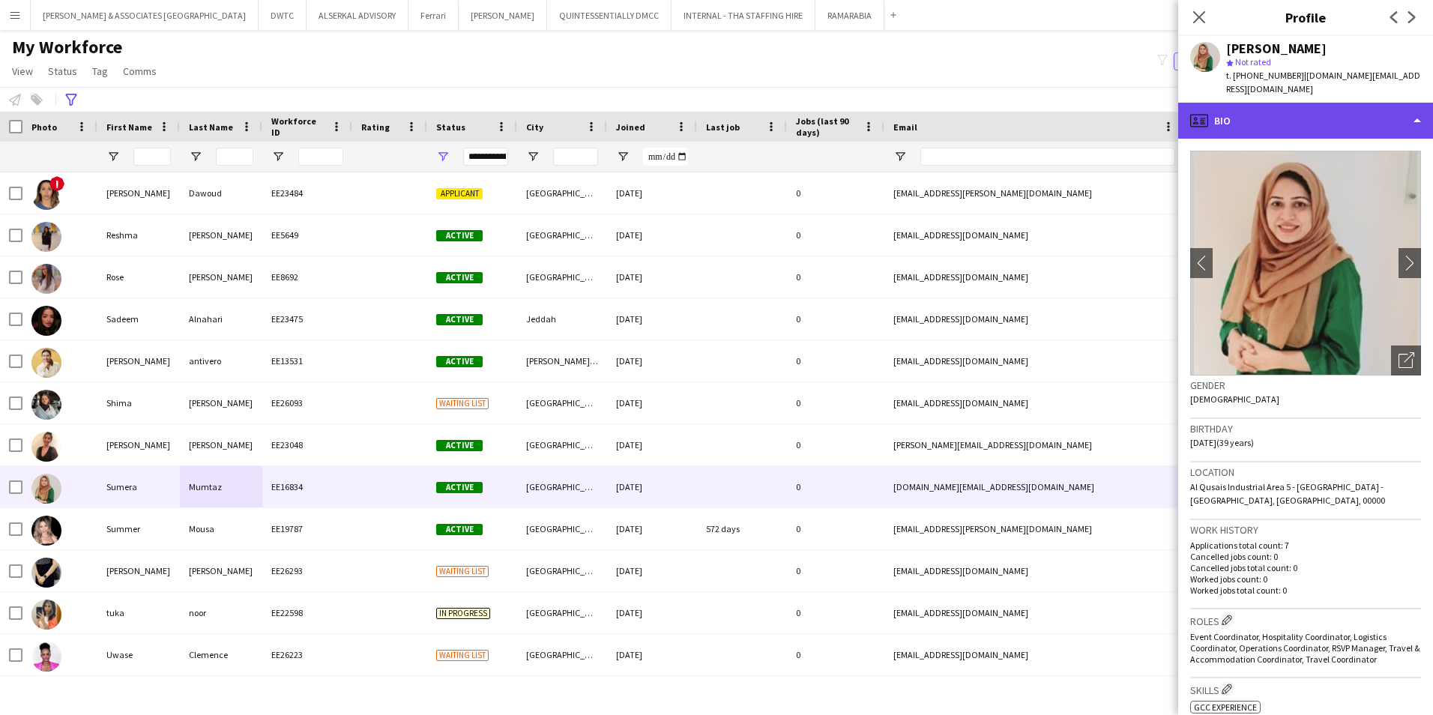
click at [1279, 121] on div "profile Bio" at bounding box center [1305, 121] width 255 height 36
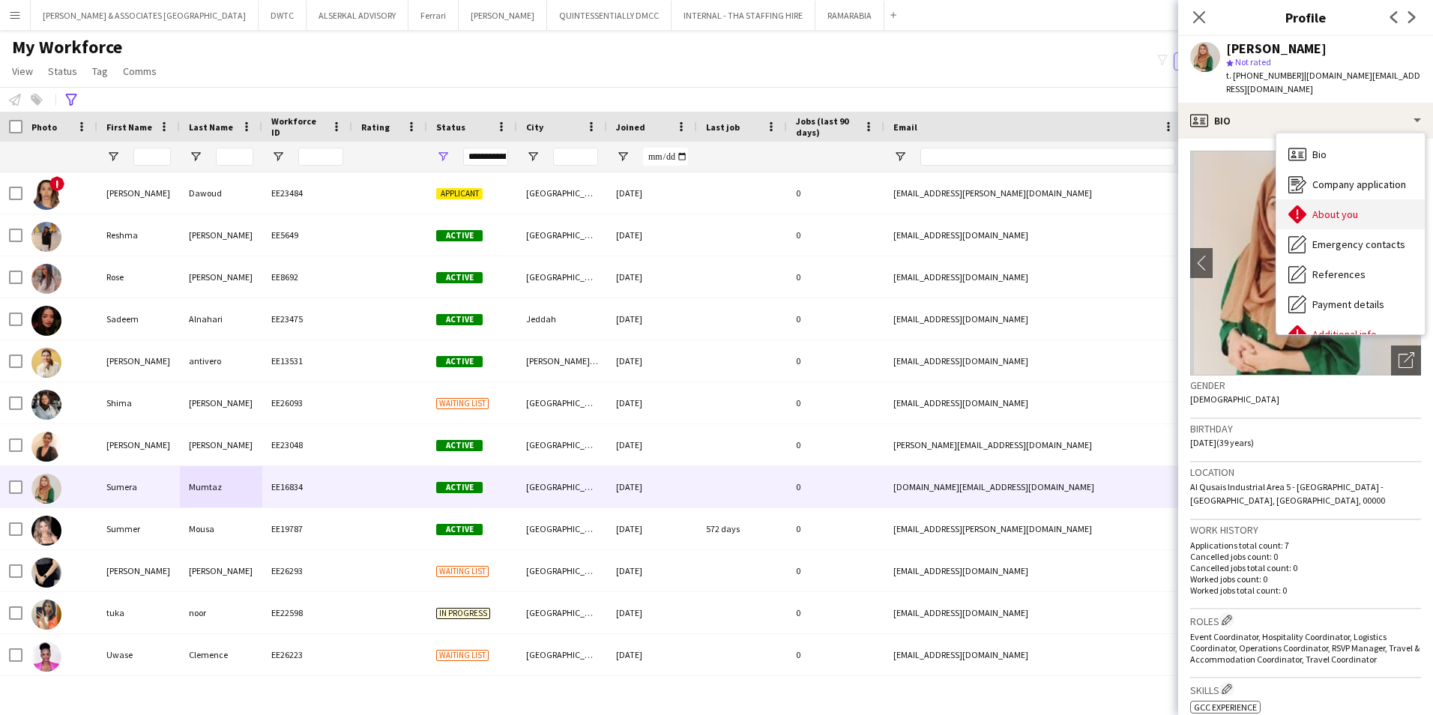
click at [1340, 208] on span "About you" at bounding box center [1335, 214] width 46 height 13
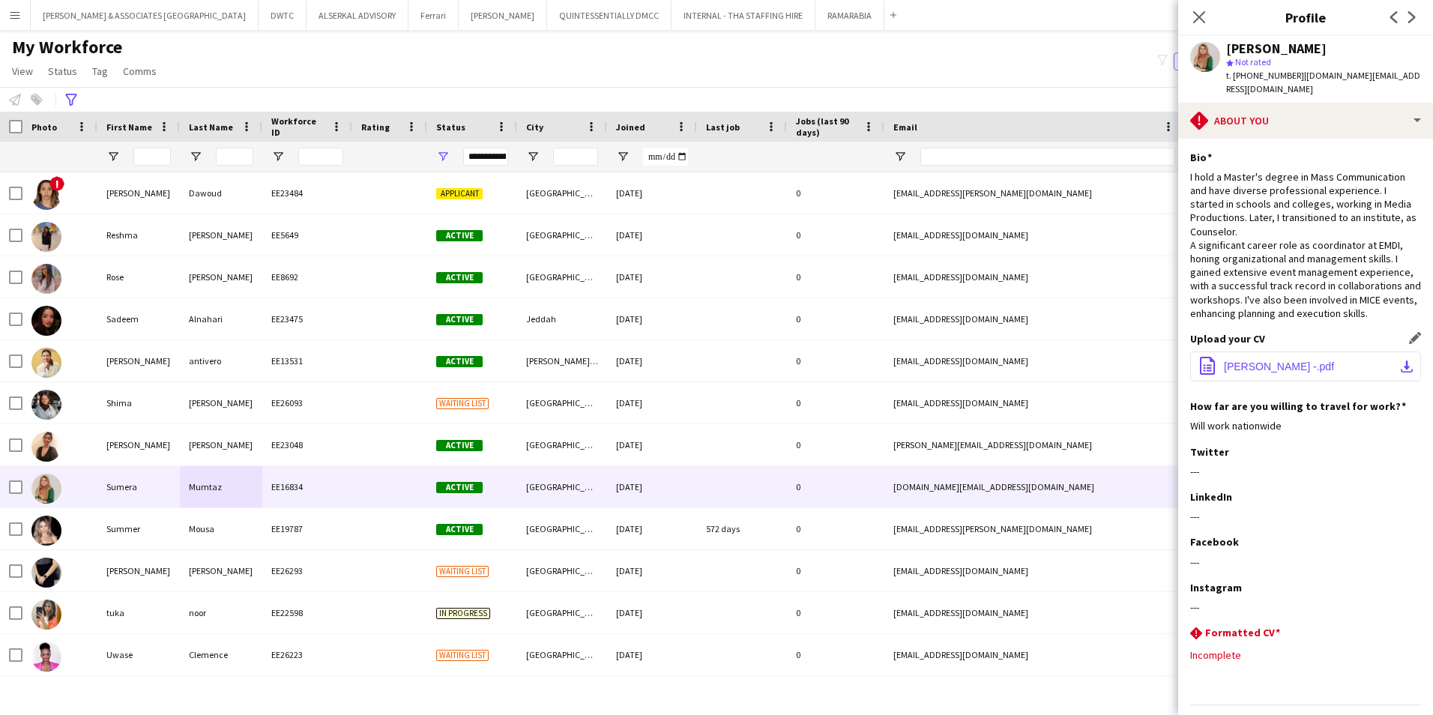
click at [1297, 361] on span "[PERSON_NAME] -.pdf" at bounding box center [1279, 367] width 110 height 12
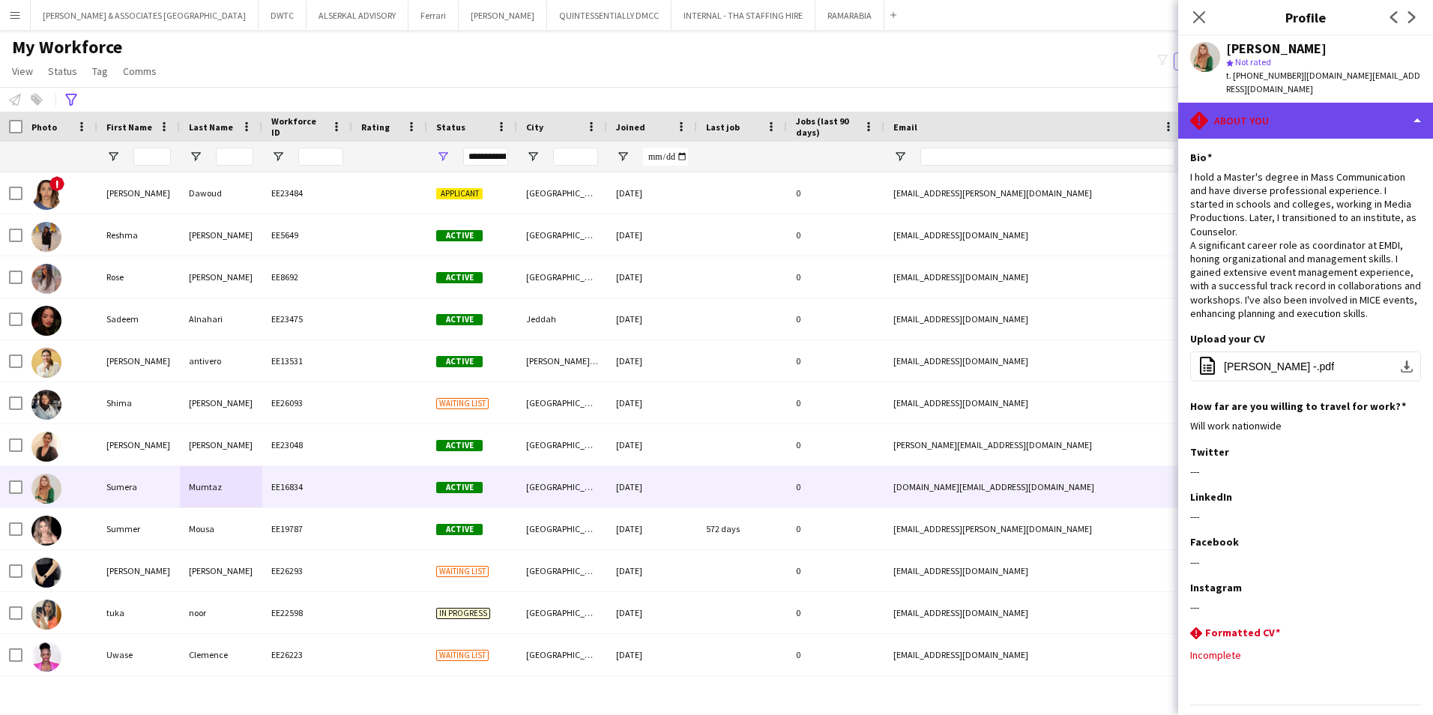
click at [1249, 110] on div "rhombus-alert About you" at bounding box center [1305, 121] width 255 height 36
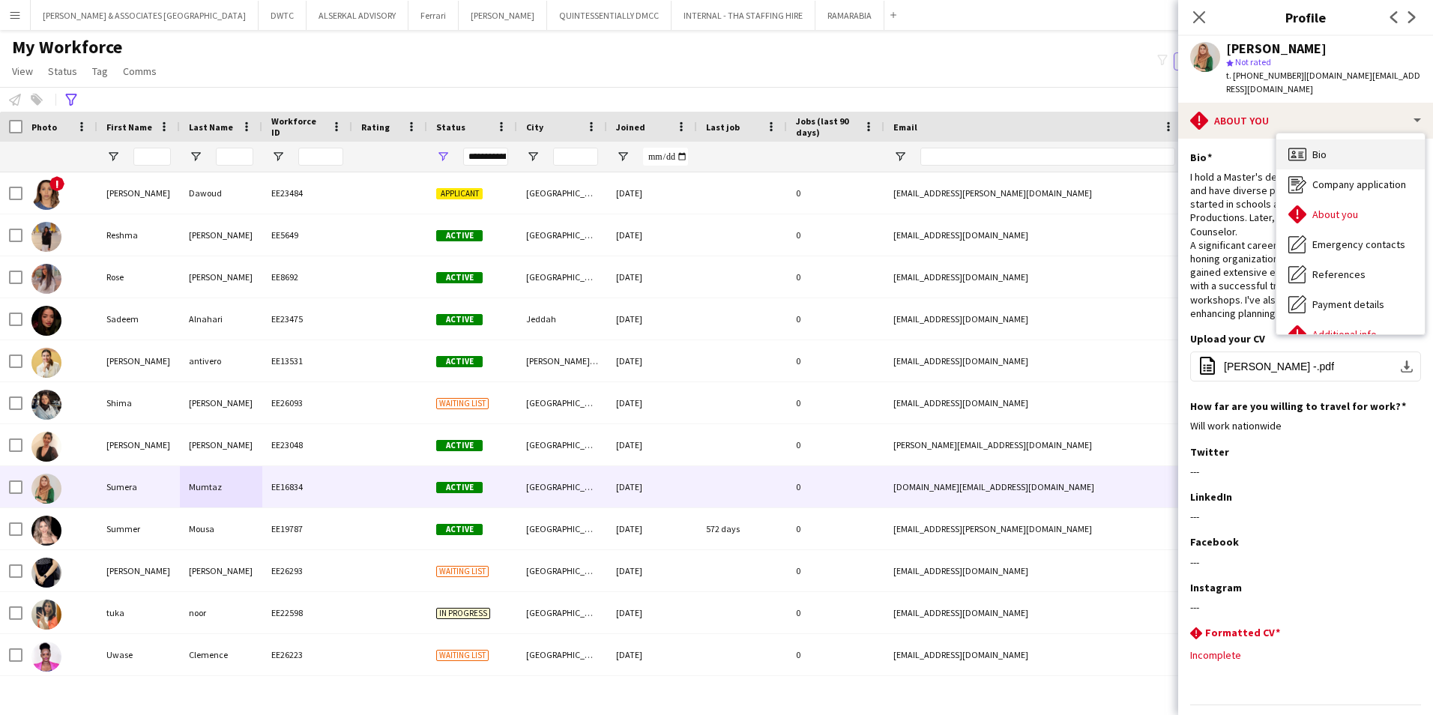
click at [1312, 140] on div "Bio Bio" at bounding box center [1350, 154] width 148 height 30
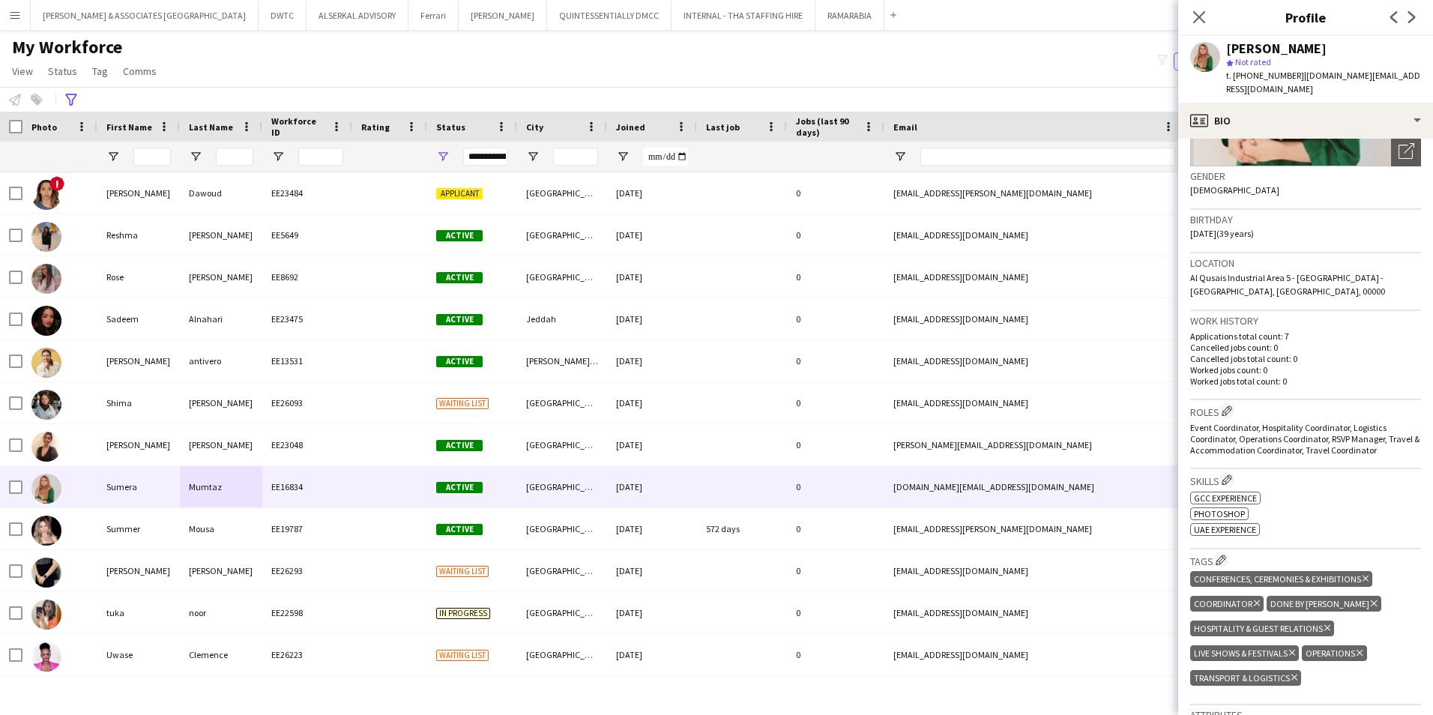
scroll to position [375, 0]
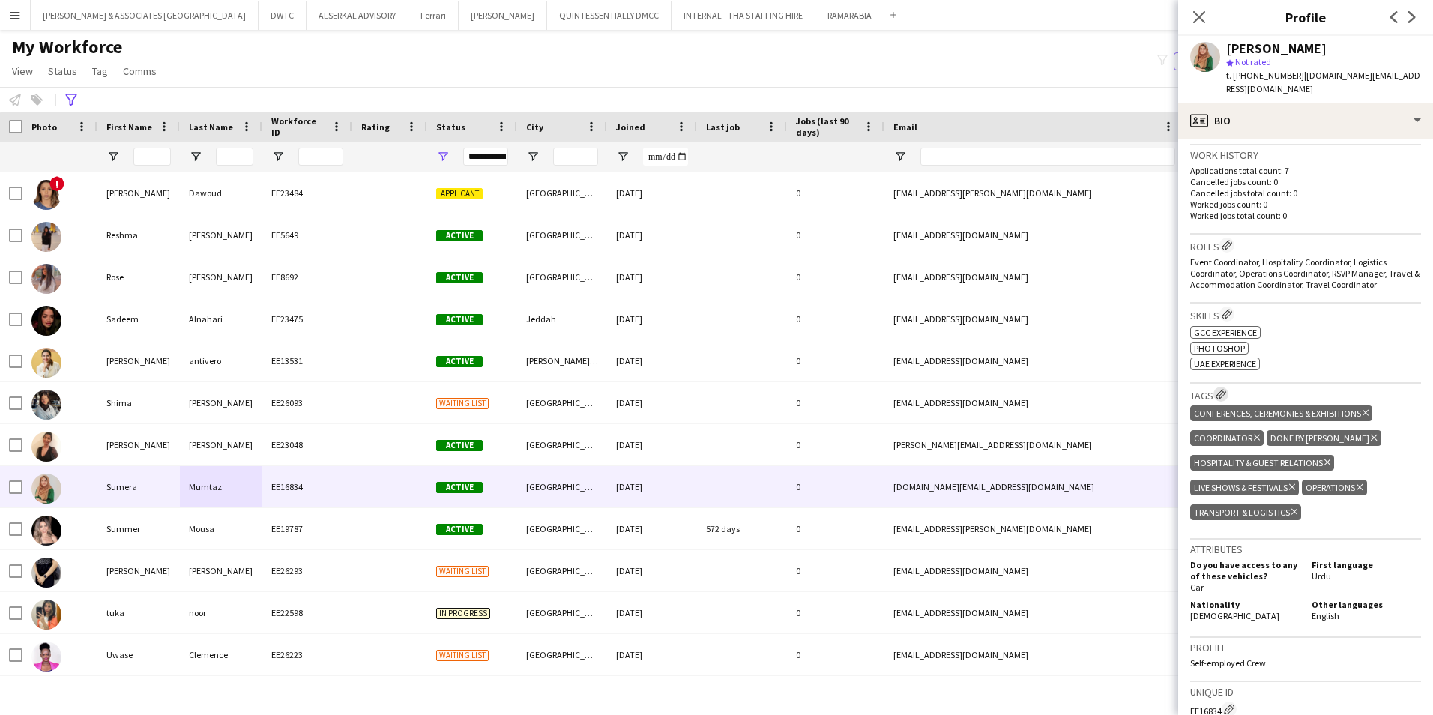
click at [1220, 389] on app-icon "Edit crew company tags" at bounding box center [1221, 394] width 10 height 10
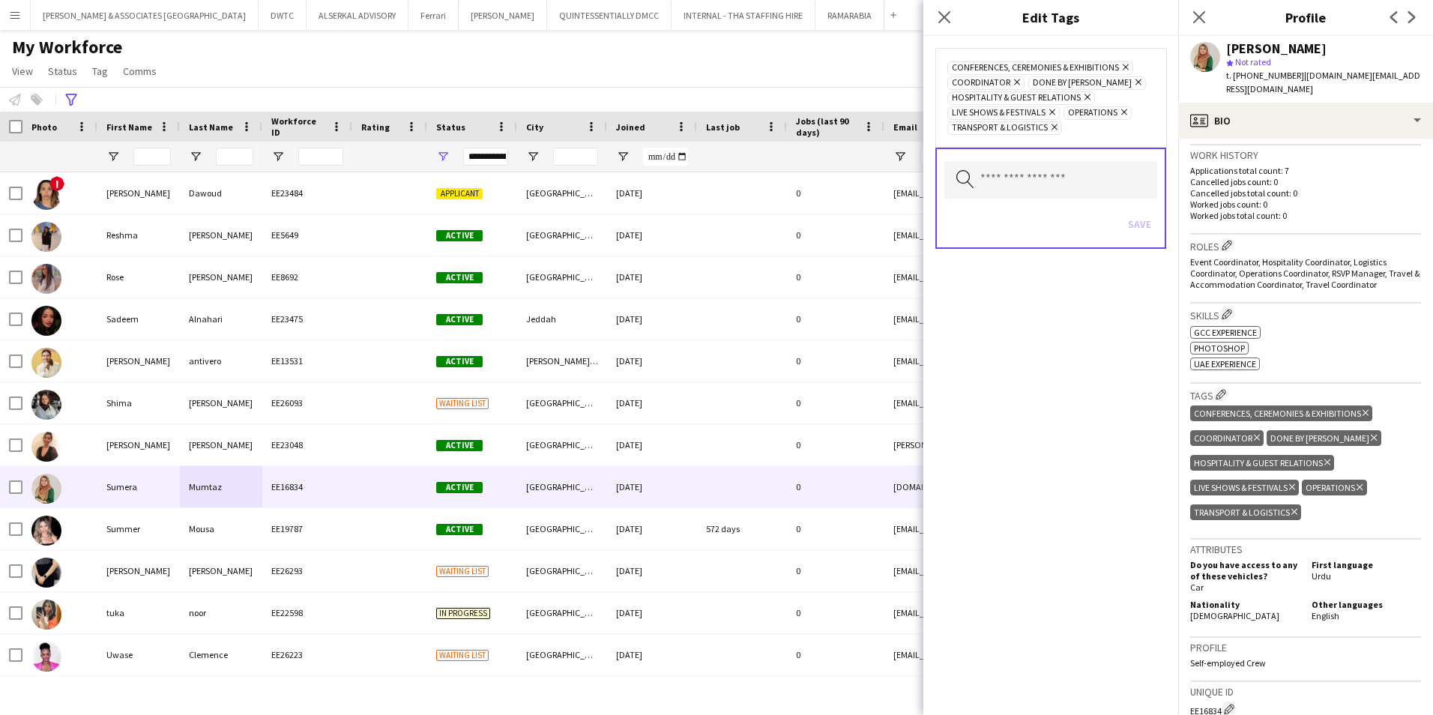
click at [1084, 96] on icon "Remove" at bounding box center [1086, 97] width 10 height 10
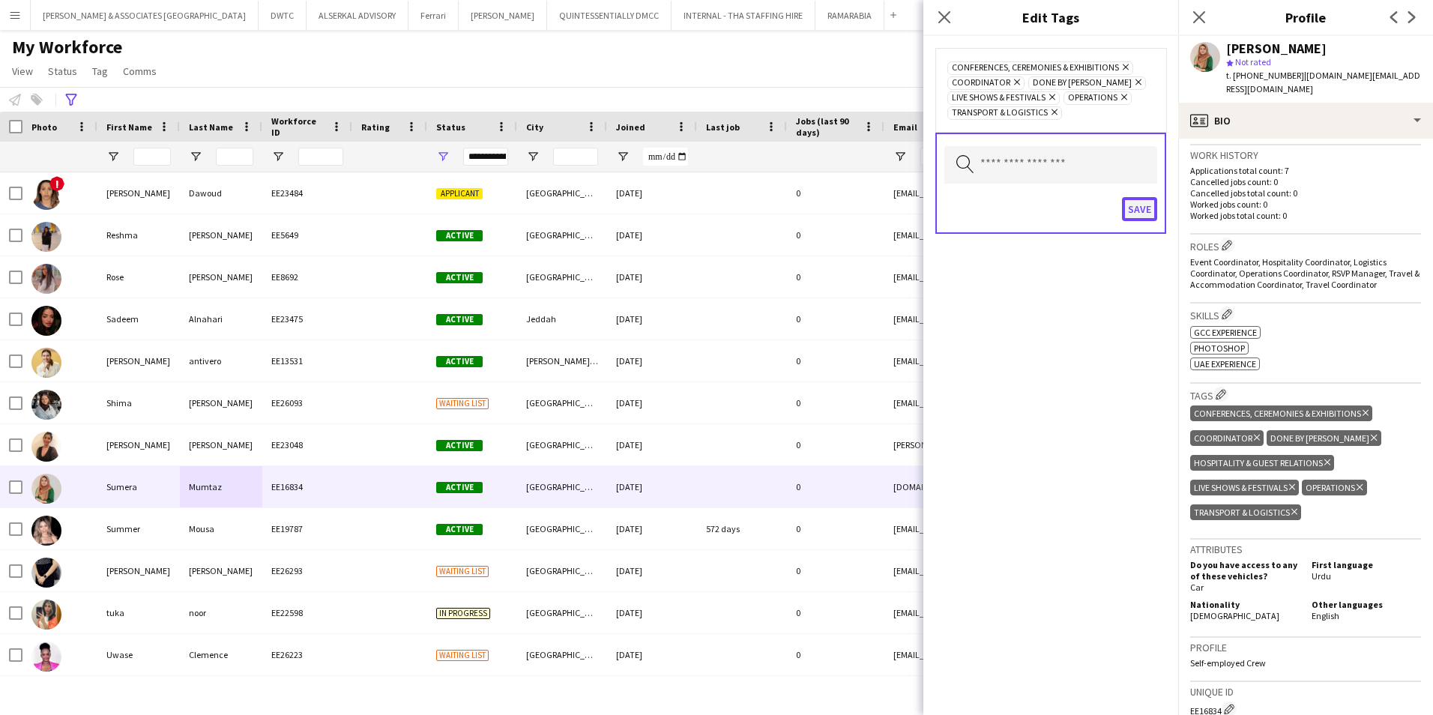
click at [1137, 206] on button "Save" at bounding box center [1139, 209] width 35 height 24
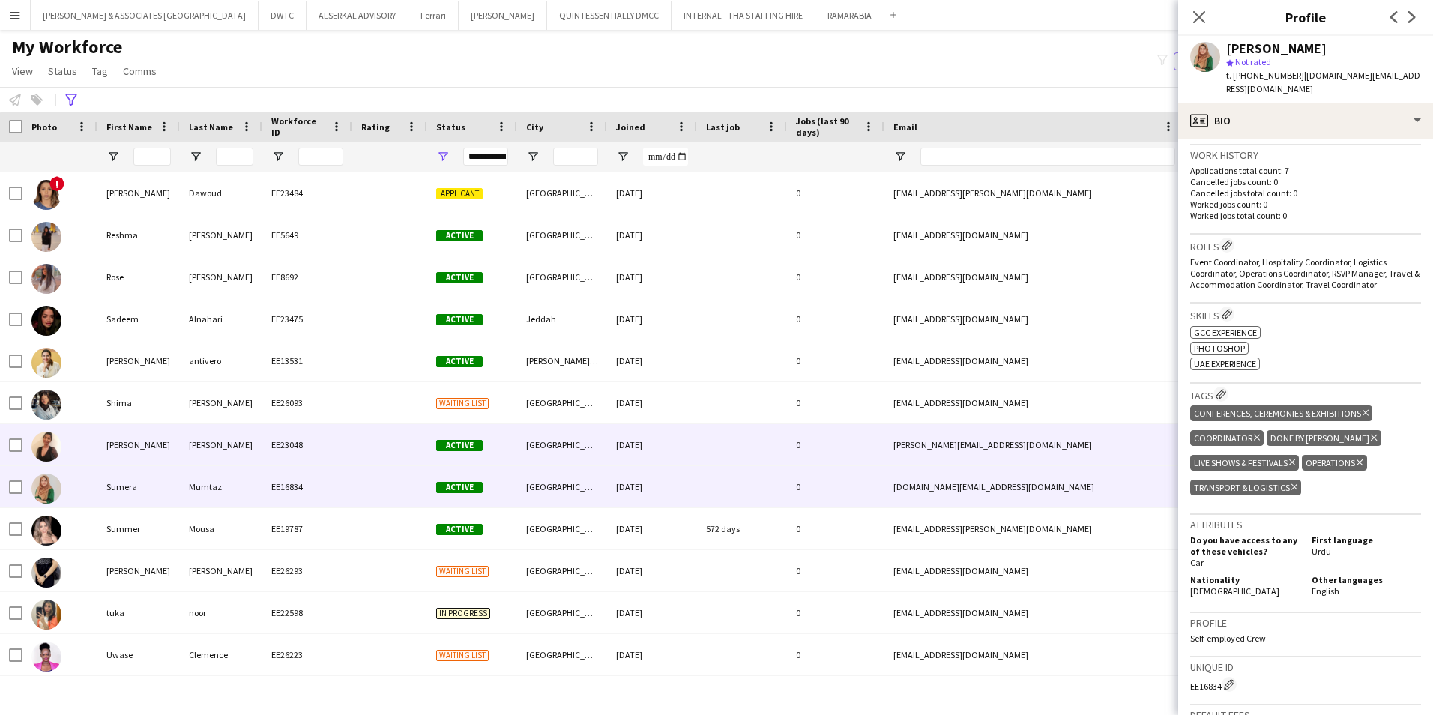
click at [156, 449] on div "[PERSON_NAME]" at bounding box center [138, 444] width 82 height 41
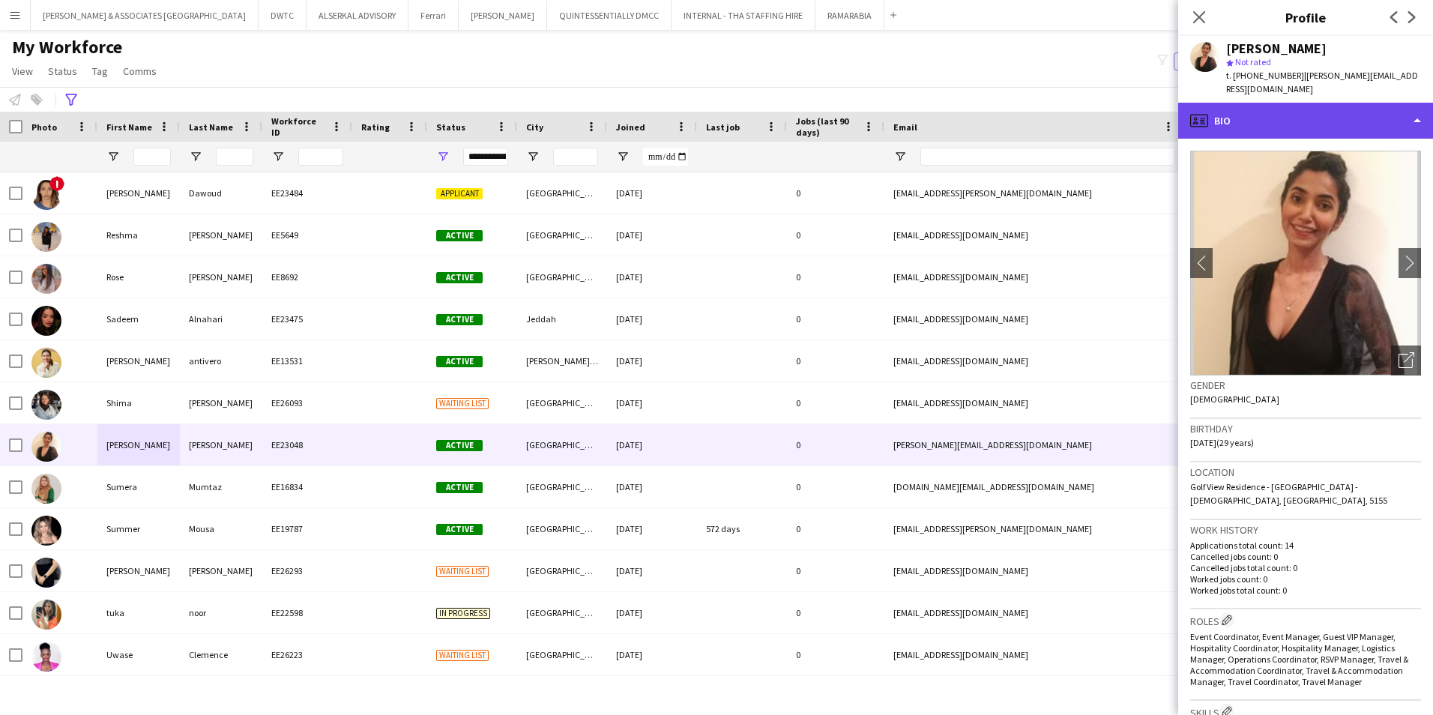
click at [1338, 103] on div "profile Bio" at bounding box center [1305, 121] width 255 height 36
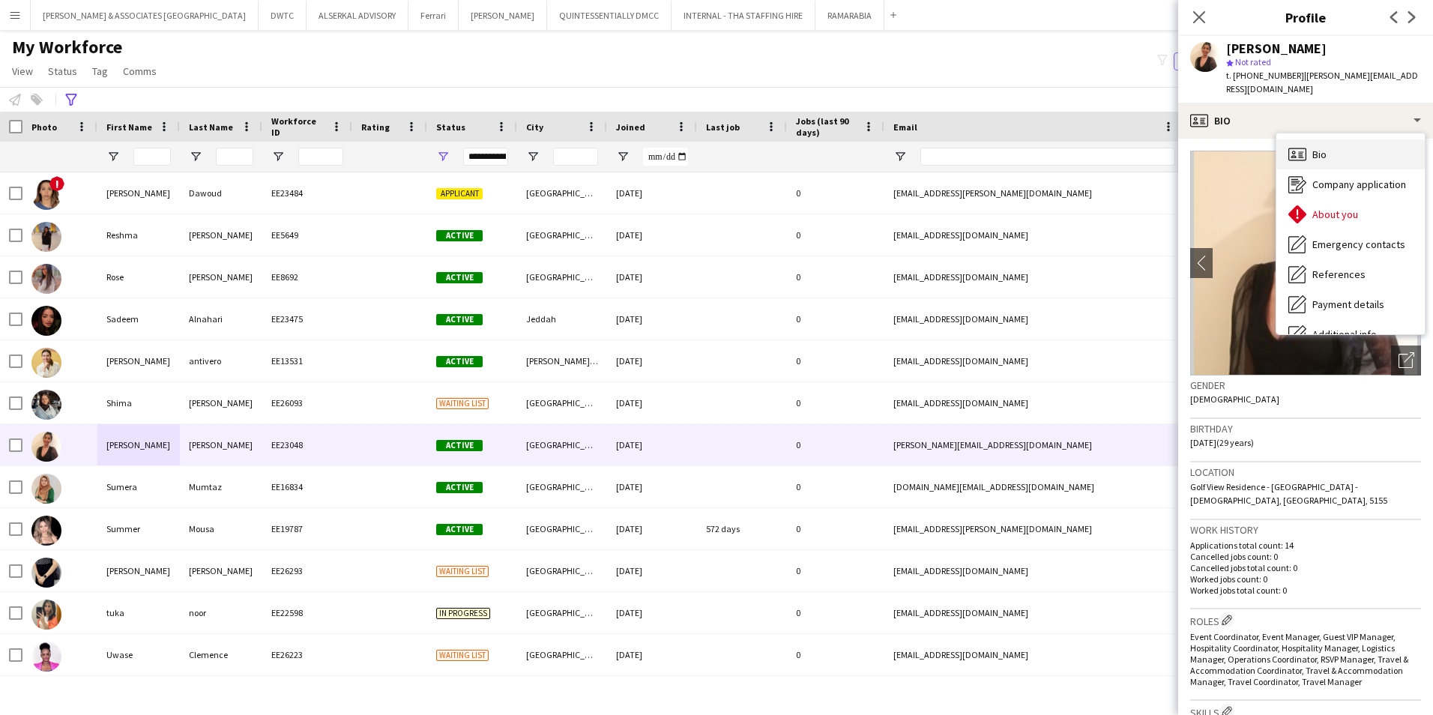
click at [1340, 139] on div "Bio Bio" at bounding box center [1350, 154] width 148 height 30
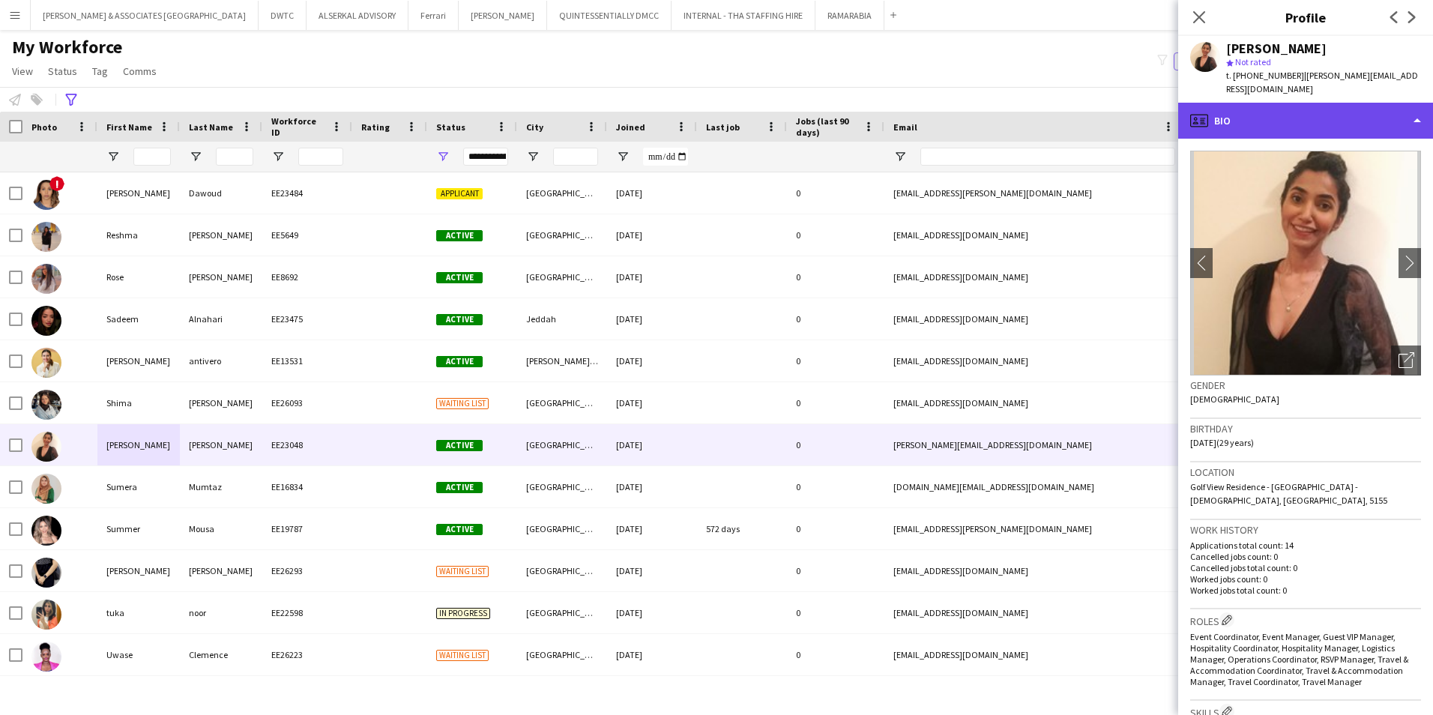
click at [1329, 103] on div "profile Bio" at bounding box center [1305, 121] width 255 height 36
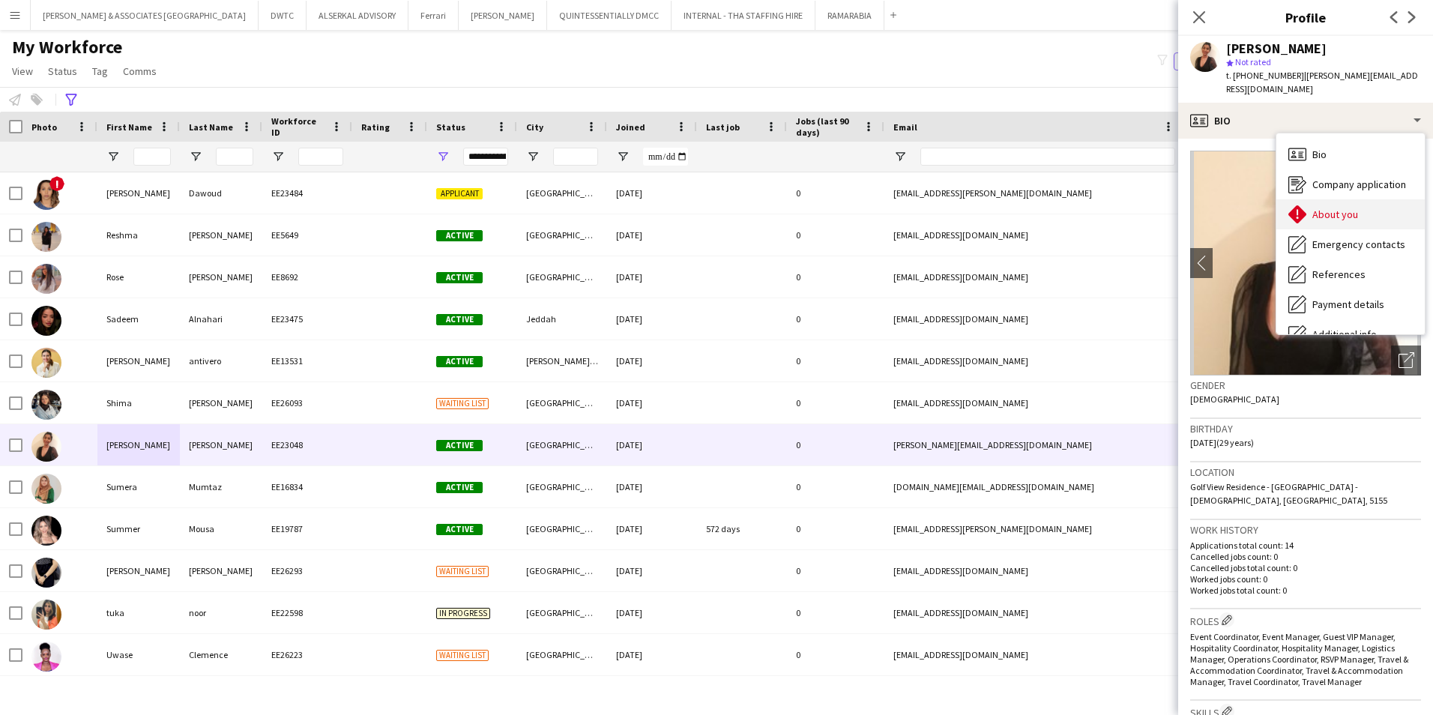
click at [1335, 208] on span "About you" at bounding box center [1335, 214] width 46 height 13
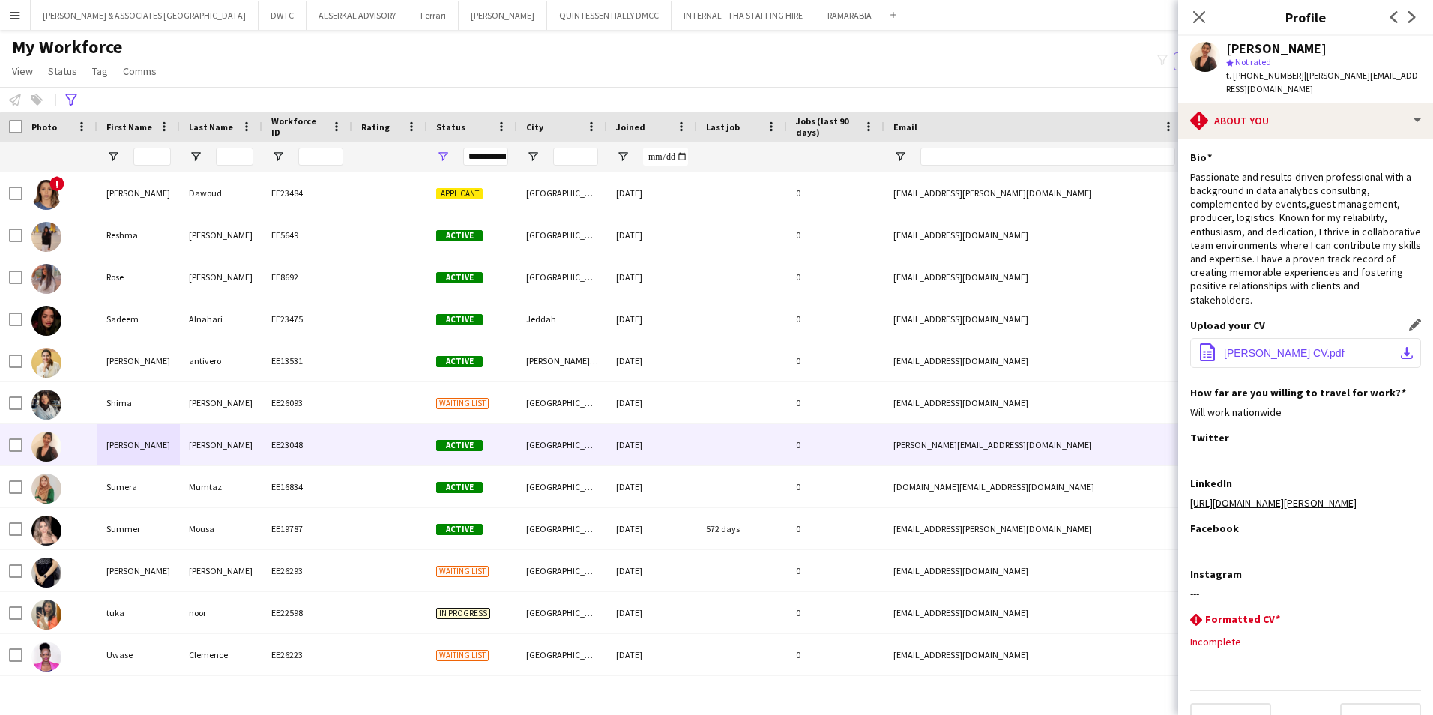
click at [1340, 354] on button "office-file-sheet [PERSON_NAME] CV.pdf download-bottom" at bounding box center [1305, 353] width 231 height 30
click at [1291, 325] on div "Upload your CV Edit this field office-file-sheet [PERSON_NAME] CV.pdf download-…" at bounding box center [1305, 352] width 231 height 67
click at [1251, 346] on button "office-file-sheet [PERSON_NAME] CV.pdf download-bottom" at bounding box center [1305, 353] width 231 height 30
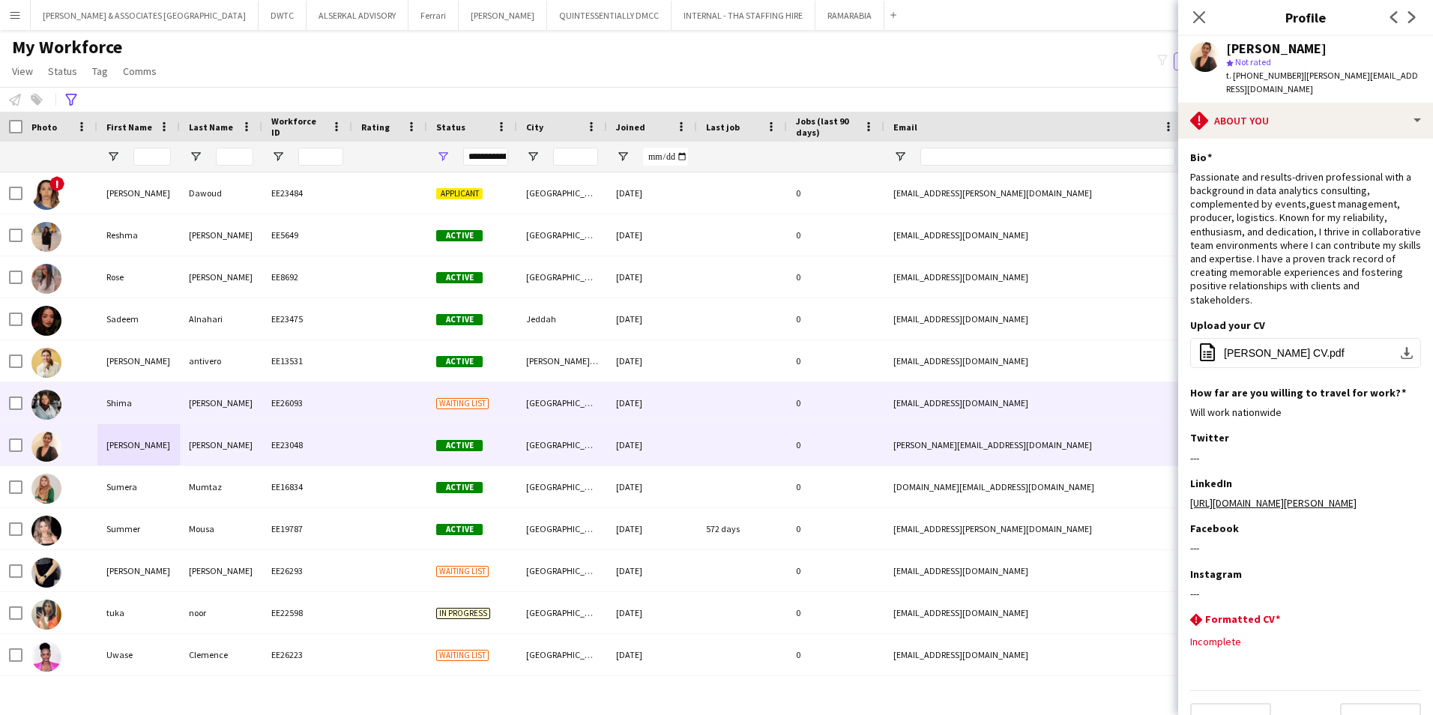
click at [151, 409] on div "Shima" at bounding box center [138, 402] width 82 height 41
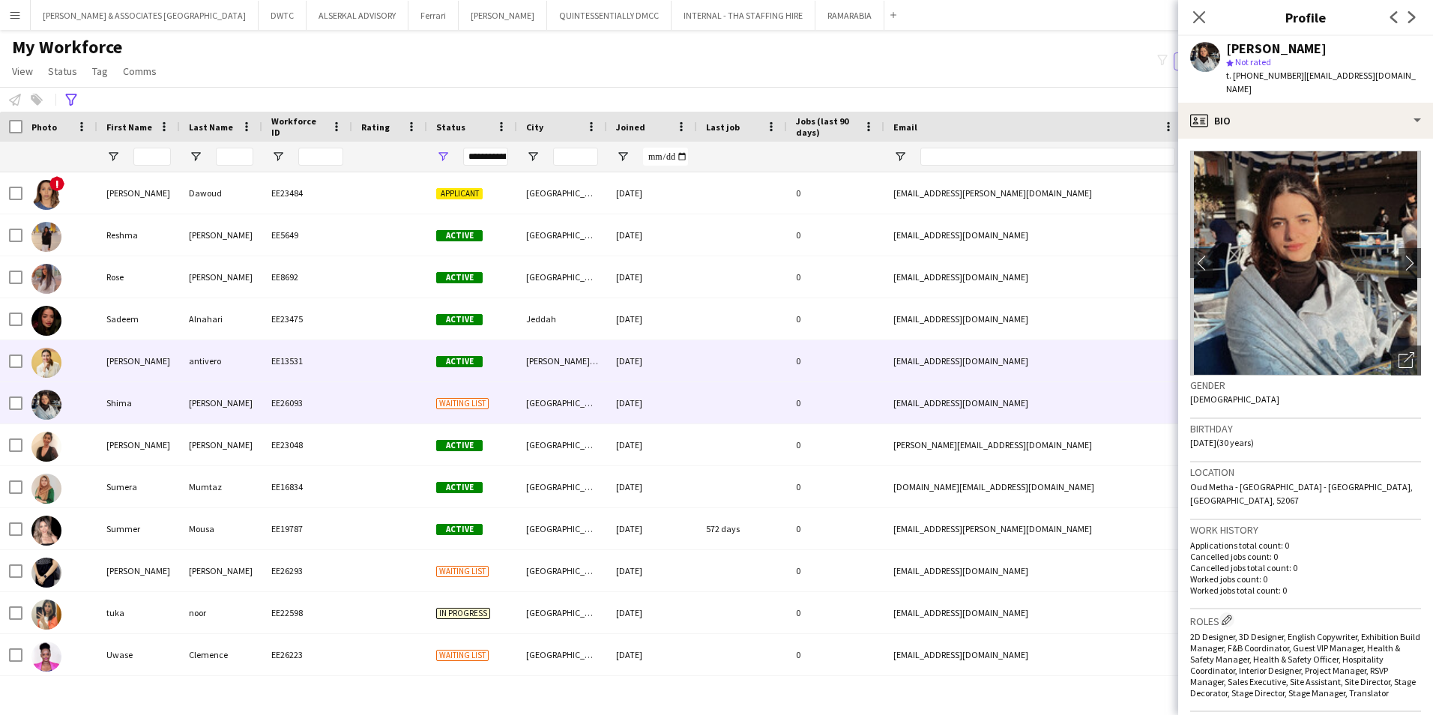
click at [147, 361] on div "[PERSON_NAME]" at bounding box center [138, 360] width 82 height 41
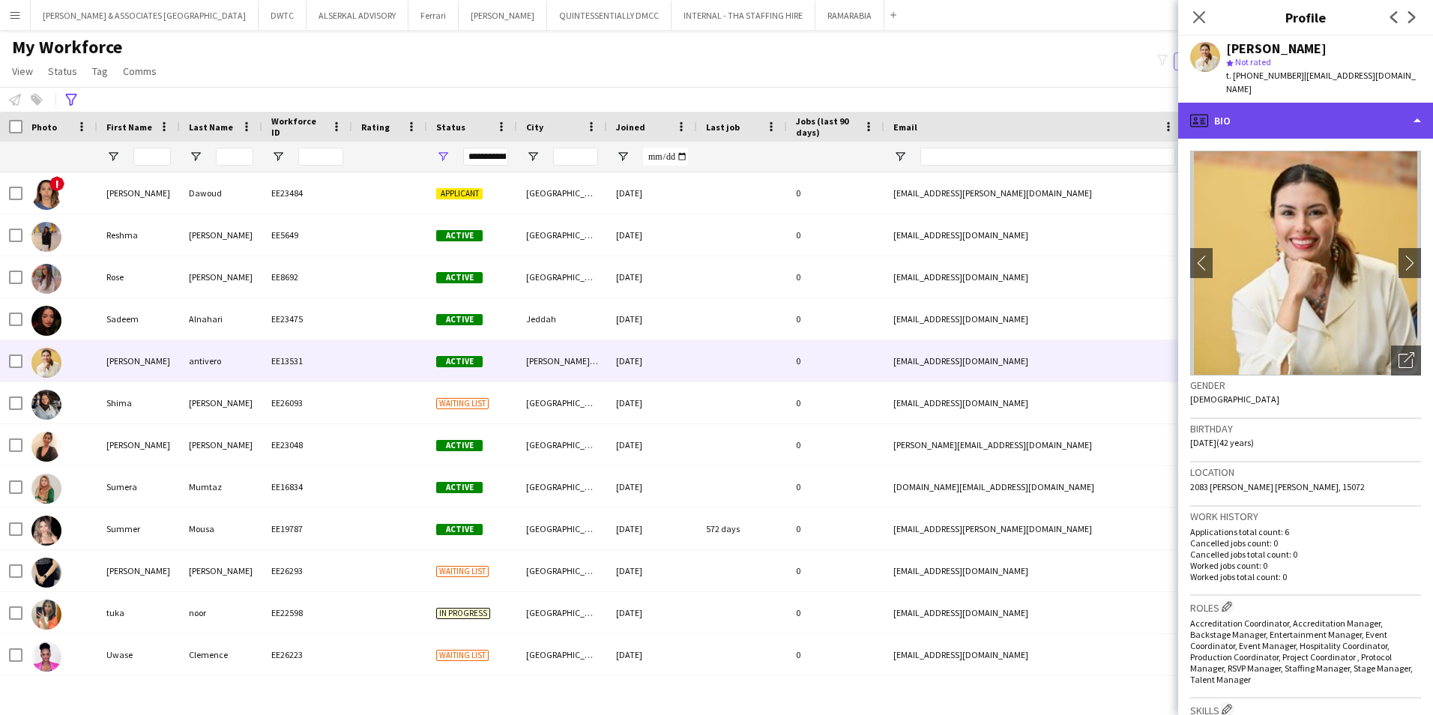
click at [1303, 103] on div "profile Bio" at bounding box center [1305, 121] width 255 height 36
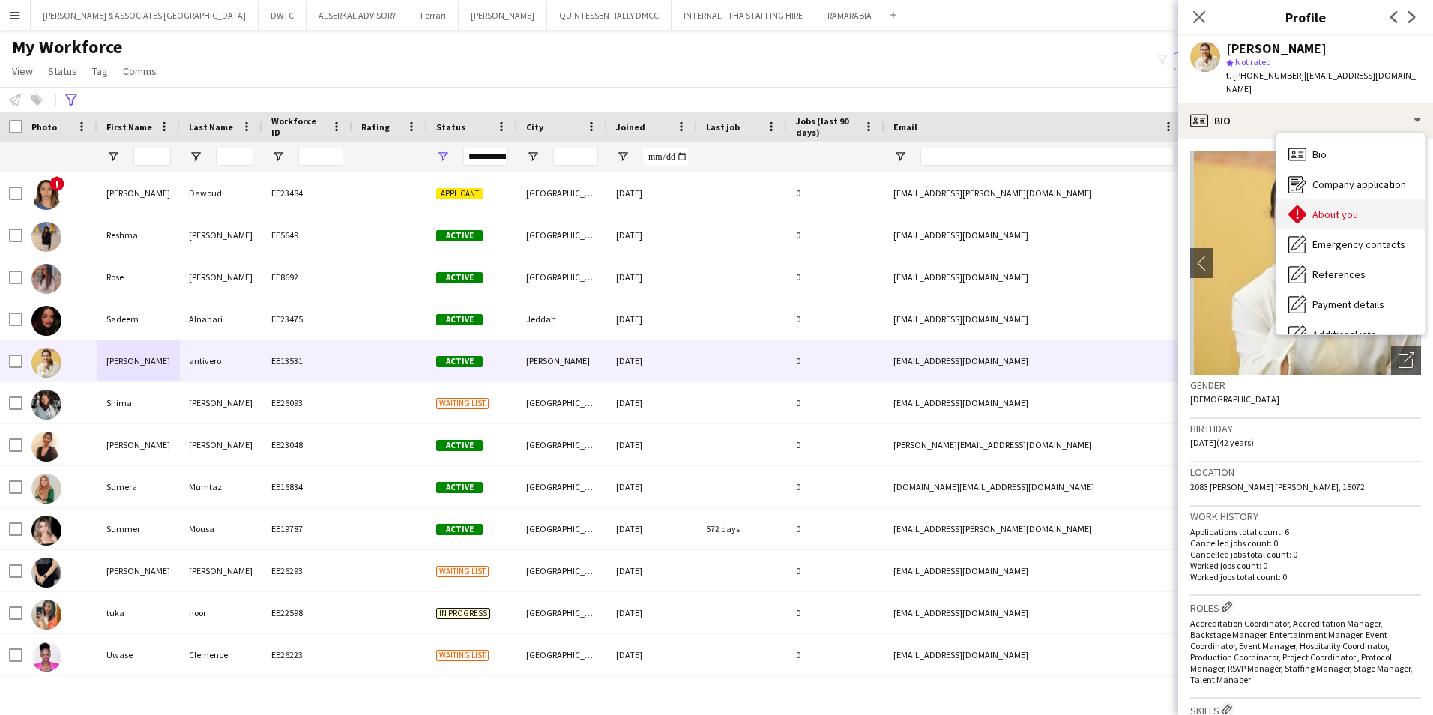
click at [1359, 211] on div "About you About you" at bounding box center [1350, 214] width 148 height 30
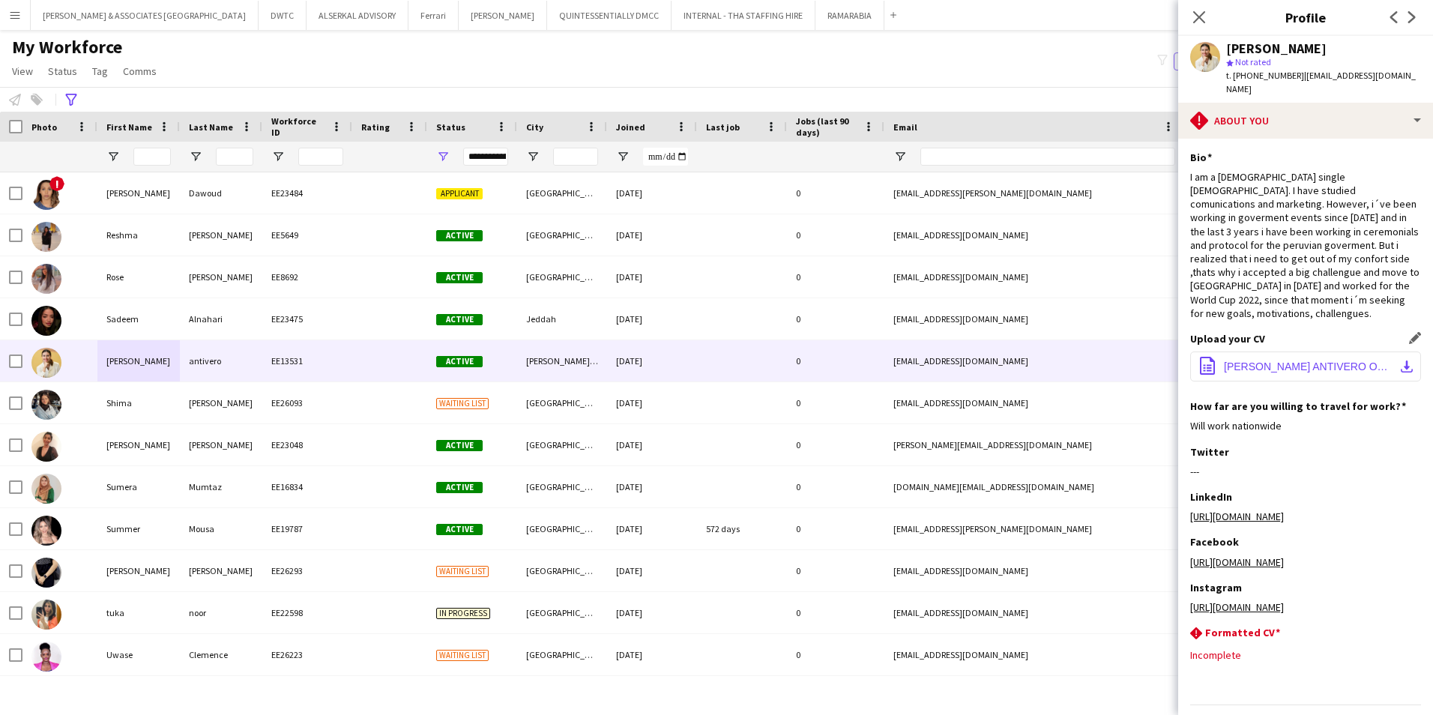
click at [1273, 361] on span "[PERSON_NAME] ANTIVERO OCTOBER_20231120_130441_0000.pdf" at bounding box center [1308, 367] width 169 height 12
